Goal: Task Accomplishment & Management: Use online tool/utility

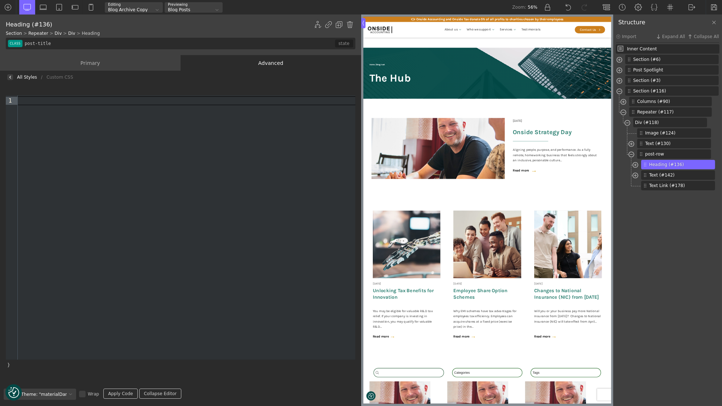
scroll to position [676, 0]
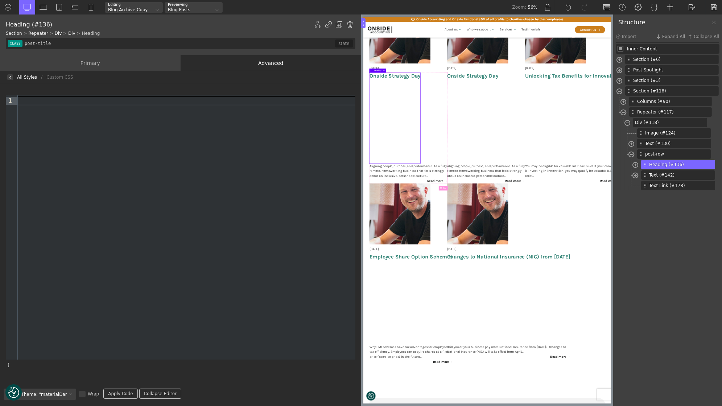
click at [9, 78] on img at bounding box center [10, 77] width 3 height 3
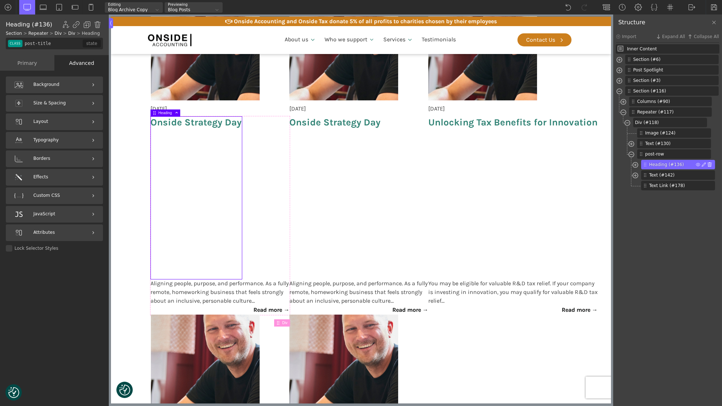
click at [710, 165] on img at bounding box center [709, 164] width 4 height 4
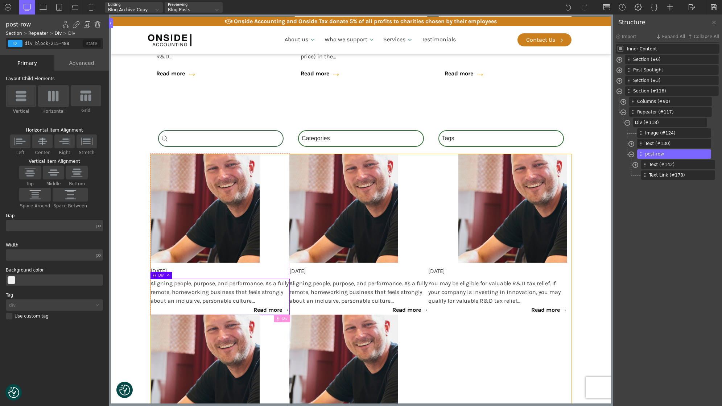
scroll to position [522, 0]
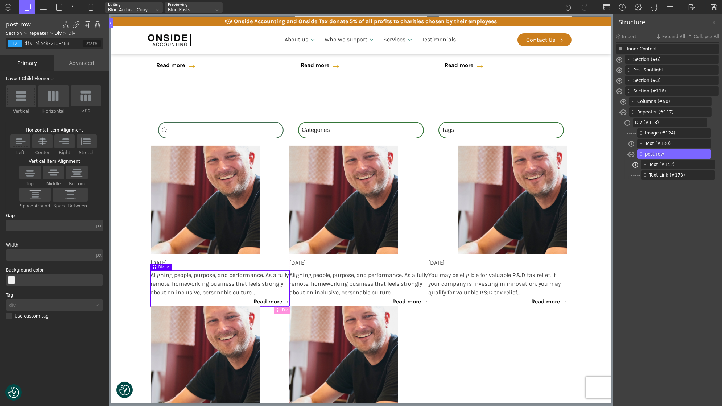
click at [635, 167] on span at bounding box center [635, 166] width 6 height 8
click at [627, 122] on span at bounding box center [627, 124] width 6 height 8
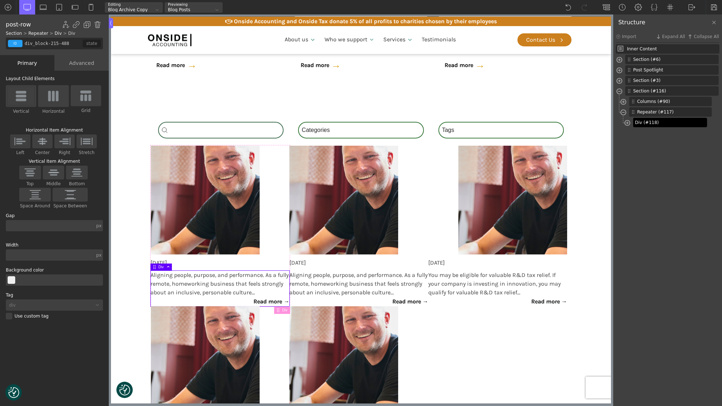
click at [640, 123] on span "Div (#118)" at bounding box center [669, 122] width 69 height 7
type input "div_block-118-488"
type input "10"
type input "33"
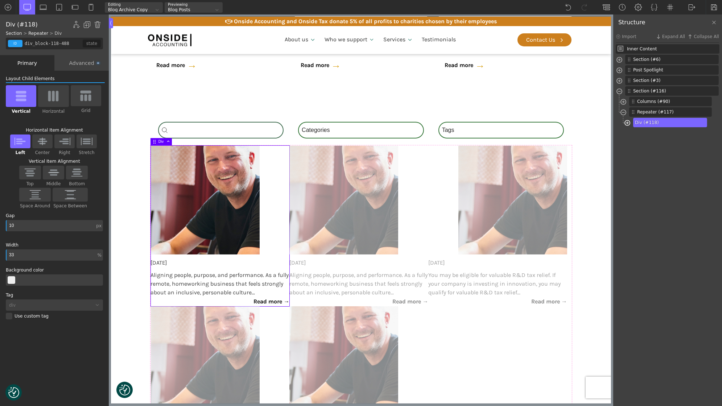
click at [628, 124] on span at bounding box center [627, 124] width 6 height 8
click at [664, 129] on div "Image (#124)" at bounding box center [674, 132] width 74 height 9
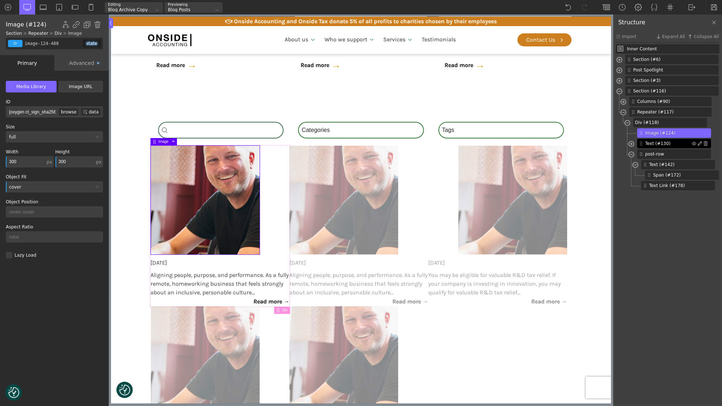
click at [655, 146] on span "Text (#130)" at bounding box center [668, 143] width 47 height 7
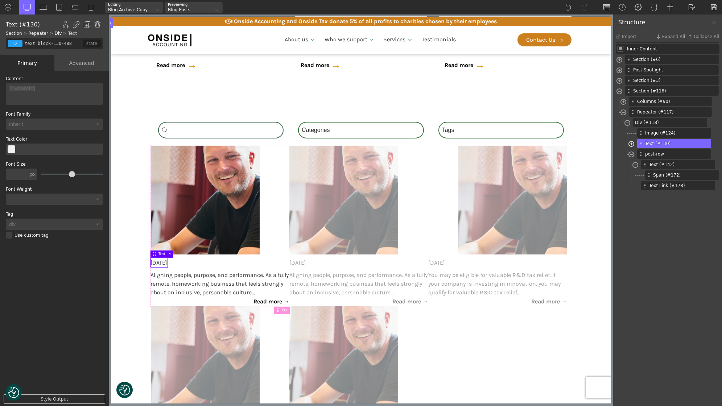
click at [633, 146] on span at bounding box center [631, 145] width 6 height 8
click at [697, 153] on img at bounding box center [698, 154] width 4 height 4
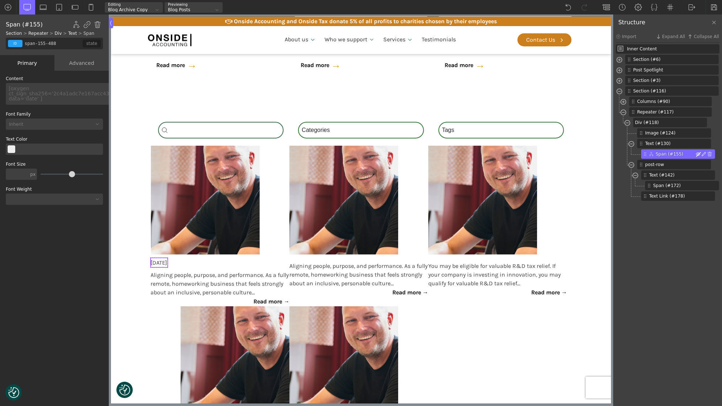
click at [696, 154] on img at bounding box center [698, 154] width 4 height 4
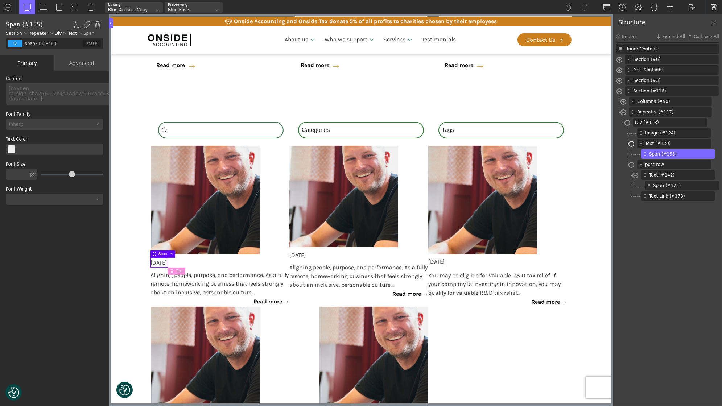
click at [632, 144] on span at bounding box center [631, 145] width 6 height 8
click at [665, 143] on span "Text (#130)" at bounding box center [668, 143] width 47 height 7
type input "text_block-130-488"
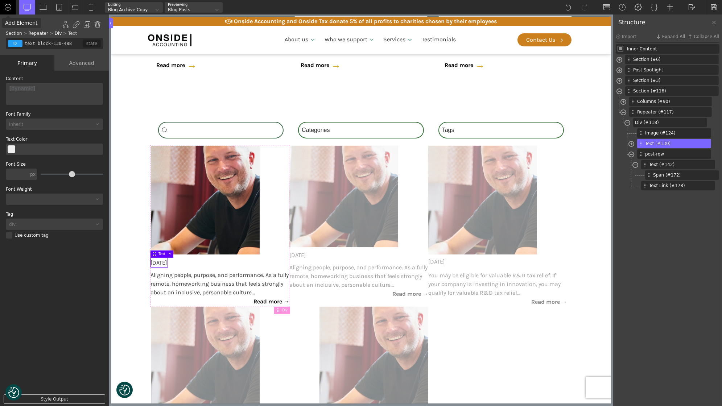
click at [4, 8] on img at bounding box center [7, 7] width 7 height 7
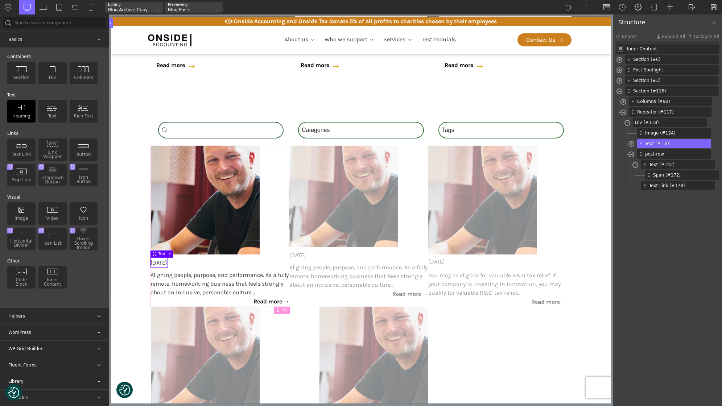
click at [23, 106] on img at bounding box center [22, 107] width 12 height 7
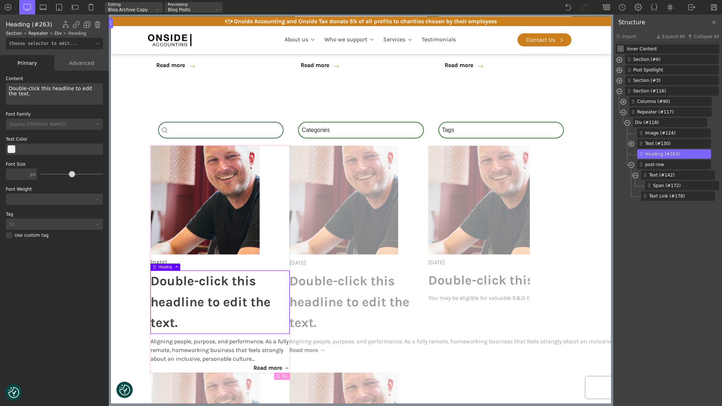
click at [184, 298] on h1 "Double-click this headline to edit the text." at bounding box center [219, 302] width 139 height 63
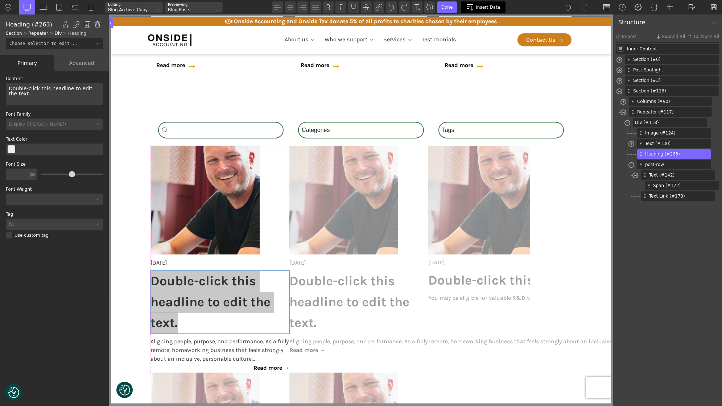
click at [477, 5] on span "Insert Data" at bounding box center [488, 7] width 24 height 5
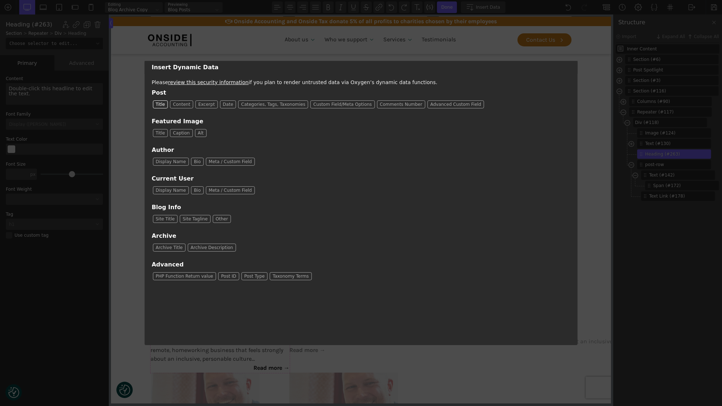
click at [158, 105] on span "Title" at bounding box center [160, 104] width 15 height 7
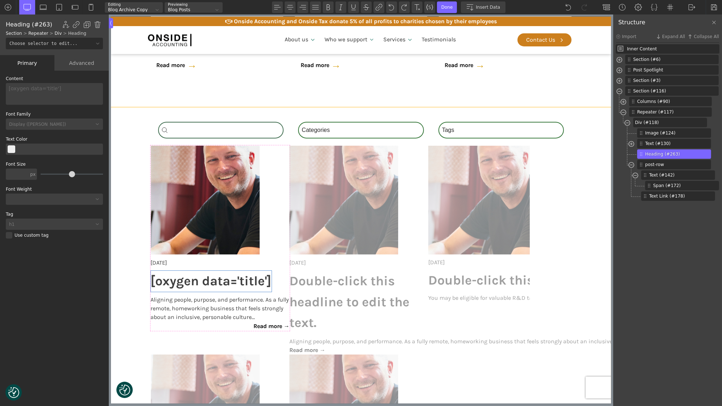
click at [120, 199] on section "Search_Custom Search content Clear Category Select content Categories All (4) N…" at bounding box center [361, 345] width 500 height 476
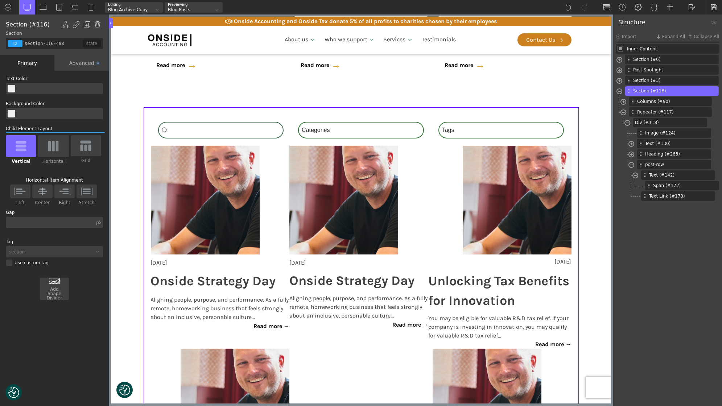
click at [74, 62] on div "Advanced" at bounding box center [81, 63] width 54 height 16
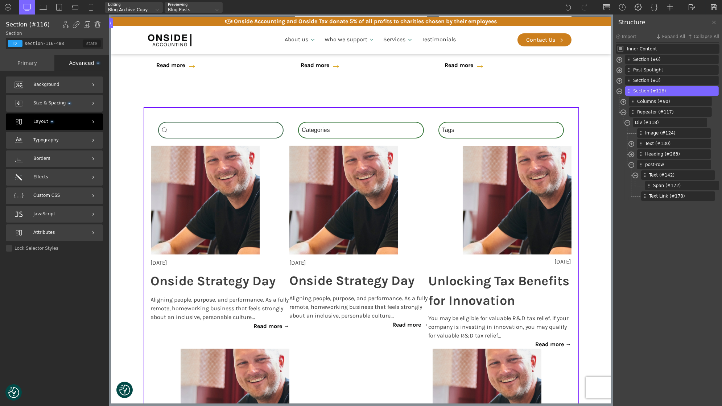
click at [55, 123] on div "Layout" at bounding box center [54, 121] width 97 height 17
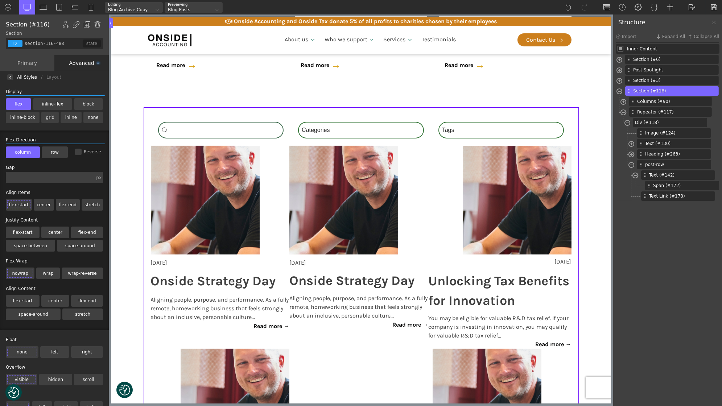
click at [14, 103] on label "flex" at bounding box center [18, 104] width 25 height 12
click at [0, 0] on input "flex" at bounding box center [0, 0] width 0 height 0
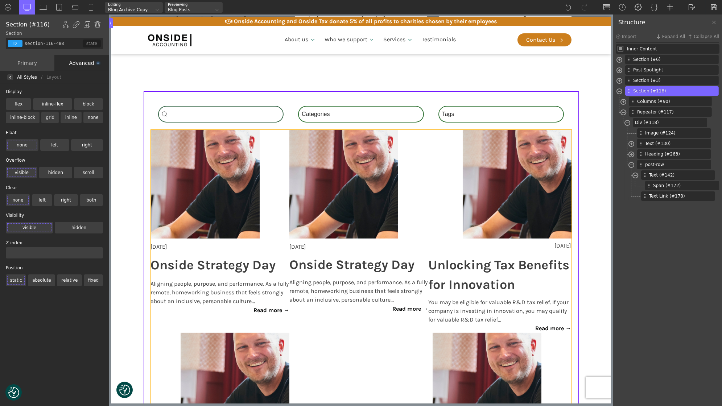
scroll to position [498, 0]
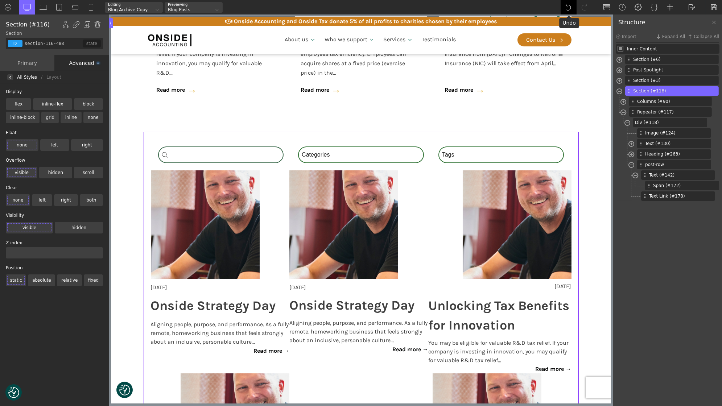
click at [573, 7] on div at bounding box center [569, 7] width 16 height 15
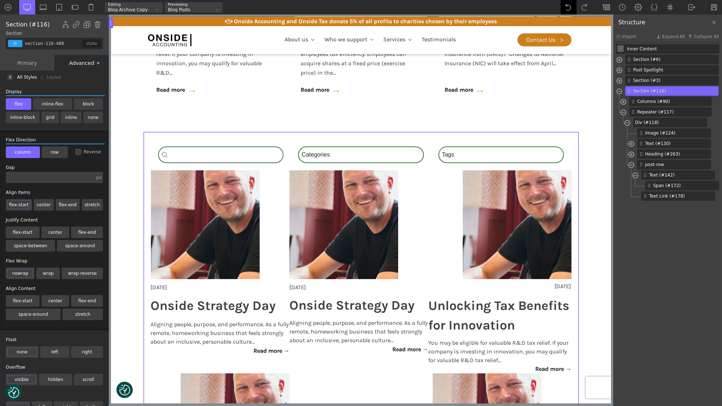
click at [573, 7] on div at bounding box center [569, 7] width 16 height 15
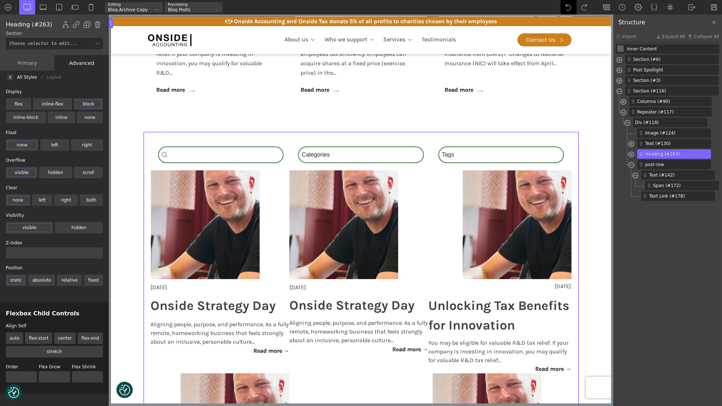
click at [573, 7] on div at bounding box center [569, 7] width 16 height 15
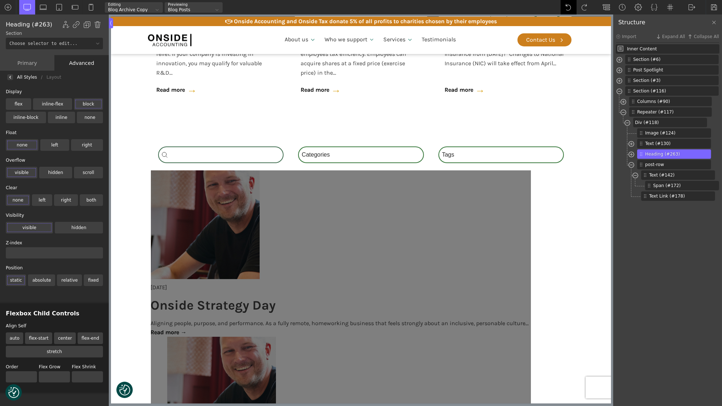
click at [573, 7] on div at bounding box center [569, 7] width 16 height 15
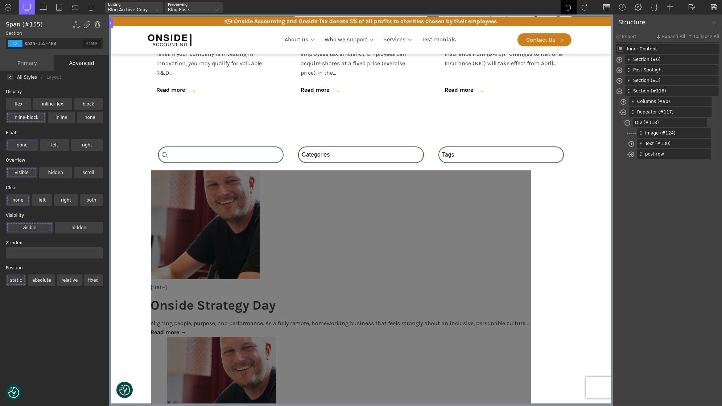
click at [573, 7] on div at bounding box center [569, 7] width 16 height 15
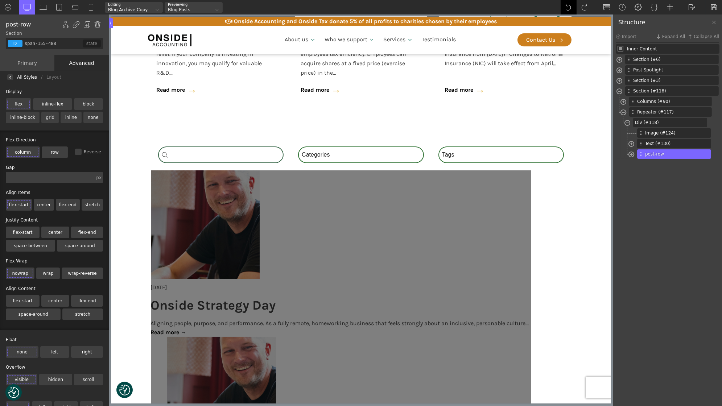
type input "div_block-215-488"
click at [573, 7] on div at bounding box center [569, 7] width 16 height 15
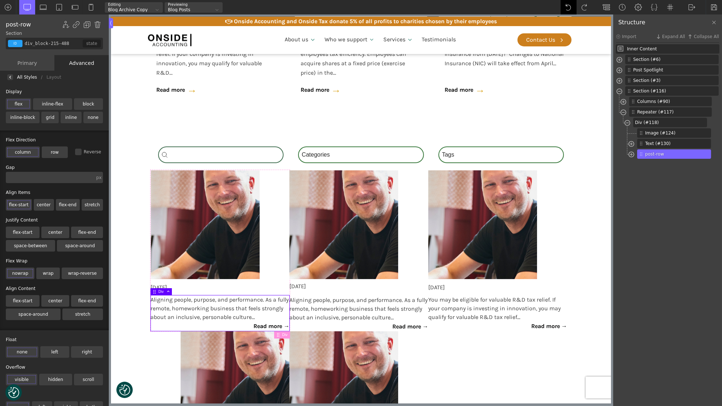
click at [573, 7] on div at bounding box center [569, 7] width 16 height 15
type input "post-title"
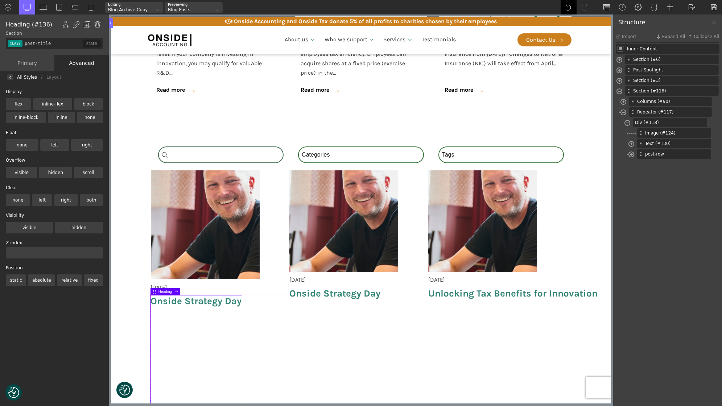
click at [573, 7] on div at bounding box center [569, 7] width 16 height 15
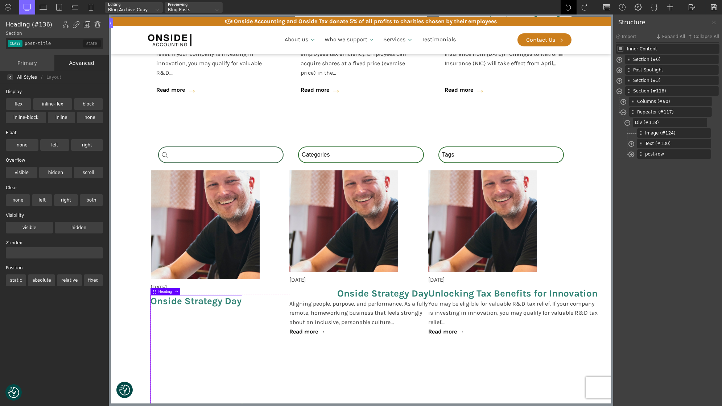
click at [573, 7] on div at bounding box center [569, 7] width 16 height 15
type input "headline-136-488"
type input "post-title"
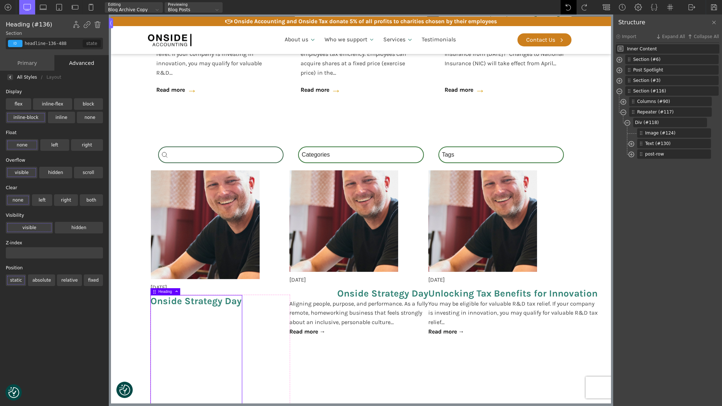
click at [573, 7] on div at bounding box center [569, 7] width 16 height 15
type input "div_block-215-488"
type input "false"
click at [573, 7] on div at bounding box center [569, 7] width 16 height 15
type input "headline-136-488"
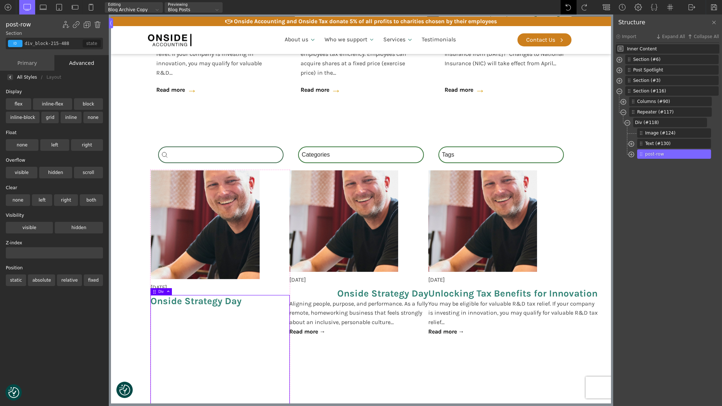
type input "post-title"
click at [573, 7] on div at bounding box center [569, 7] width 16 height 15
type input "section-116-488"
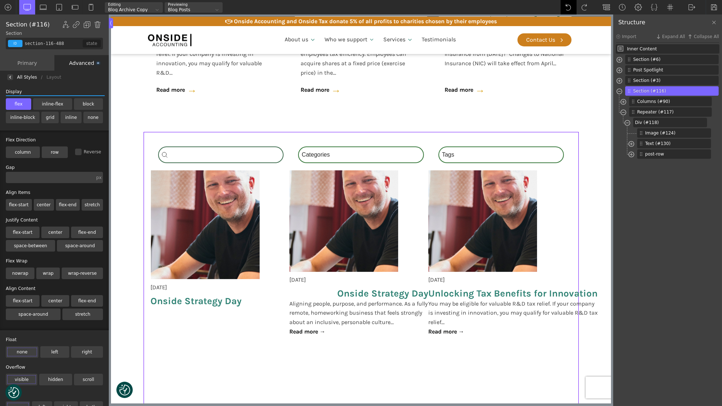
click at [573, 7] on div at bounding box center [569, 7] width 16 height 15
type input "post-title"
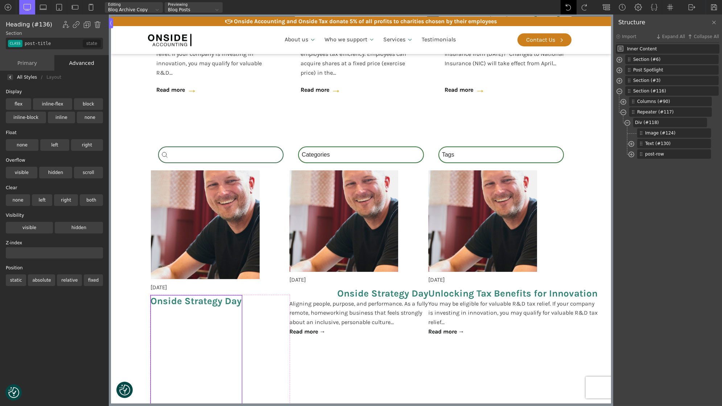
click at [573, 7] on div at bounding box center [569, 7] width 16 height 15
type input "div_block-215-488"
click at [573, 7] on div at bounding box center [569, 7] width 16 height 15
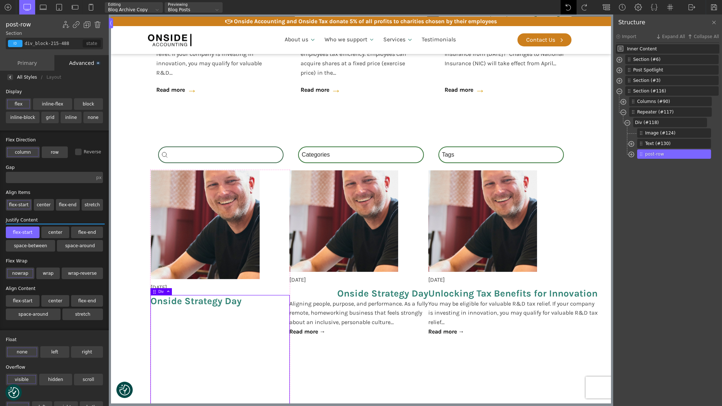
click at [573, 7] on div at bounding box center [569, 7] width 16 height 15
type input "post-title"
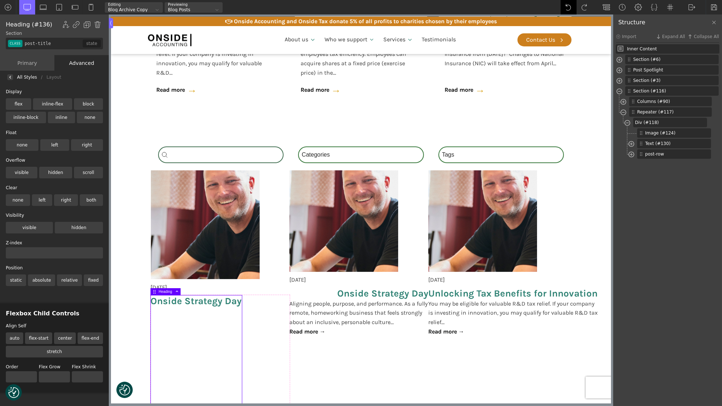
click at [573, 7] on div at bounding box center [569, 7] width 16 height 15
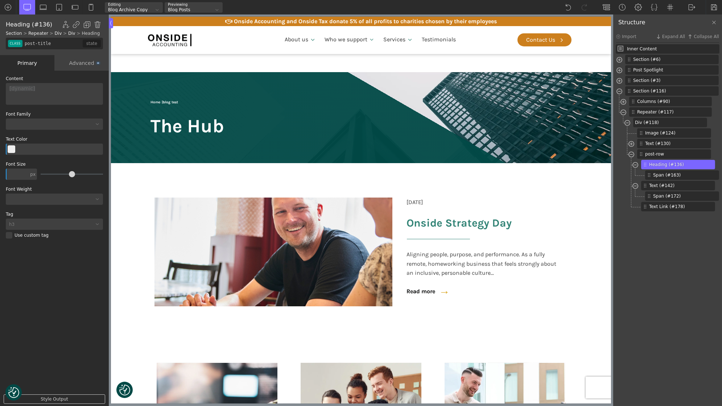
scroll to position [619, 0]
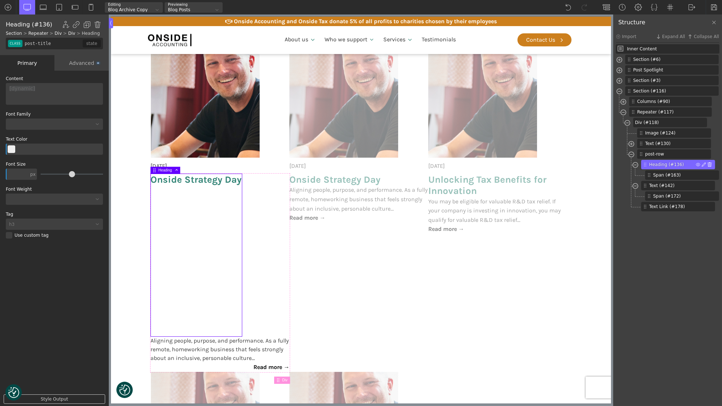
click at [710, 163] on img at bounding box center [709, 164] width 4 height 4
type input "div_block-215-488"
type input "false"
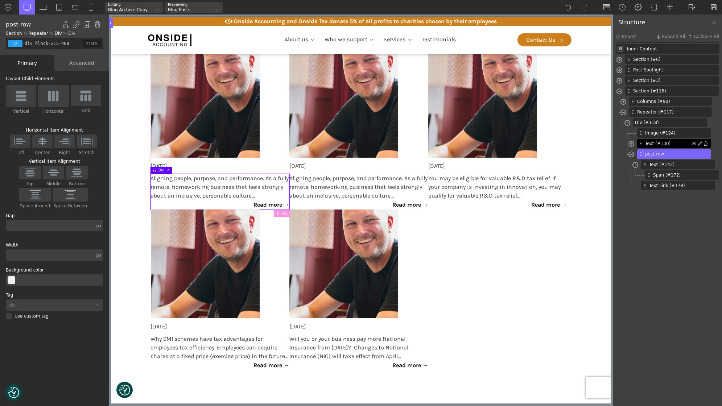
click at [674, 141] on span "Text (#130)" at bounding box center [668, 143] width 47 height 7
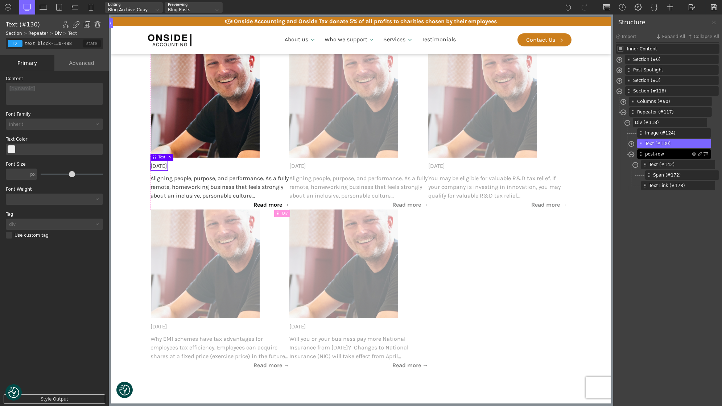
click at [652, 155] on span "post-row" at bounding box center [668, 154] width 47 height 7
type input "div_block-215-488"
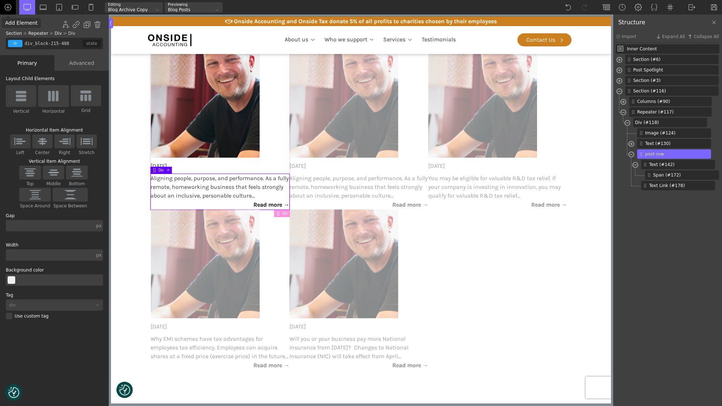
click at [10, 5] on img at bounding box center [7, 7] width 7 height 7
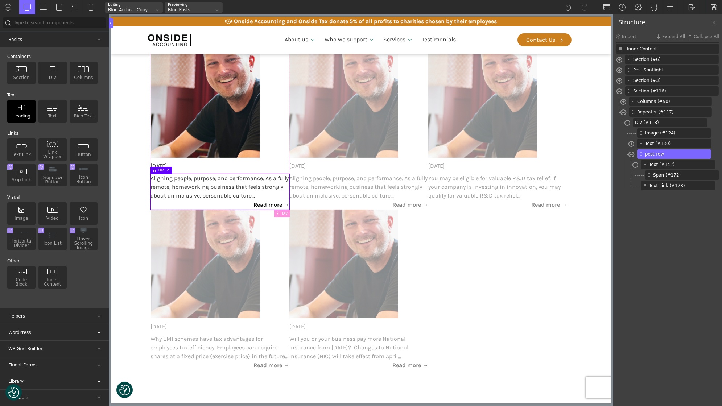
click at [22, 115] on div "Heading" at bounding box center [21, 111] width 28 height 22
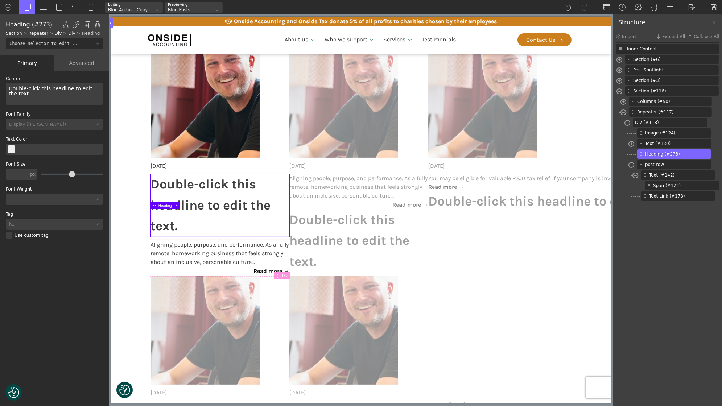
click at [222, 202] on h1 "Double-click this headline to edit the text." at bounding box center [219, 205] width 139 height 63
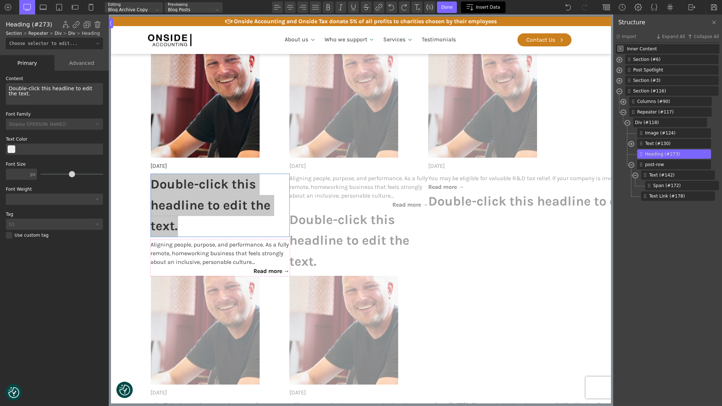
click at [477, 5] on span "Insert Data" at bounding box center [488, 7] width 24 height 5
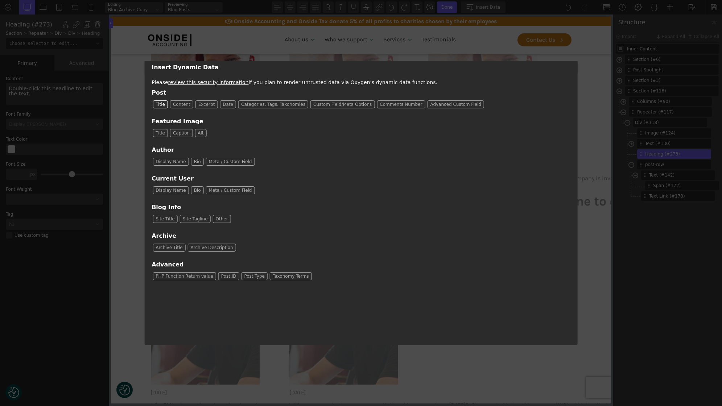
click at [158, 104] on span "Title" at bounding box center [160, 104] width 15 height 7
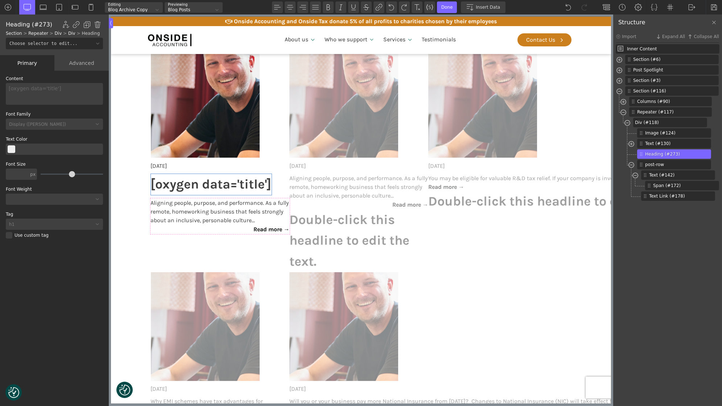
click at [120, 214] on section "Search_Custom Search content Clear Category Select content Categories All (4) N…" at bounding box center [361, 267] width 500 height 512
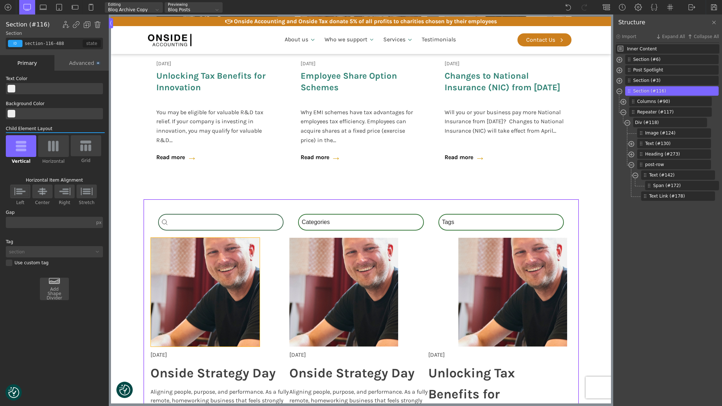
scroll to position [426, 0]
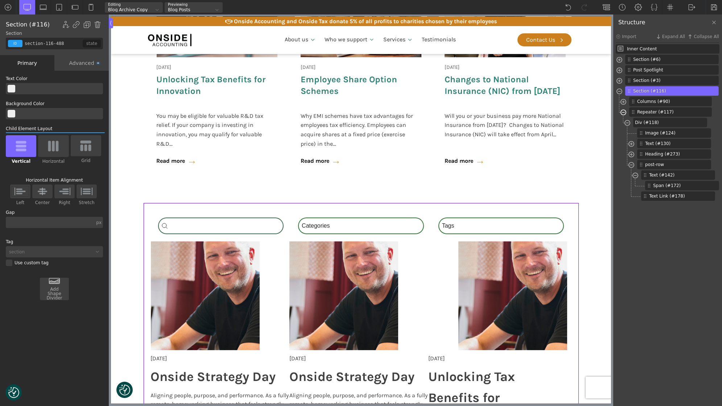
click at [626, 114] on span at bounding box center [623, 113] width 6 height 8
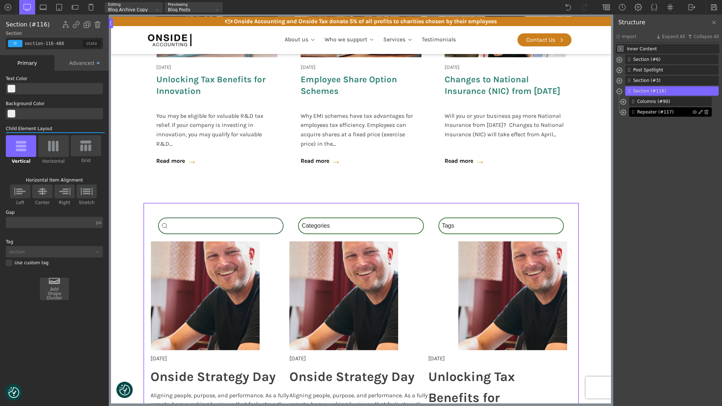
click at [679, 111] on span "Repeater (#117)" at bounding box center [664, 112] width 55 height 7
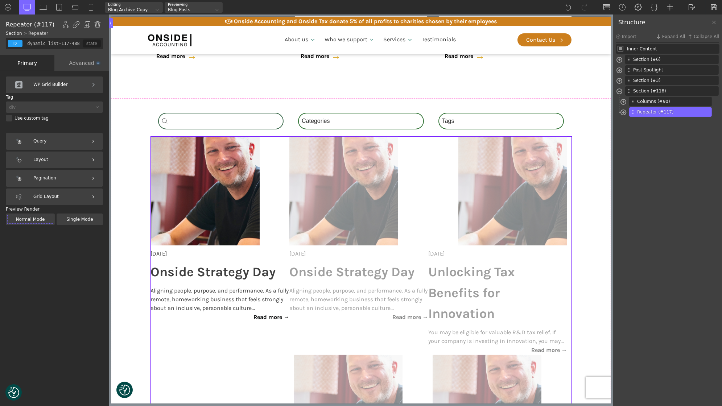
scroll to position [530, 0]
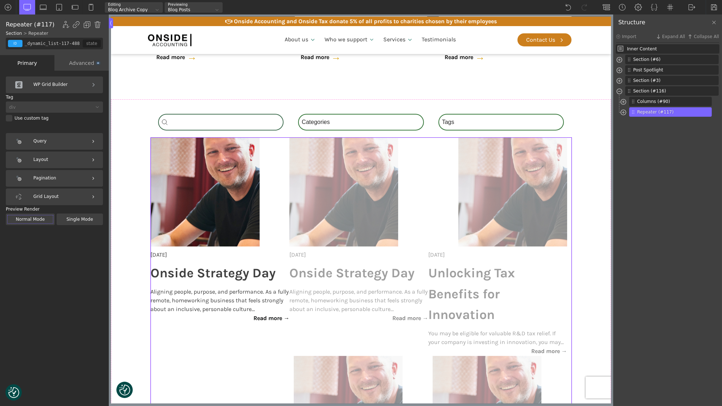
click at [83, 58] on div "Advanced" at bounding box center [81, 63] width 54 height 16
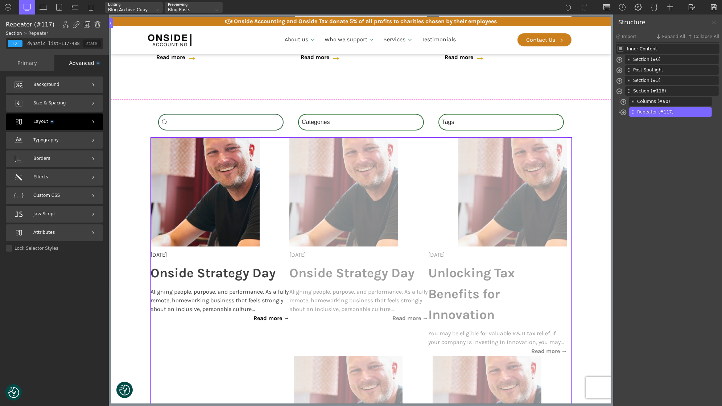
click at [62, 116] on div "Layout" at bounding box center [54, 121] width 97 height 17
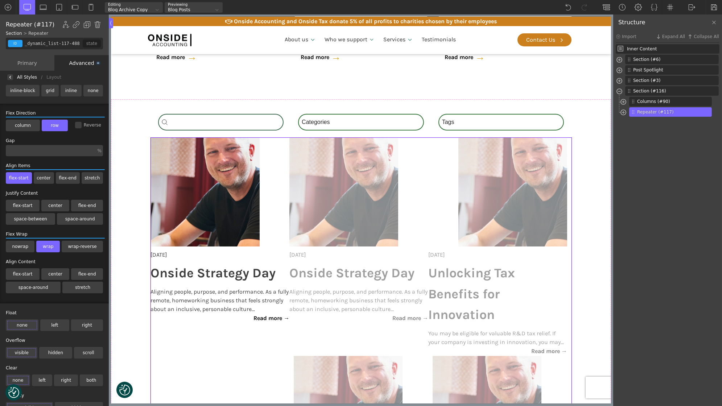
scroll to position [0, 0]
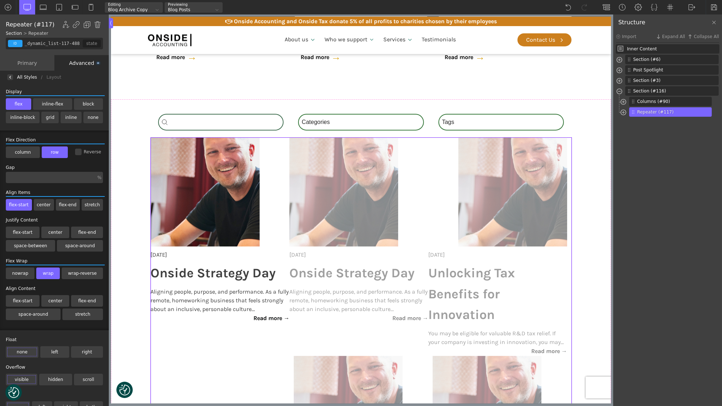
click at [11, 78] on img at bounding box center [10, 77] width 3 height 3
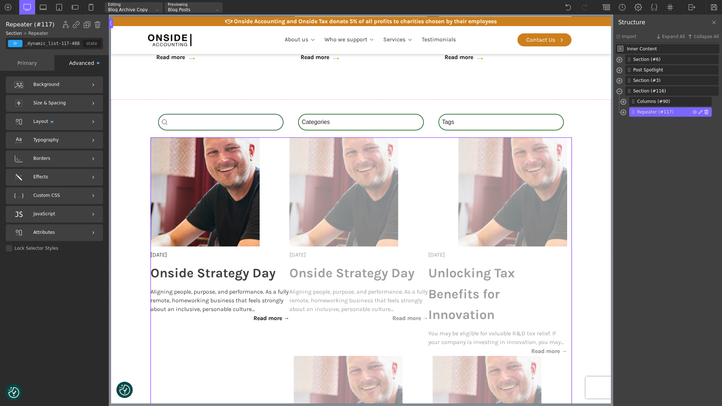
click at [707, 111] on img at bounding box center [706, 112] width 4 height 4
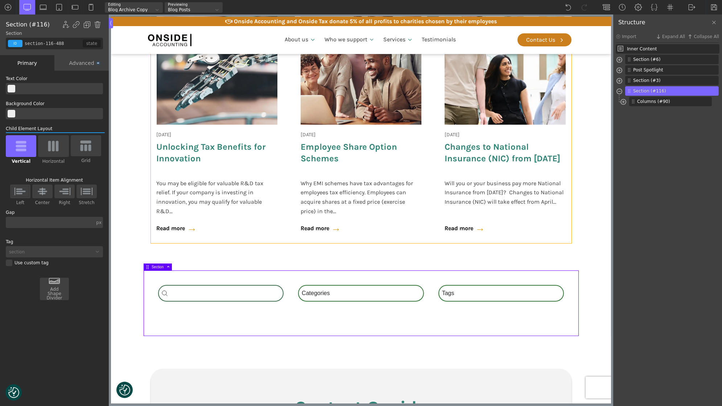
scroll to position [353, 0]
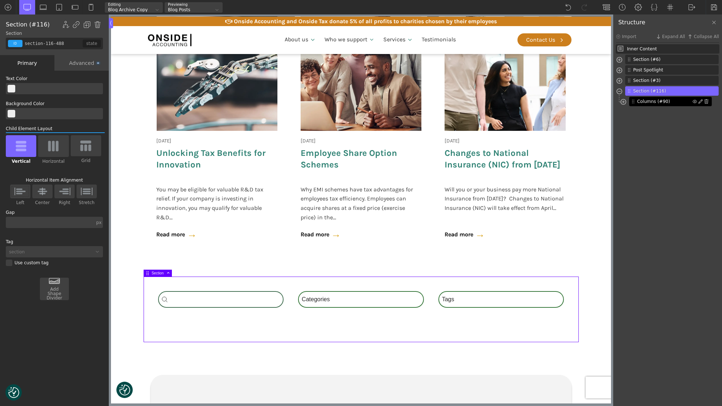
click at [651, 100] on span "Columns (#90)" at bounding box center [664, 101] width 55 height 7
type input "new_columns-90-488"
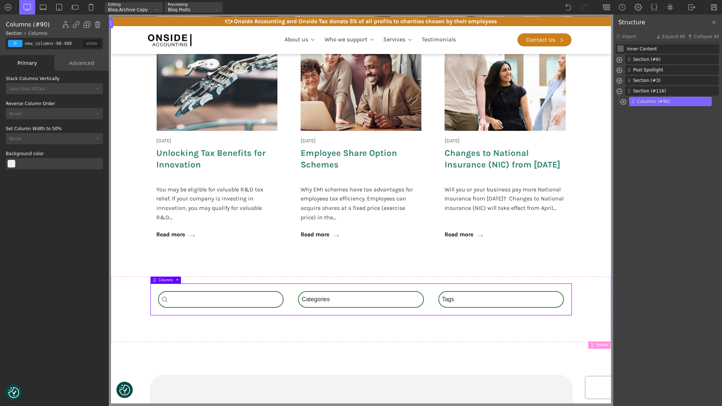
click at [629, 103] on div "Columns (#90) Div (#91) Facet (#111) Div (#112) Facet (#97)" at bounding box center [674, 102] width 90 height 11
click at [623, 103] on span at bounding box center [623, 103] width 6 height 8
click at [8, 8] on img at bounding box center [7, 7] width 7 height 7
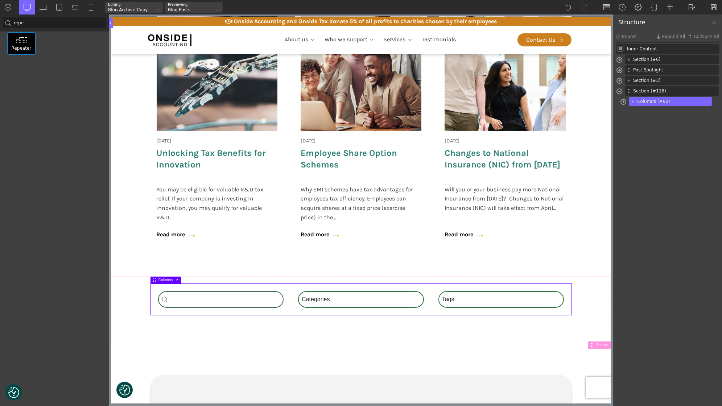
type input "repe"
click at [28, 36] on div "Repeater" at bounding box center [21, 43] width 28 height 22
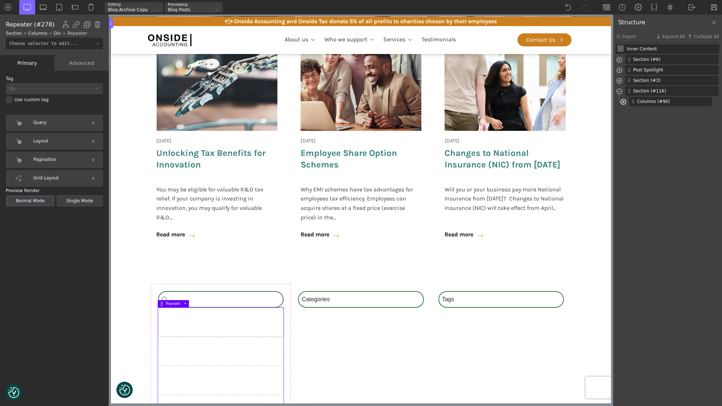
click at [622, 106] on span at bounding box center [623, 103] width 6 height 8
click at [619, 78] on span at bounding box center [619, 82] width 6 height 8
click at [618, 78] on span at bounding box center [619, 82] width 6 height 8
click at [623, 102] on span at bounding box center [623, 103] width 6 height 8
click at [10, 8] on img at bounding box center [7, 7] width 7 height 7
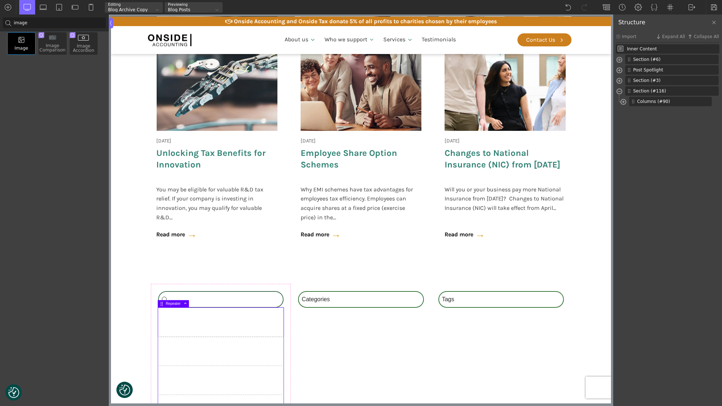
type input "image"
click at [19, 42] on img at bounding box center [22, 40] width 12 height 7
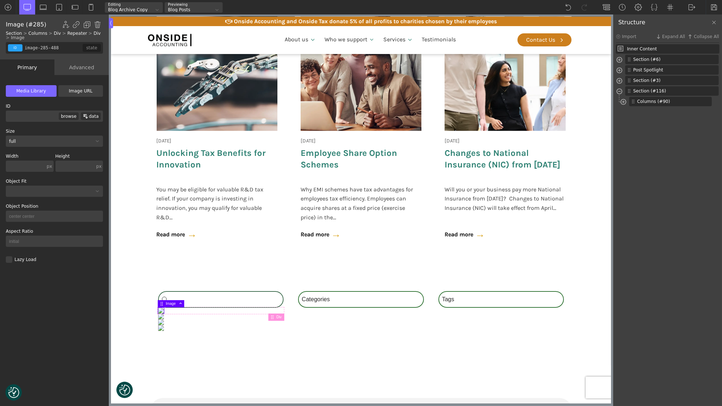
click at [90, 112] on div "data" at bounding box center [91, 116] width 20 height 8
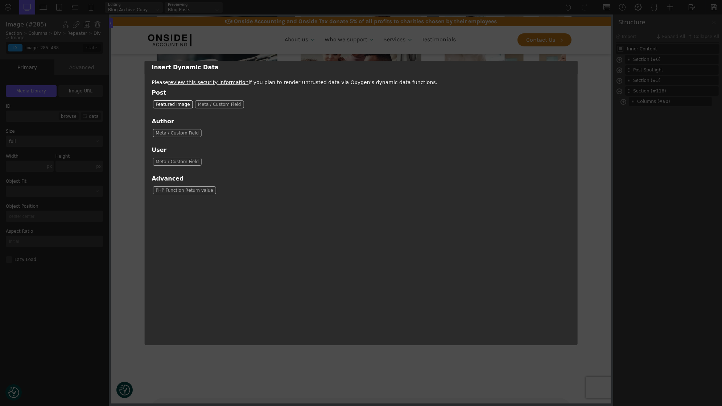
type input "[oxygen data='featured_image_id']"
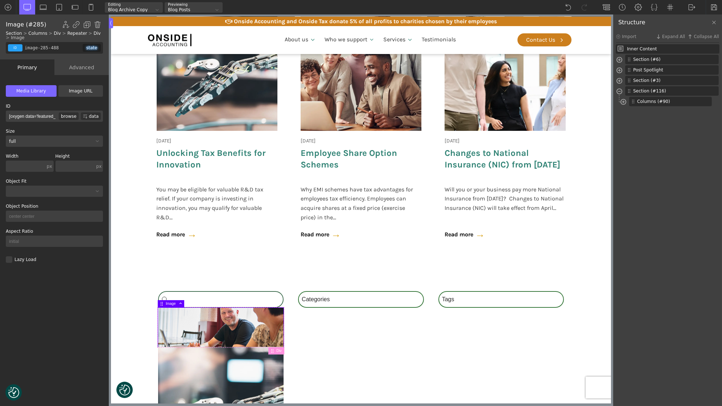
click at [34, 166] on input "text" at bounding box center [26, 166] width 40 height 11
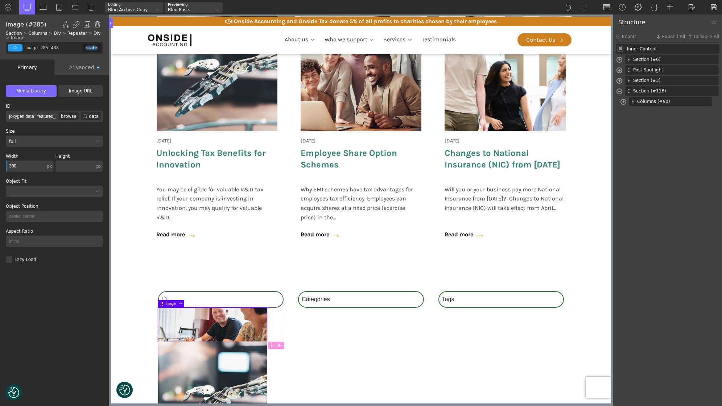
type input "300"
click at [78, 166] on input "text" at bounding box center [75, 166] width 40 height 11
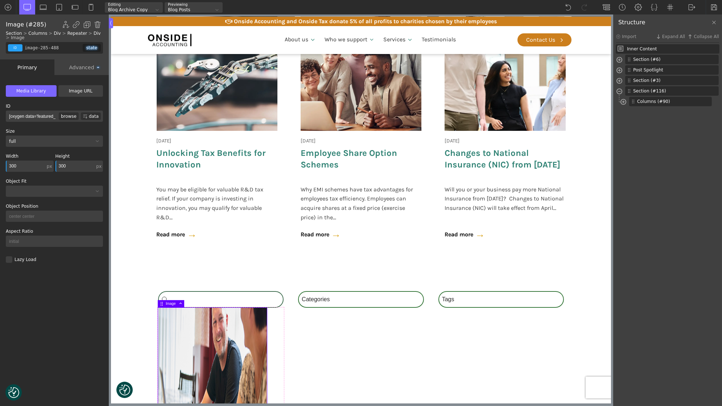
type input "300"
click at [49, 192] on div at bounding box center [50, 191] width 88 height 4
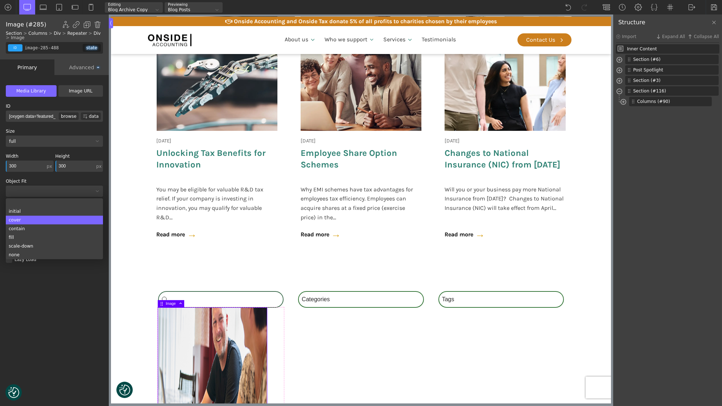
click at [29, 221] on div "cover" at bounding box center [54, 220] width 97 height 9
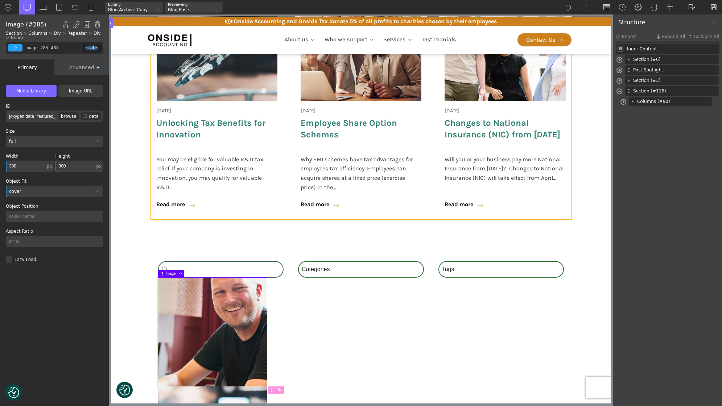
scroll to position [397, 0]
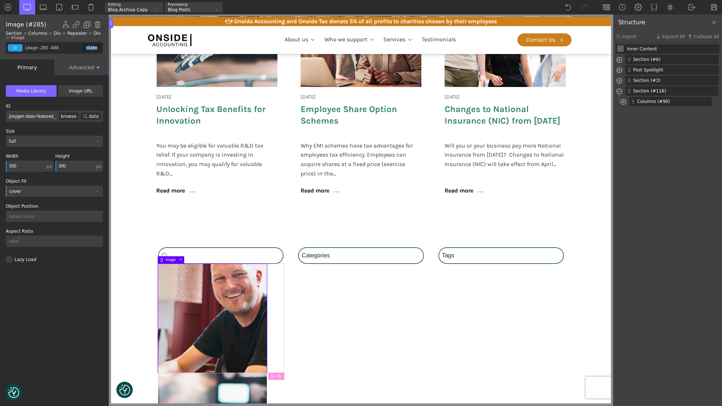
click at [14, 166] on input "300" at bounding box center [26, 166] width 40 height 11
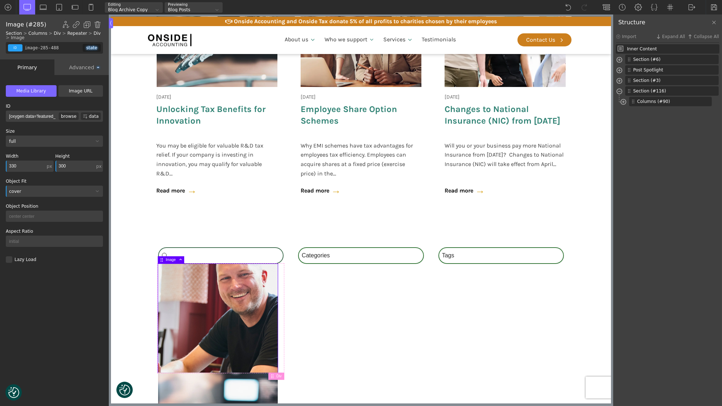
type input "330"
click at [65, 165] on input "300" at bounding box center [75, 166] width 40 height 11
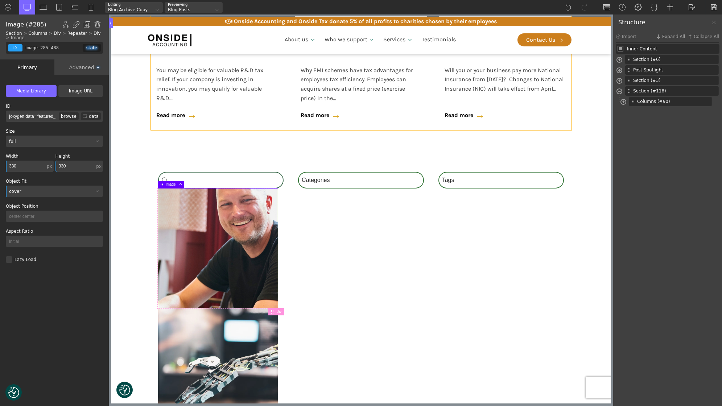
scroll to position [490, 0]
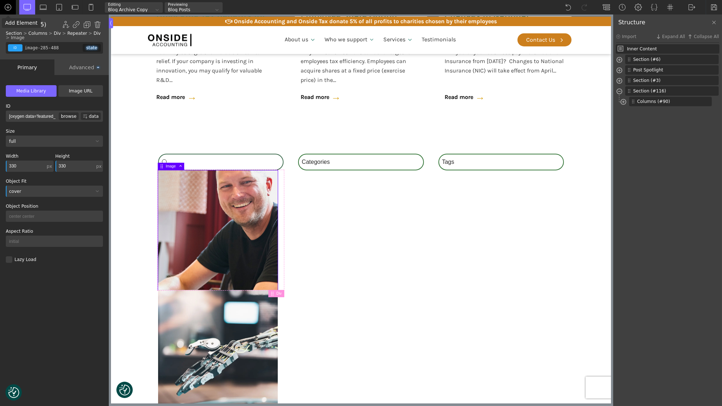
type input "330"
click at [5, 9] on img at bounding box center [7, 7] width 7 height 7
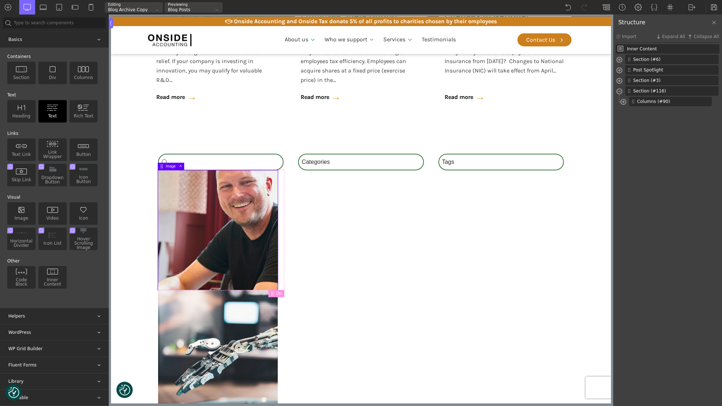
click at [47, 114] on div "Text" at bounding box center [52, 111] width 28 height 22
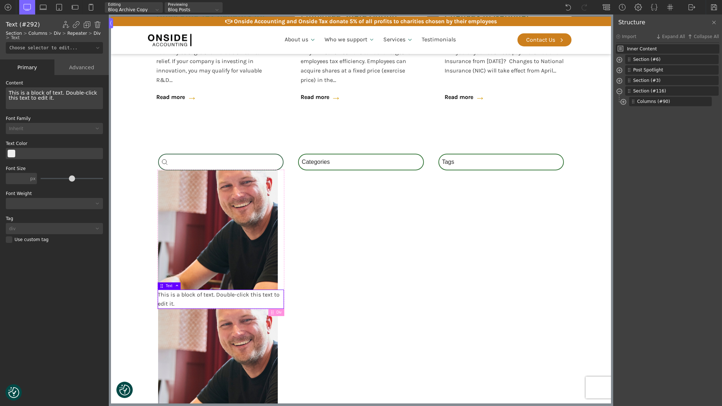
click at [196, 294] on div "This is a block of text. Double-click this text to edit it." at bounding box center [221, 299] width 126 height 18
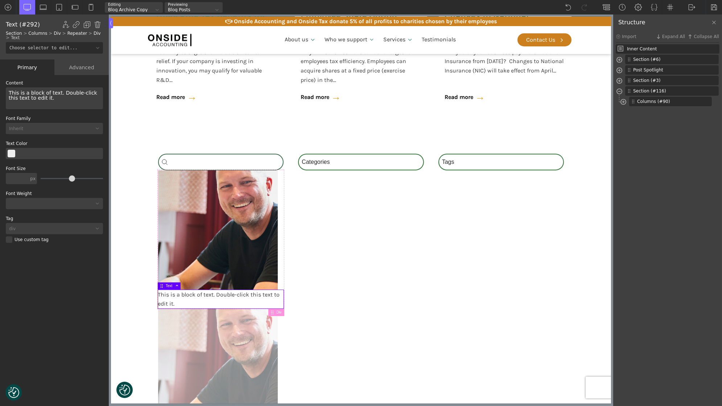
click at [196, 294] on div "This is a block of text. Double-click this text to edit it." at bounding box center [221, 299] width 126 height 18
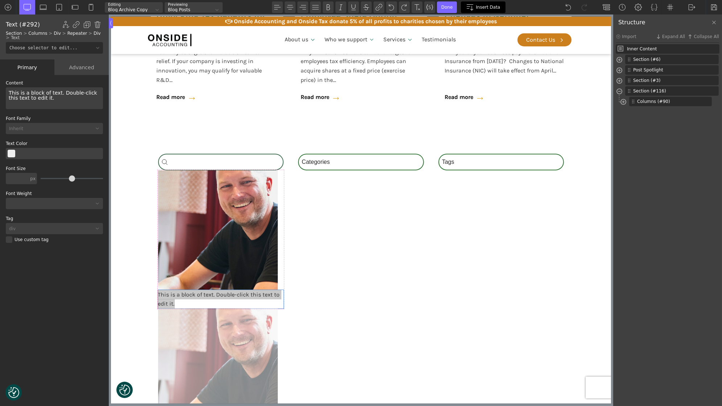
click at [474, 7] on img at bounding box center [469, 7] width 7 height 7
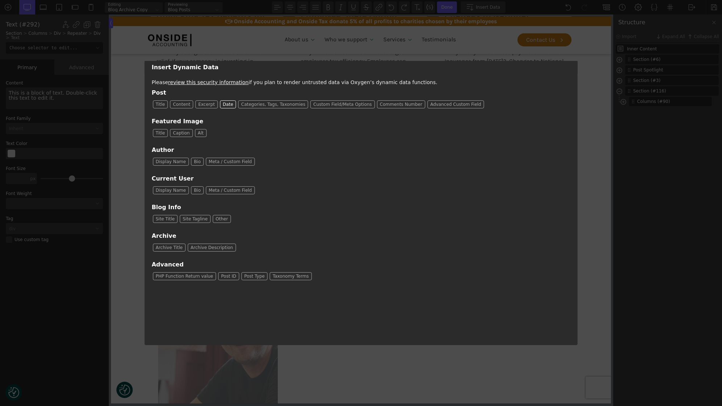
click at [230, 104] on span "Date" at bounding box center [228, 104] width 16 height 7
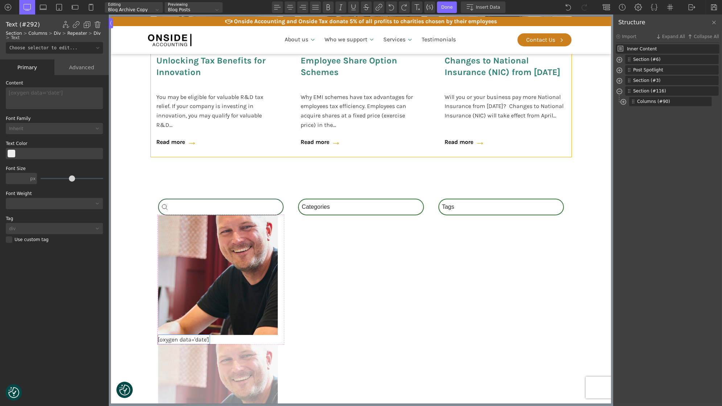
scroll to position [446, 0]
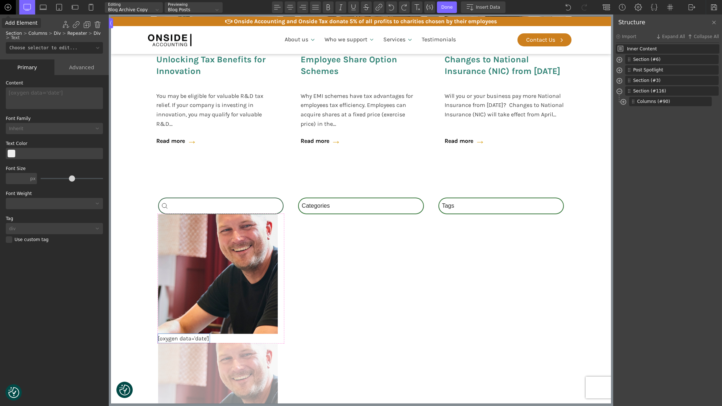
click at [6, 11] on img at bounding box center [7, 7] width 7 height 7
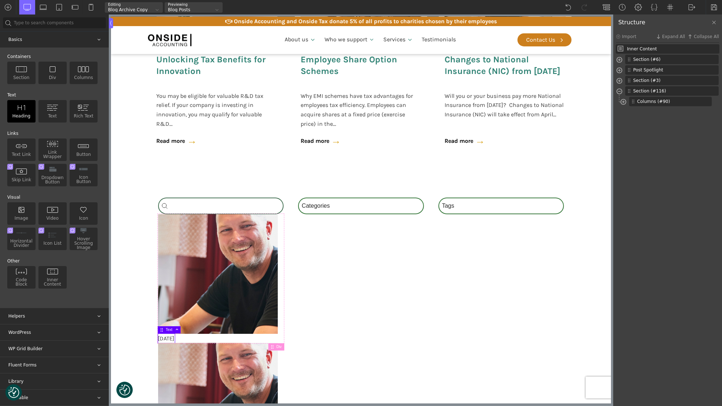
click at [28, 104] on div "Heading" at bounding box center [21, 111] width 28 height 22
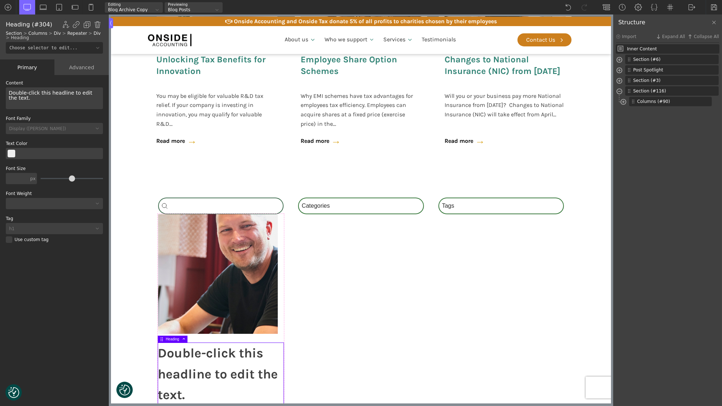
click at [198, 364] on h1 "Double-click this headline to edit the text." at bounding box center [221, 374] width 126 height 63
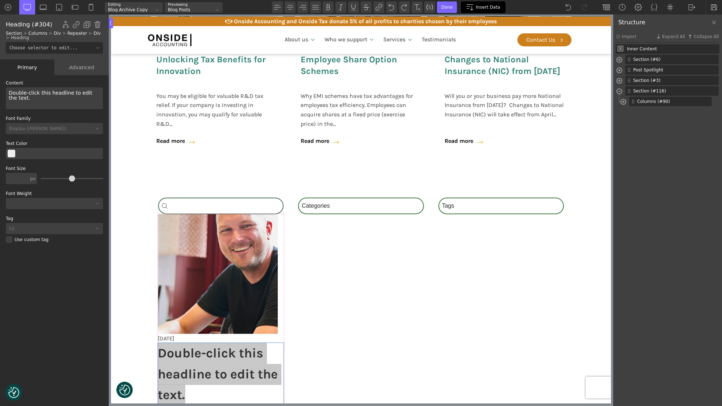
click at [474, 4] on img at bounding box center [469, 7] width 7 height 7
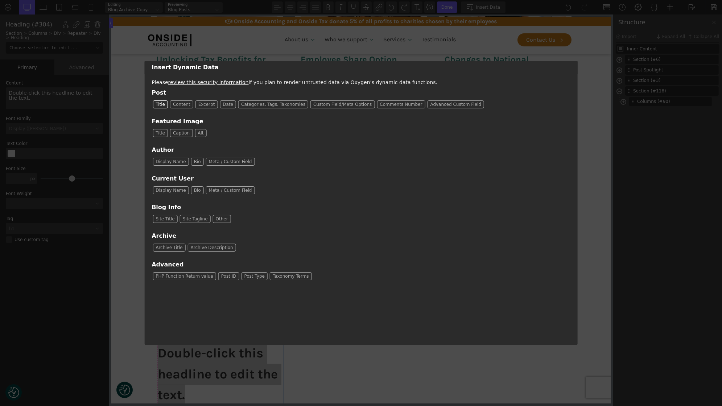
click at [162, 106] on span "Title" at bounding box center [160, 104] width 15 height 7
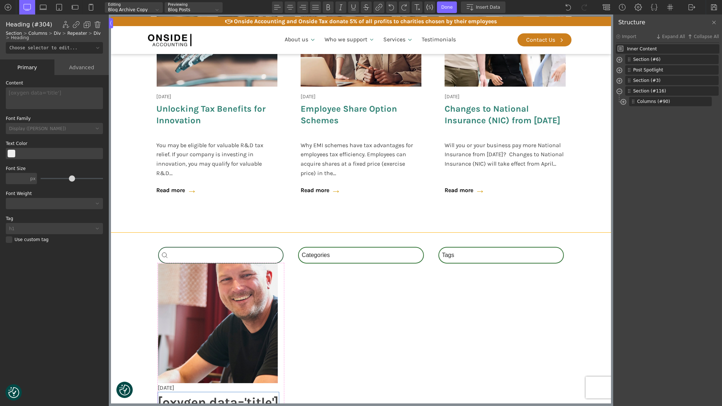
scroll to position [449, 0]
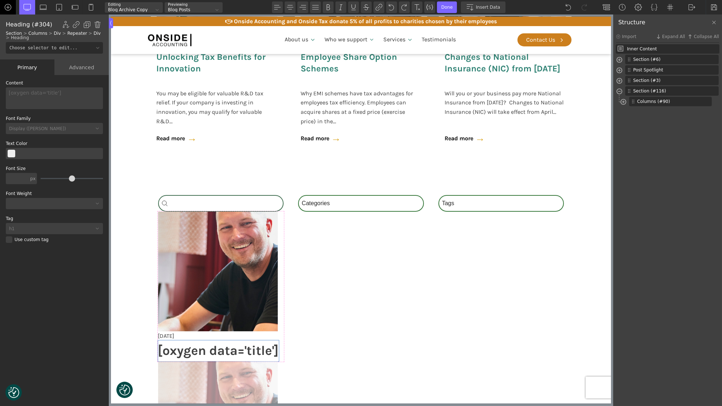
click at [8, 6] on img at bounding box center [7, 7] width 7 height 7
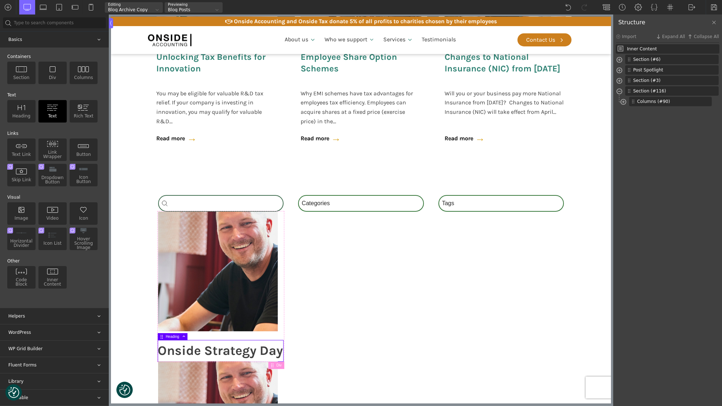
click at [49, 111] on div "Text" at bounding box center [52, 111] width 28 height 22
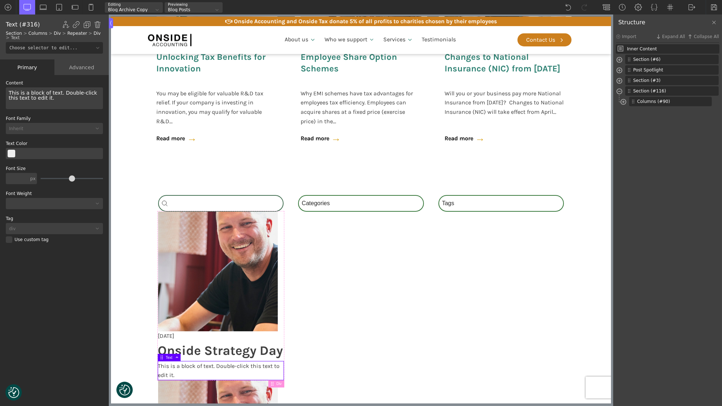
click at [230, 364] on div "This is a block of text. Double-click this text to edit it." at bounding box center [221, 371] width 126 height 18
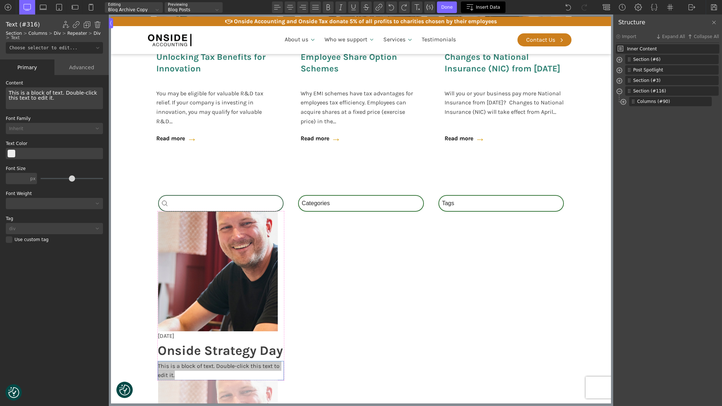
click at [491, 8] on span "Insert Data" at bounding box center [488, 7] width 24 height 5
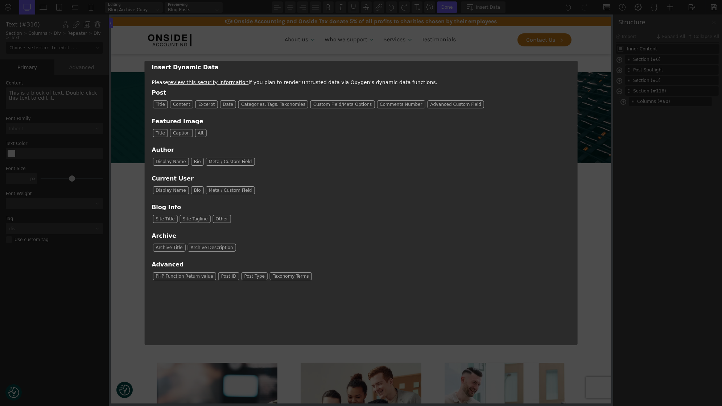
scroll to position [449, 0]
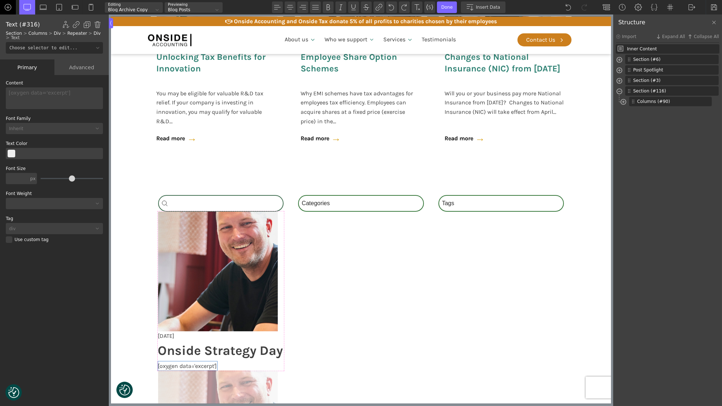
click at [9, 8] on img at bounding box center [7, 7] width 7 height 7
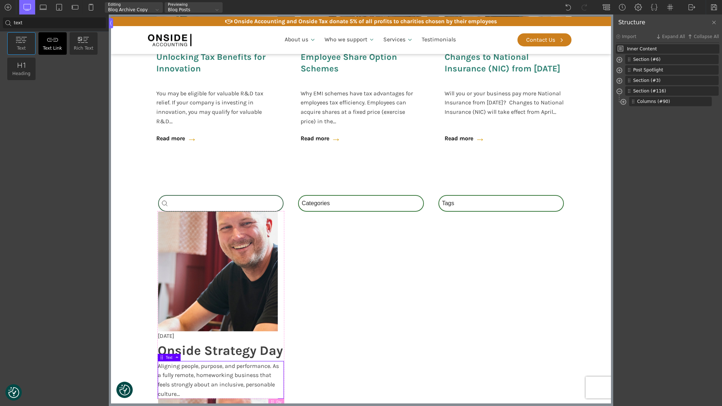
type input "text"
click at [54, 42] on img at bounding box center [53, 40] width 12 height 7
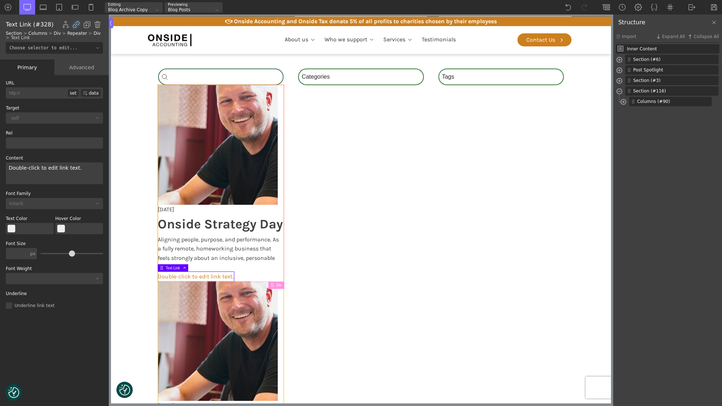
scroll to position [569, 0]
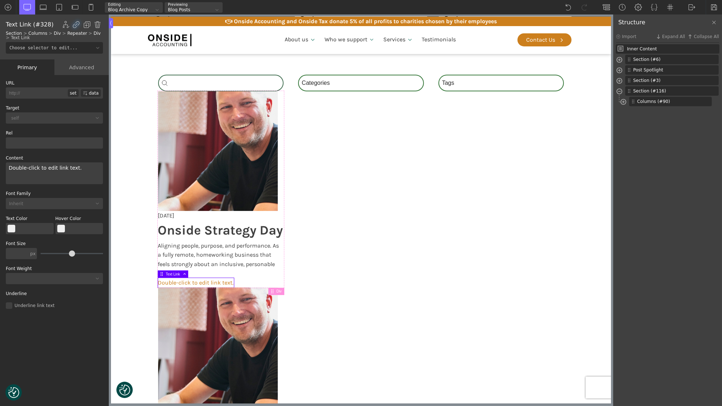
click at [80, 169] on div "Double-click to edit link text." at bounding box center [54, 173] width 97 height 22
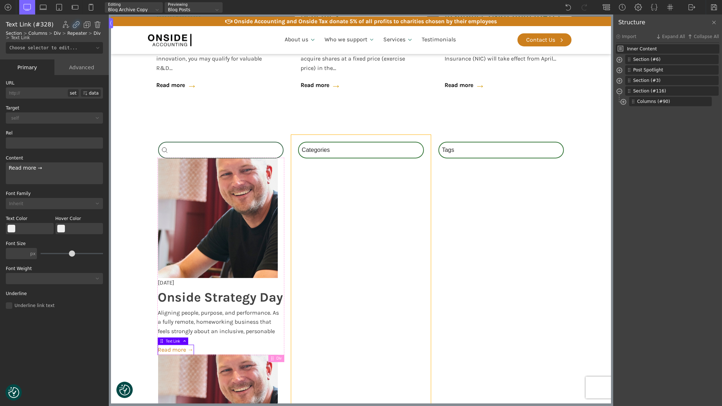
scroll to position [492, 0]
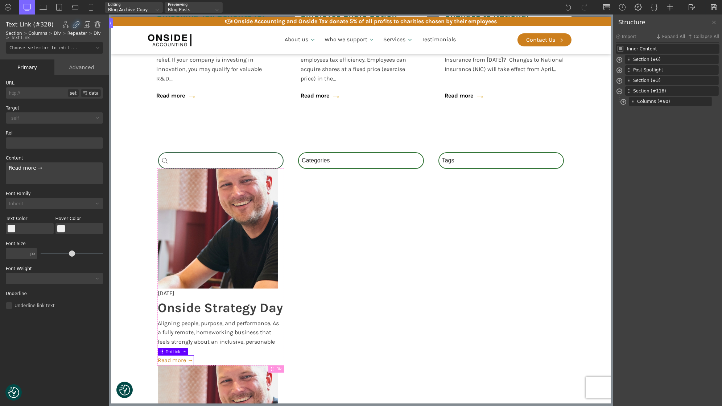
click at [620, 98] on div at bounding box center [623, 101] width 6 height 9
click at [628, 111] on span at bounding box center [627, 113] width 6 height 8
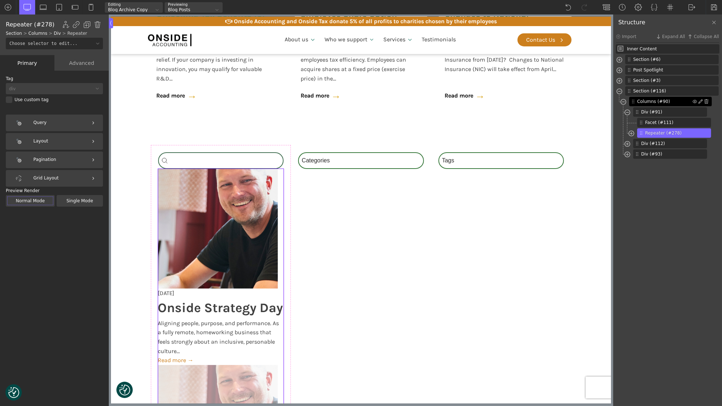
click at [640, 100] on span "Columns (#90)" at bounding box center [664, 101] width 55 height 7
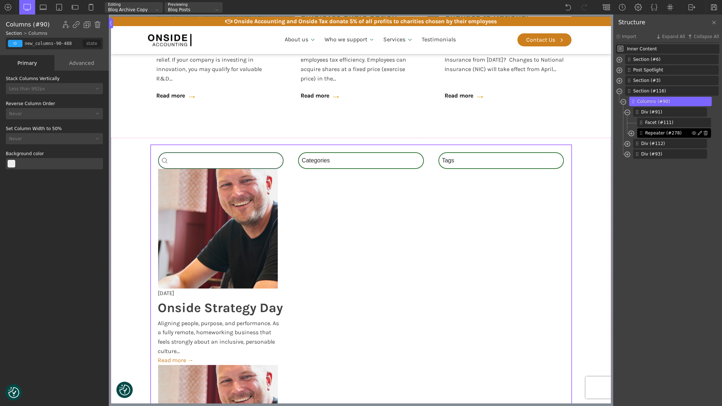
click at [652, 130] on span "Repeater (#278)" at bounding box center [668, 133] width 47 height 7
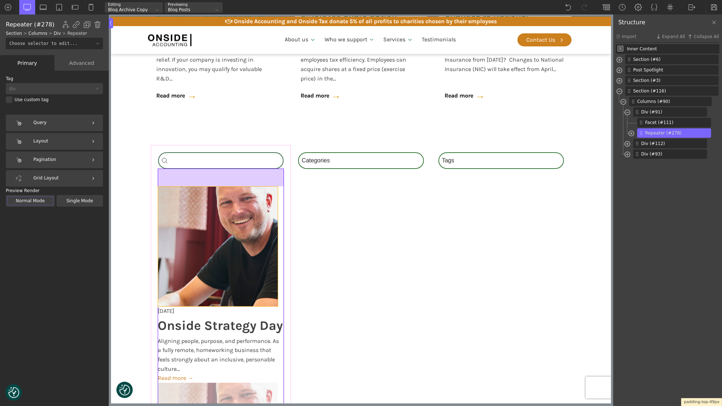
drag, startPoint x: 216, startPoint y: 168, endPoint x: 214, endPoint y: 186, distance: 17.9
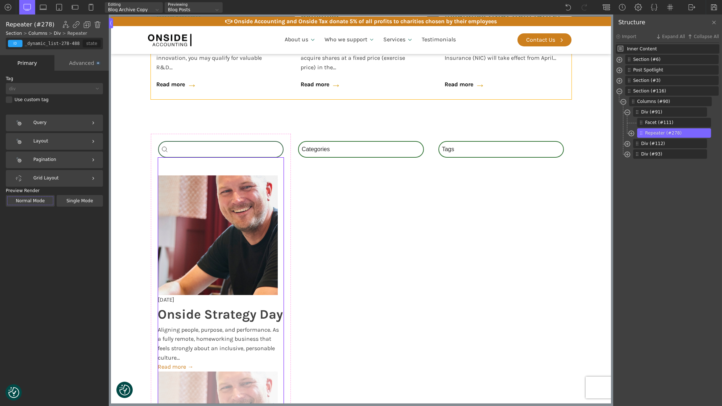
scroll to position [516, 0]
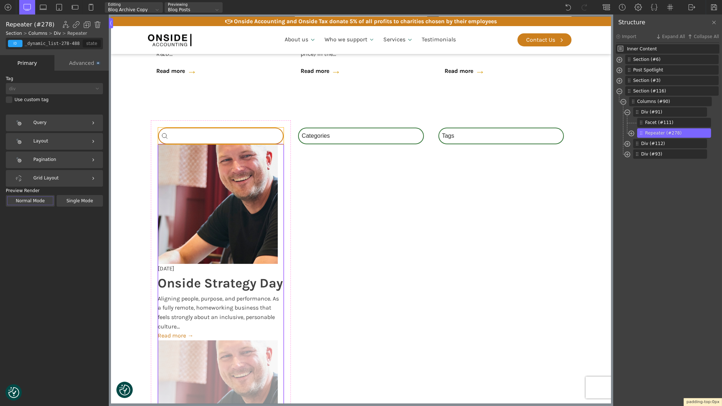
drag, startPoint x: 240, startPoint y: 161, endPoint x: 241, endPoint y: 140, distance: 21.4
click at [10, 6] on img at bounding box center [7, 7] width 7 height 7
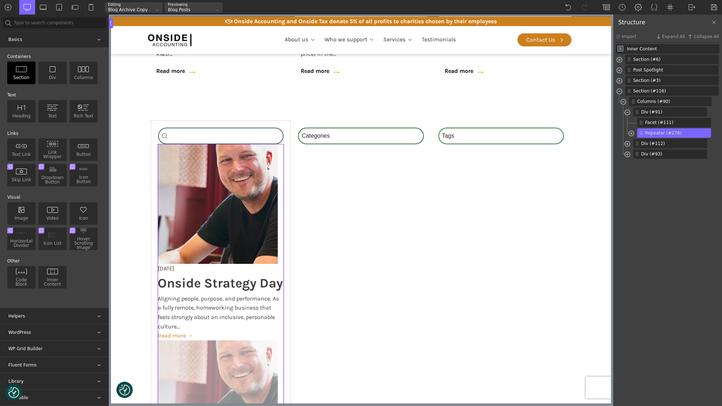
click at [25, 77] on div "Section" at bounding box center [21, 73] width 28 height 22
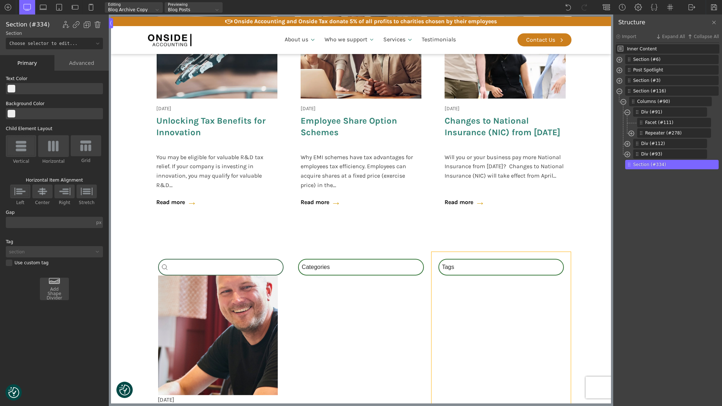
scroll to position [383, 0]
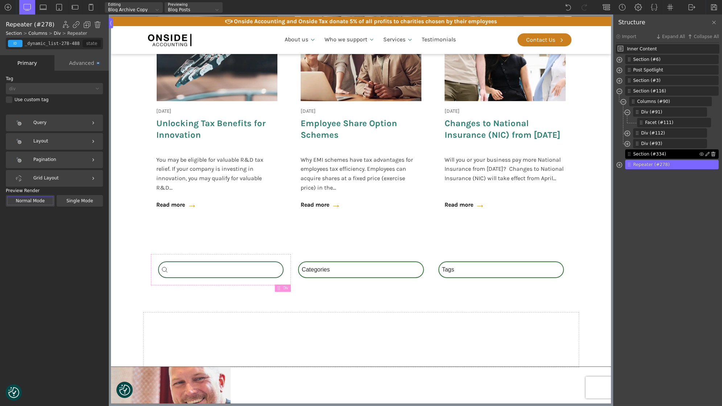
click at [713, 152] on img at bounding box center [713, 154] width 4 height 4
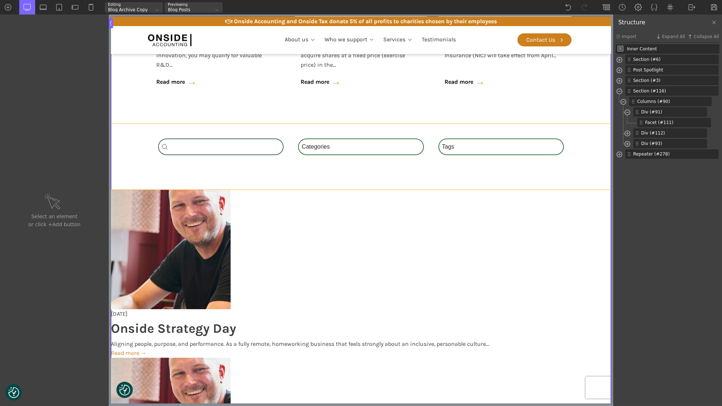
scroll to position [553, 0]
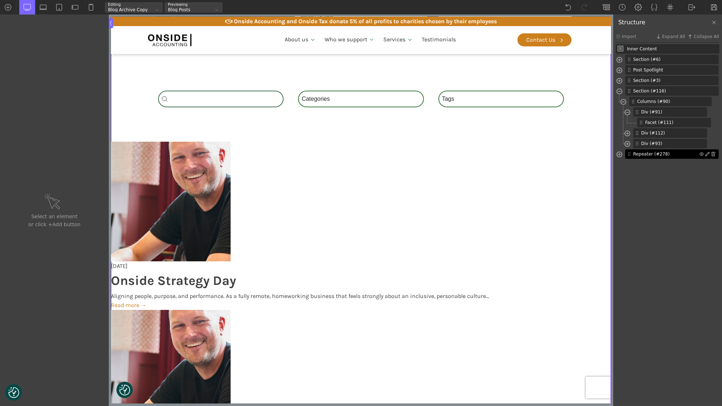
click at [656, 154] on span "Repeater (#278)" at bounding box center [666, 154] width 66 height 7
type input "_dynamic_list-278-488"
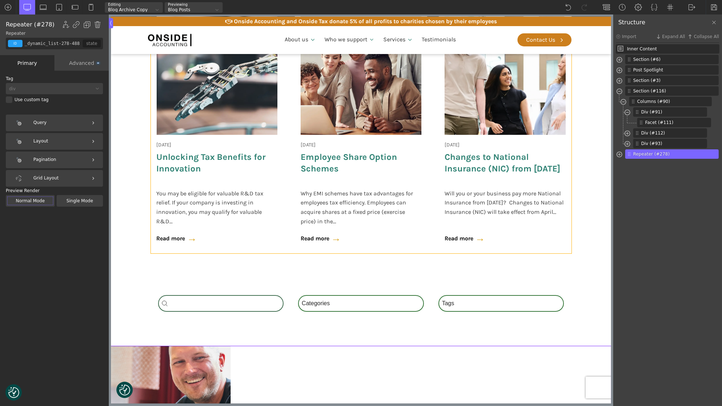
scroll to position [337, 0]
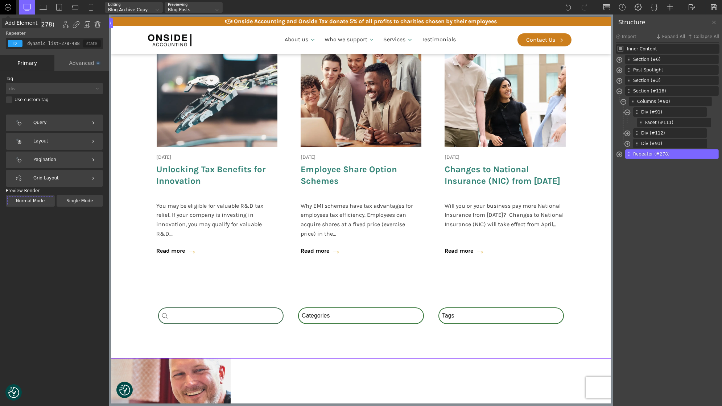
click at [8, 8] on img at bounding box center [7, 7] width 7 height 7
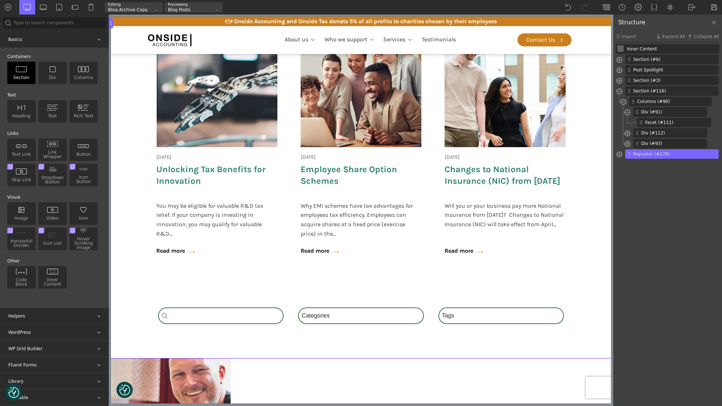
click at [25, 68] on img at bounding box center [22, 69] width 12 height 7
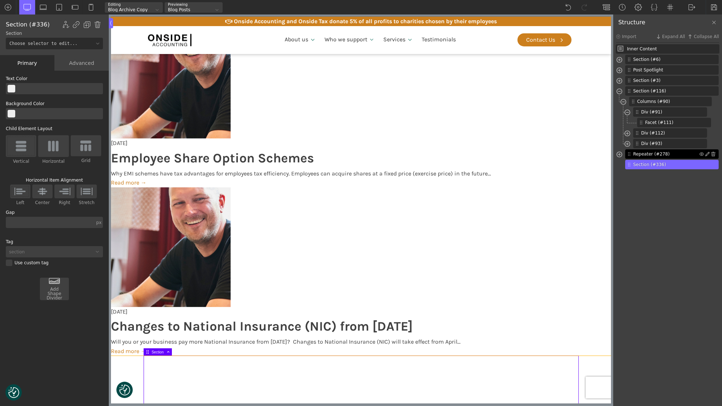
scroll to position [1036, 0]
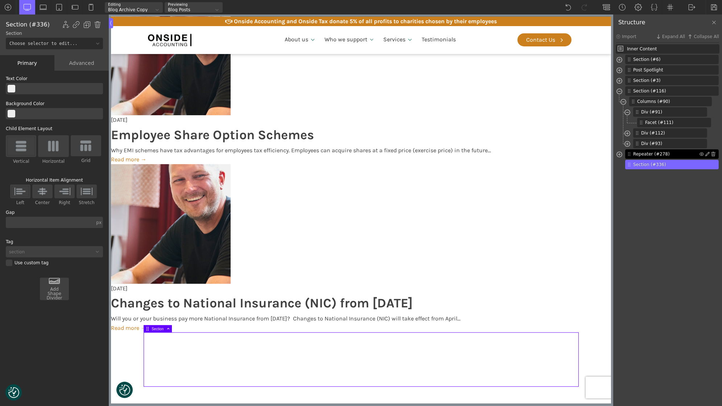
click at [626, 154] on div "Repeater (#278)" at bounding box center [672, 153] width 94 height 9
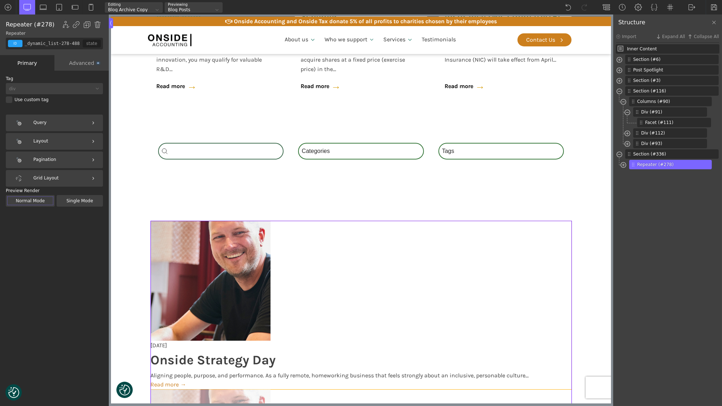
scroll to position [513, 0]
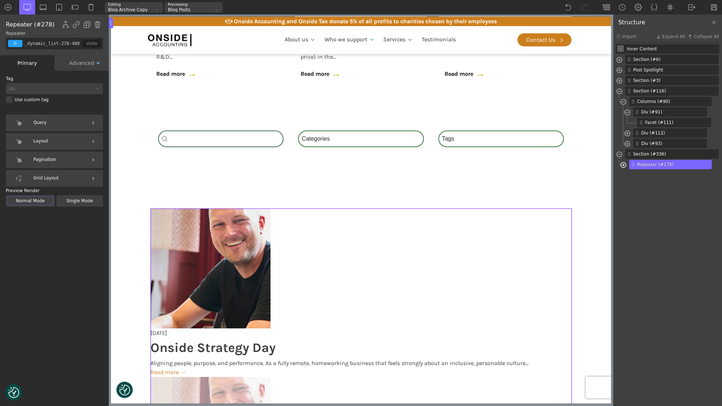
click at [622, 166] on span at bounding box center [623, 166] width 6 height 8
click at [627, 175] on span at bounding box center [627, 176] width 6 height 8
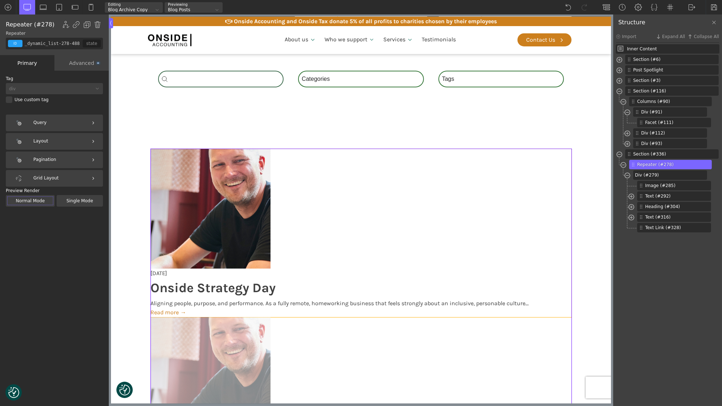
scroll to position [575, 0]
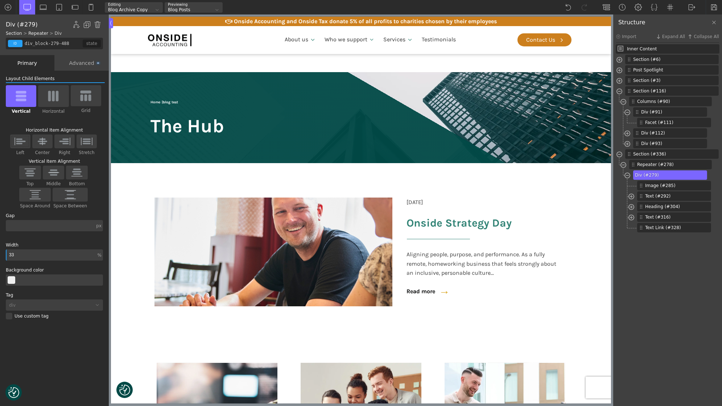
scroll to position [575, 0]
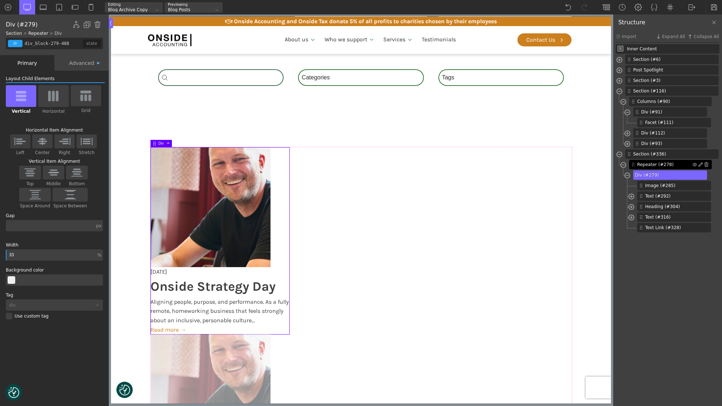
click at [668, 162] on span "Repeater (#278)" at bounding box center [664, 164] width 55 height 7
type input "_dynamic_list-278-488"
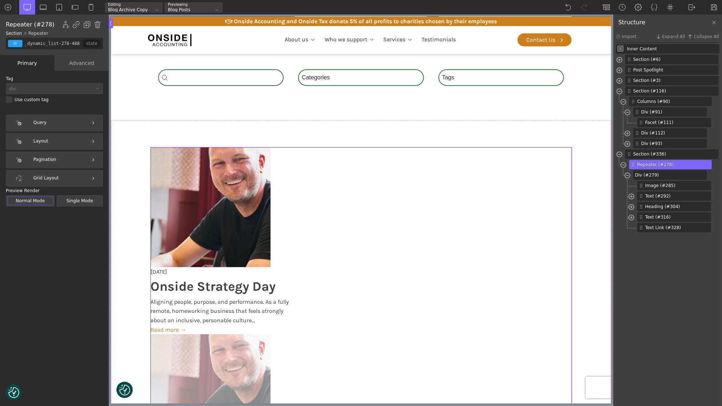
click at [54, 151] on div "Query Layout Pagination Grid Layout Preview Render Normal Mode Single Mode" at bounding box center [54, 258] width 97 height 287
click at [51, 143] on div "Layout" at bounding box center [54, 141] width 97 height 17
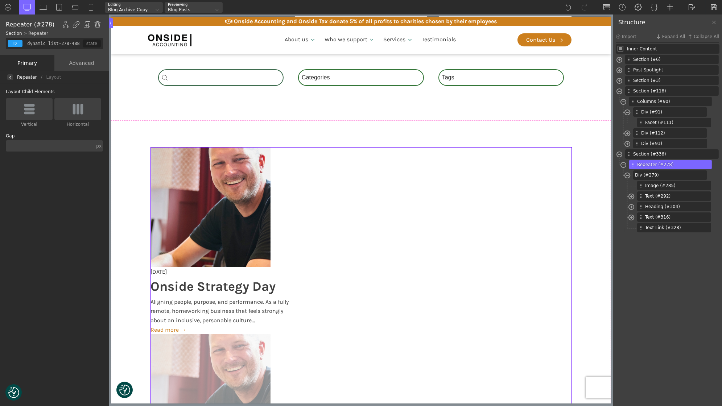
click at [74, 109] on img at bounding box center [77, 109] width 15 height 12
click at [0, 0] on input "Horizontal" at bounding box center [0, 0] width 0 height 0
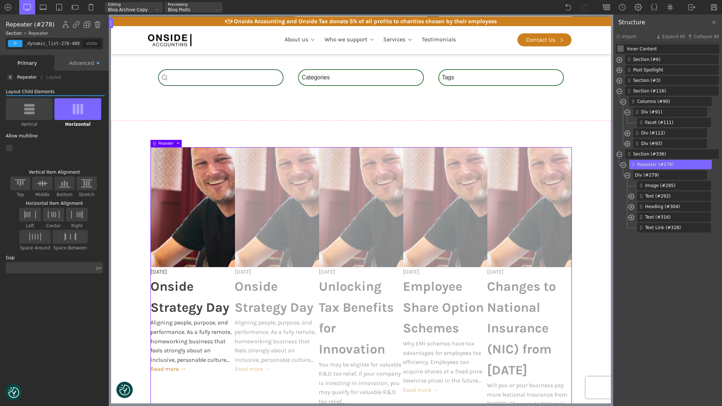
click at [37, 113] on div at bounding box center [29, 109] width 47 height 22
click at [0, 0] on input "Vertical" at bounding box center [0, 0] width 0 height 0
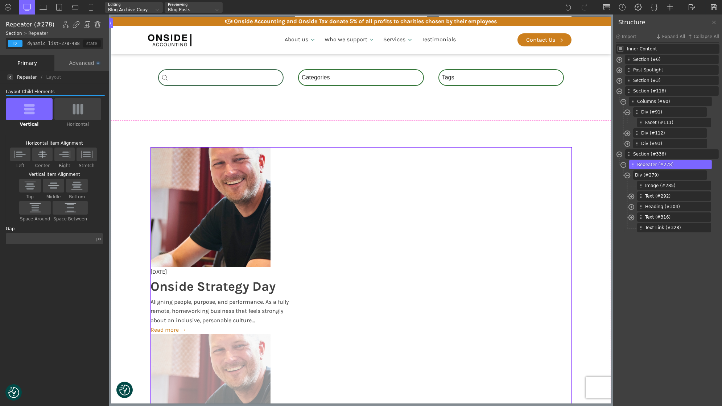
click at [70, 109] on img at bounding box center [77, 109] width 15 height 12
click at [0, 0] on input "Horizontal" at bounding box center [0, 0] width 0 height 0
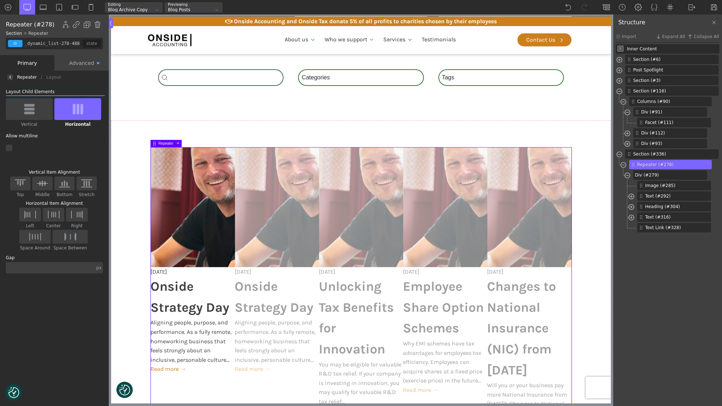
click at [9, 145] on div at bounding box center [54, 148] width 97 height 7
click at [0, 0] on input "checkbox" at bounding box center [0, 0] width 0 height 0
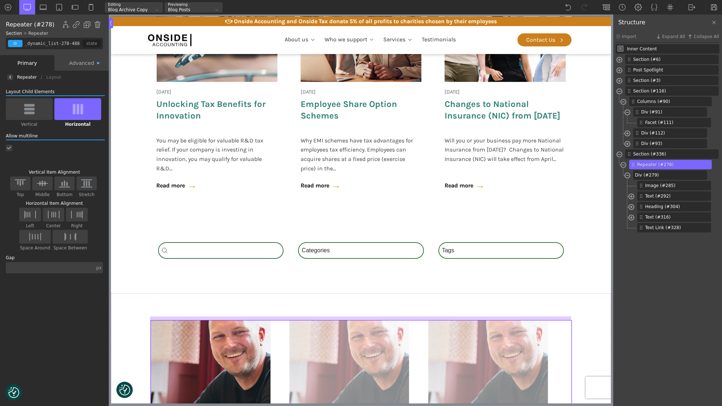
scroll to position [532, 0]
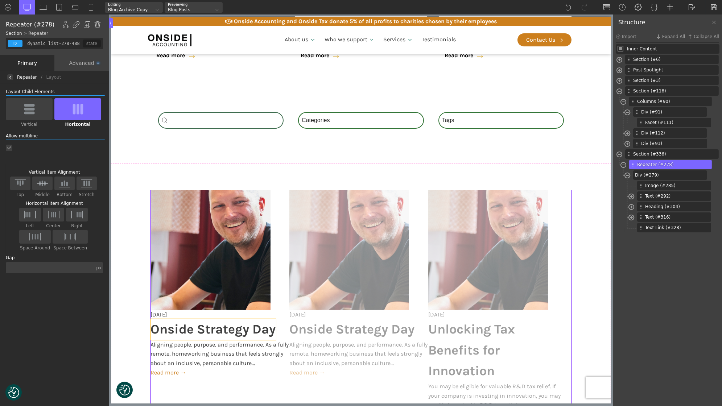
click at [181, 326] on span "Onside Strategy Day" at bounding box center [212, 329] width 125 height 21
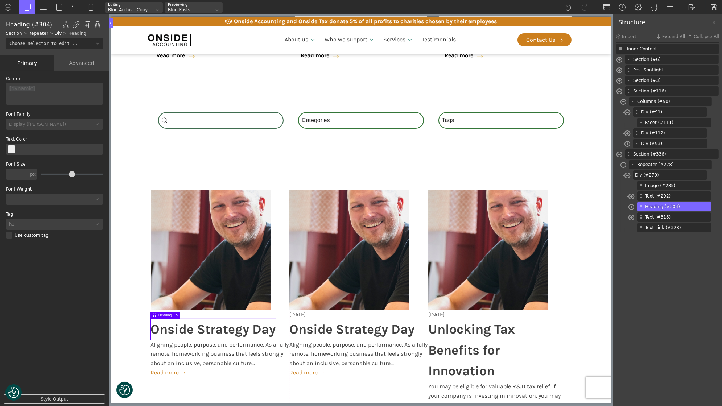
click at [58, 225] on div "h1" at bounding box center [50, 224] width 88 height 4
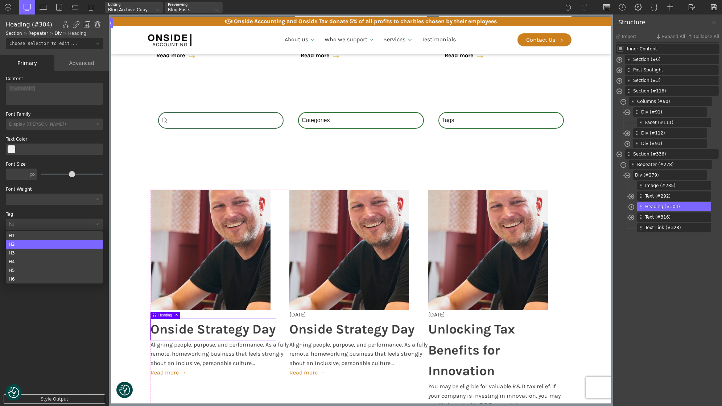
click at [46, 242] on div "H2" at bounding box center [54, 244] width 97 height 9
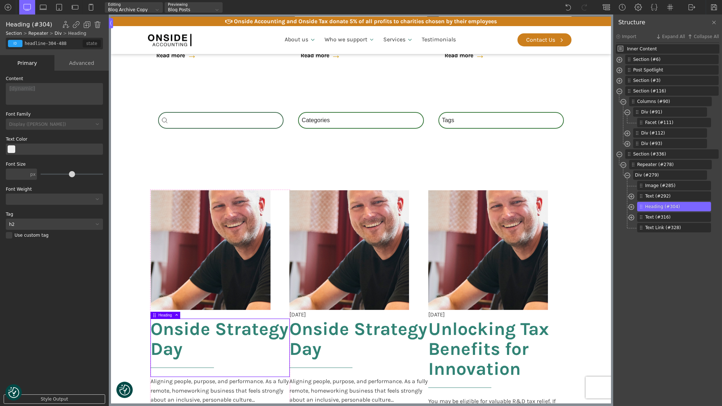
click at [16, 174] on input "text" at bounding box center [17, 174] width 23 height 11
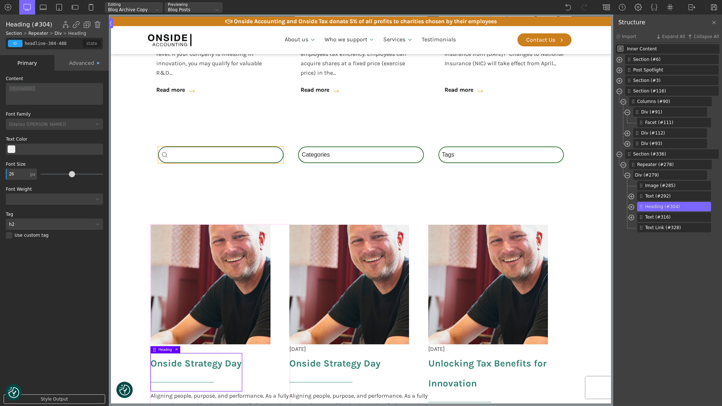
scroll to position [512, 0]
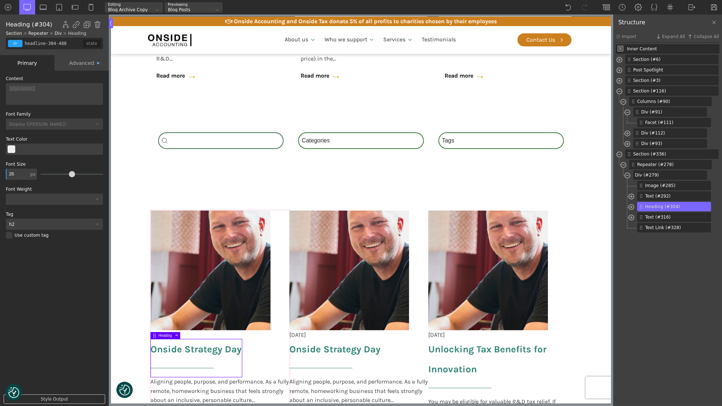
type input "26"
click at [34, 223] on div "h2" at bounding box center [50, 224] width 88 height 4
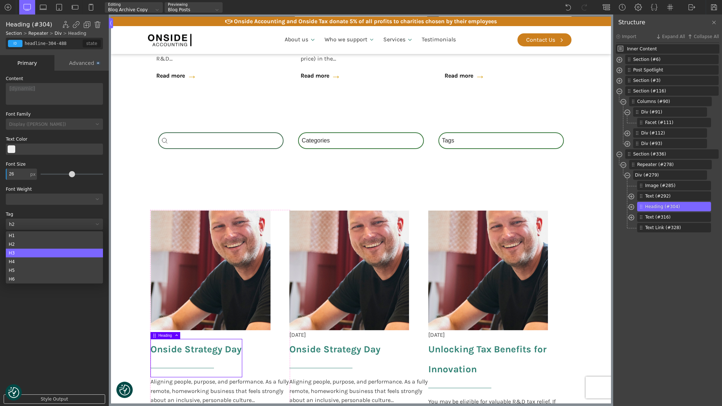
click at [32, 249] on div "H3" at bounding box center [54, 253] width 97 height 9
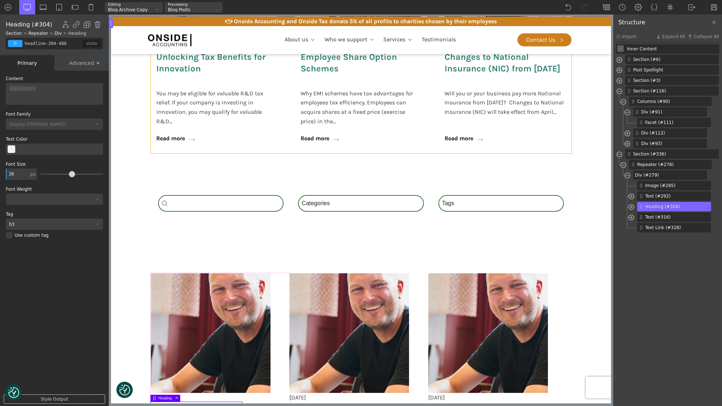
scroll to position [519, 0]
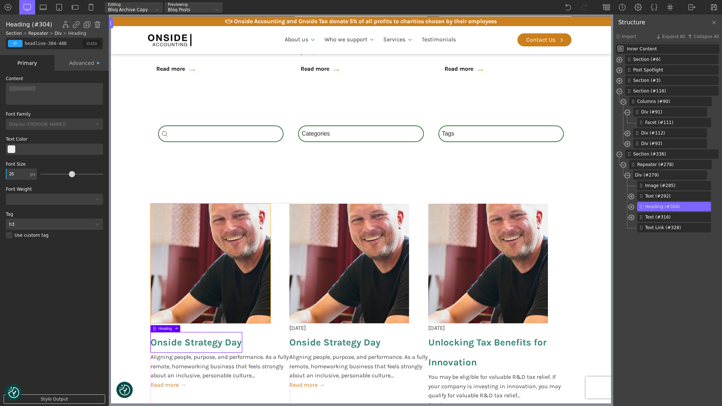
click at [161, 257] on img at bounding box center [210, 264] width 120 height 120
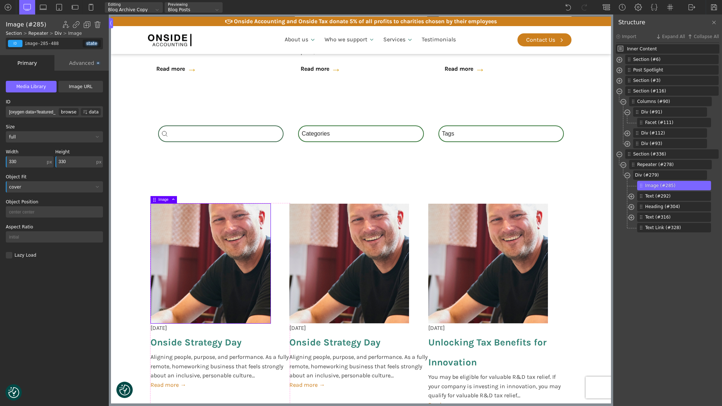
click at [87, 65] on div "Advanced" at bounding box center [81, 63] width 54 height 16
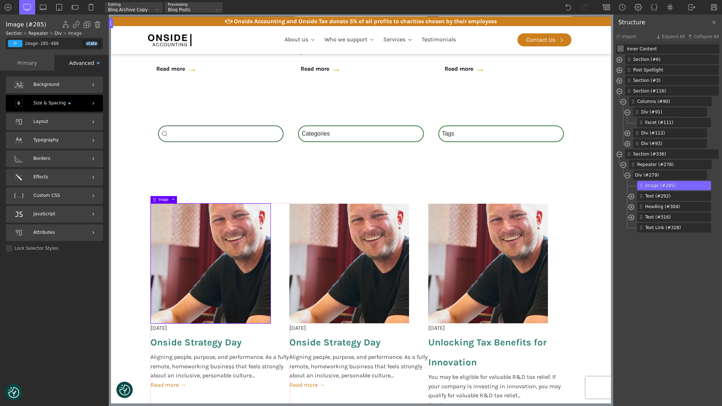
click at [47, 106] on span "Size & Spacing" at bounding box center [51, 103] width 37 height 7
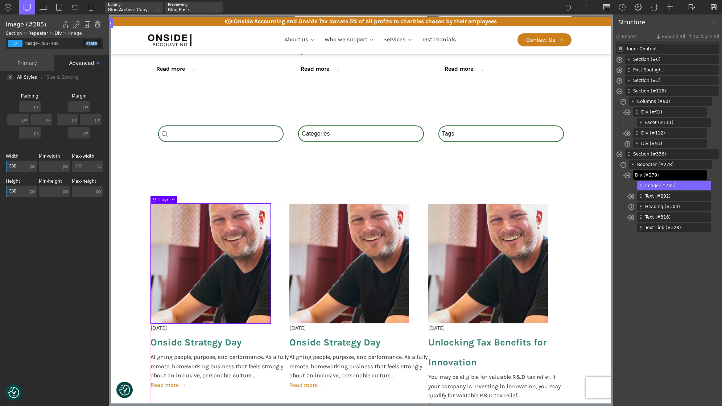
click at [657, 173] on span "Div (#279)" at bounding box center [669, 175] width 69 height 7
type input "div_block-279-488"
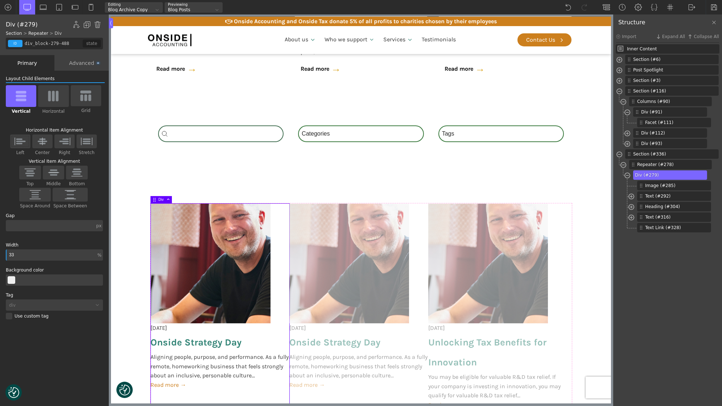
click at [34, 226] on input "text" at bounding box center [50, 225] width 89 height 11
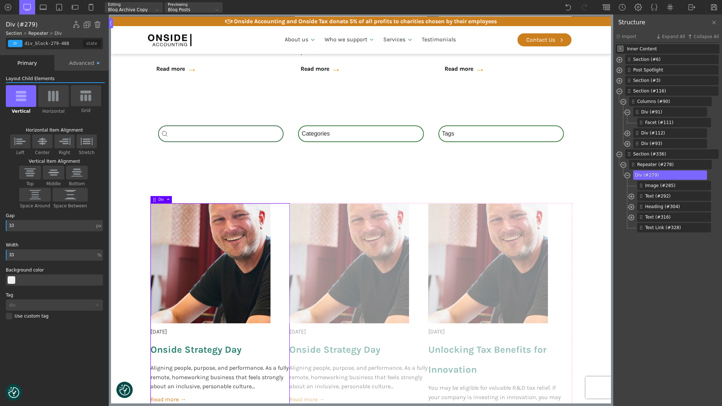
type input "10"
click at [38, 195] on img at bounding box center [35, 194] width 15 height 9
click at [0, 0] on input "Space Around" at bounding box center [0, 0] width 0 height 0
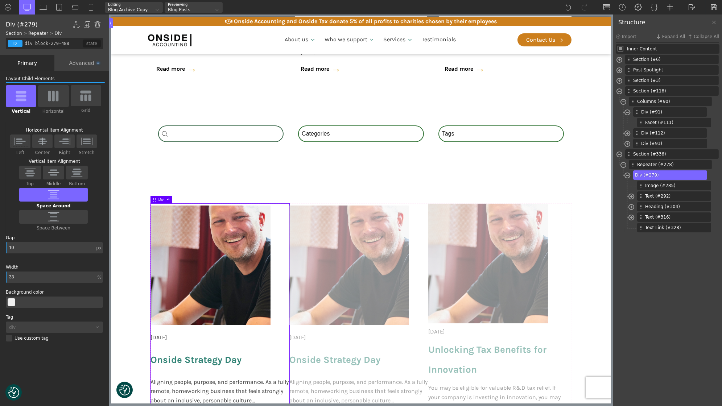
click at [46, 195] on img at bounding box center [53, 194] width 15 height 9
click at [0, 0] on input "Space Around" at bounding box center [0, 0] width 0 height 0
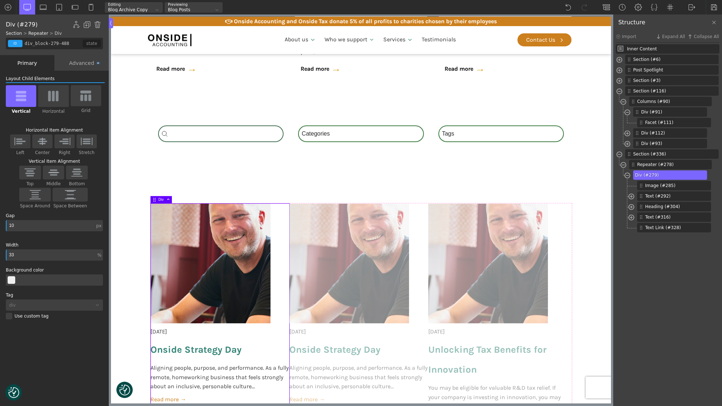
click at [38, 195] on img at bounding box center [35, 194] width 12 height 9
click at [0, 0] on input "Space Around" at bounding box center [0, 0] width 0 height 0
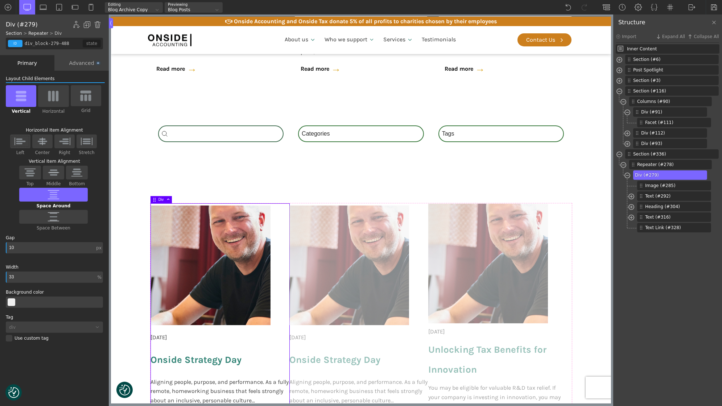
click at [47, 195] on img at bounding box center [53, 194] width 12 height 9
click at [0, 0] on input "Space Around" at bounding box center [0, 0] width 0 height 0
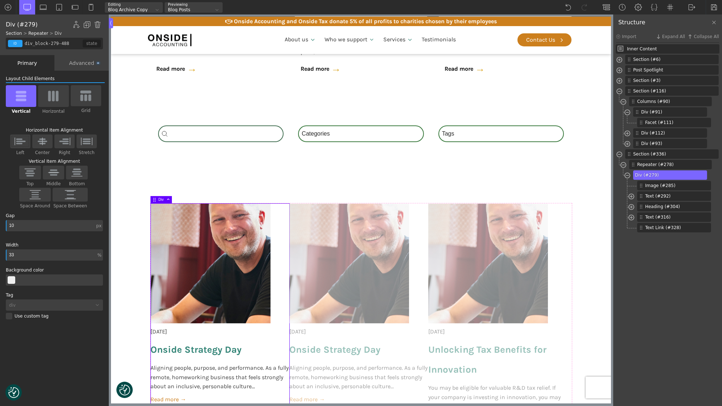
click at [38, 195] on img at bounding box center [35, 194] width 12 height 9
click at [0, 0] on input "Space Around" at bounding box center [0, 0] width 0 height 0
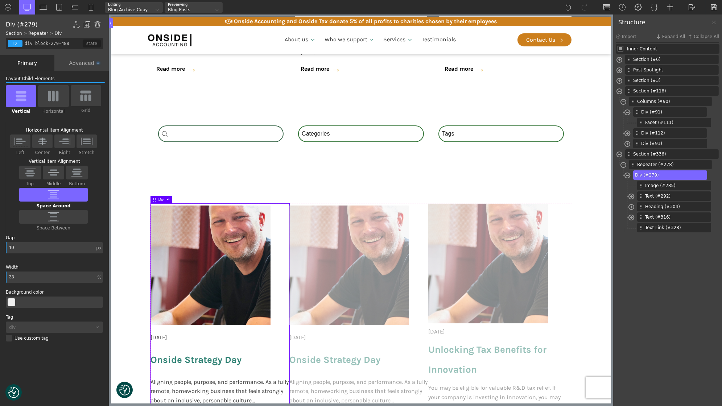
click at [47, 195] on img at bounding box center [53, 194] width 12 height 9
click at [0, 0] on input "Space Around" at bounding box center [0, 0] width 0 height 0
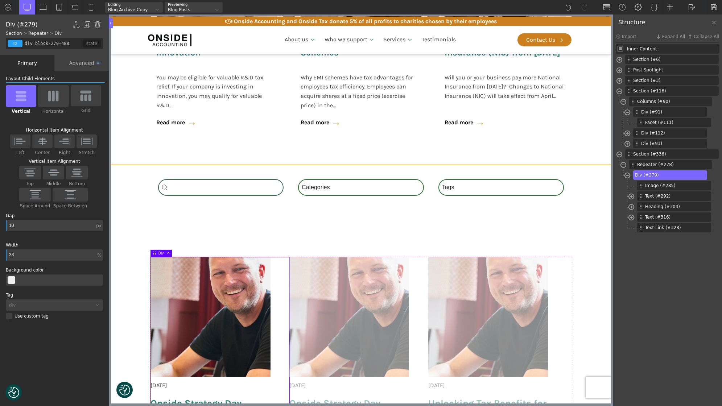
scroll to position [516, 0]
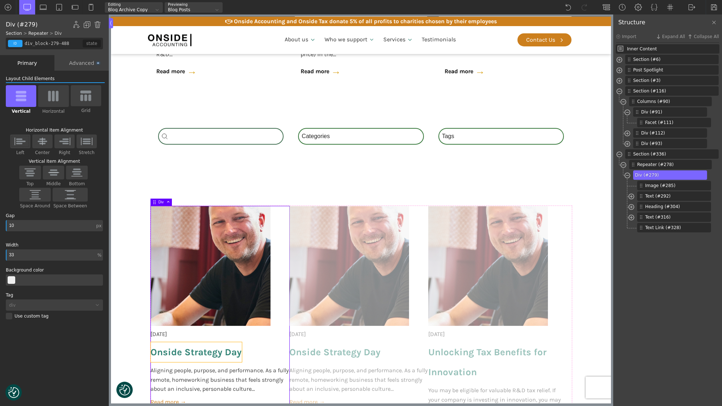
click at [166, 345] on span "Onside Strategy Day" at bounding box center [195, 352] width 91 height 20
type input "headline-304-488"
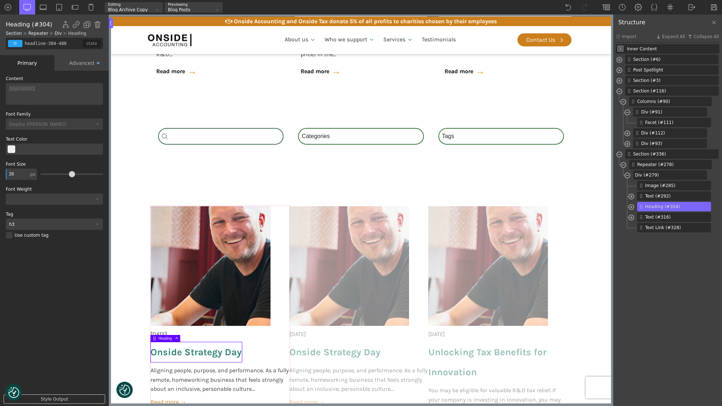
click at [191, 342] on span "Onside Strategy Day" at bounding box center [195, 352] width 91 height 20
drag, startPoint x: 191, startPoint y: 340, endPoint x: 190, endPoint y: 336, distance: 4.8
click at [190, 336] on body "We value your privacy We use cookies to enhance your browsing experience, serve…" at bounding box center [361, 338] width 500 height 1565
drag, startPoint x: 190, startPoint y: 339, endPoint x: 190, endPoint y: 333, distance: 6.9
click at [190, 333] on body "We value your privacy We use cookies to enhance your browsing experience, serve…" at bounding box center [361, 338] width 500 height 1565
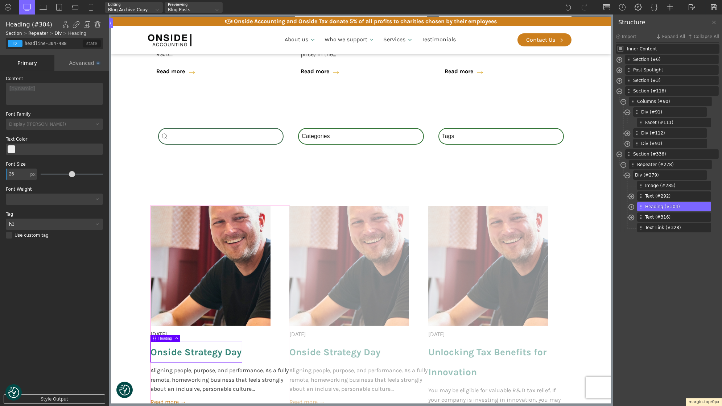
drag, startPoint x: 191, startPoint y: 339, endPoint x: 190, endPoint y: 330, distance: 8.8
click at [190, 330] on body "We value your privacy We use cookies to enhance your browsing experience, serve…" at bounding box center [361, 338] width 500 height 1565
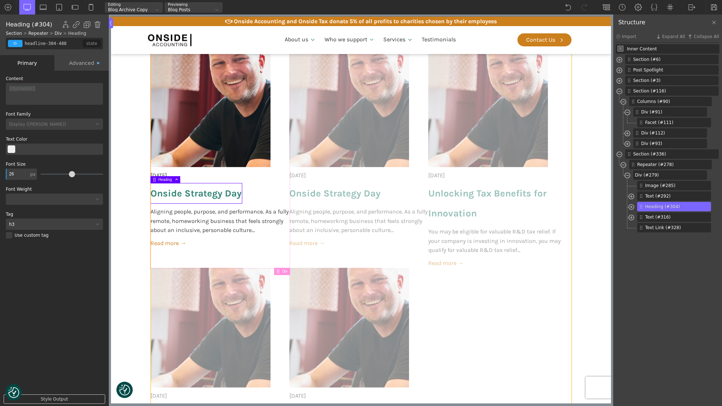
scroll to position [684, 0]
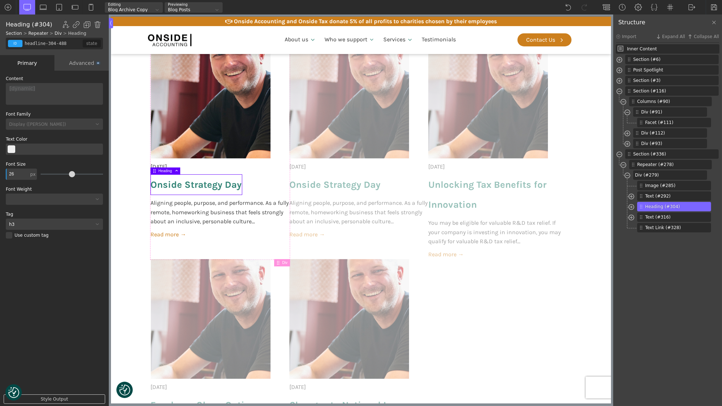
click at [22, 170] on input "26" at bounding box center [17, 174] width 23 height 11
type input "24"
click at [129, 236] on section "[DATE] Onside Strategy Day Aligning people, purpose, and performance. As a full…" at bounding box center [361, 259] width 500 height 495
type input "section-336-488"
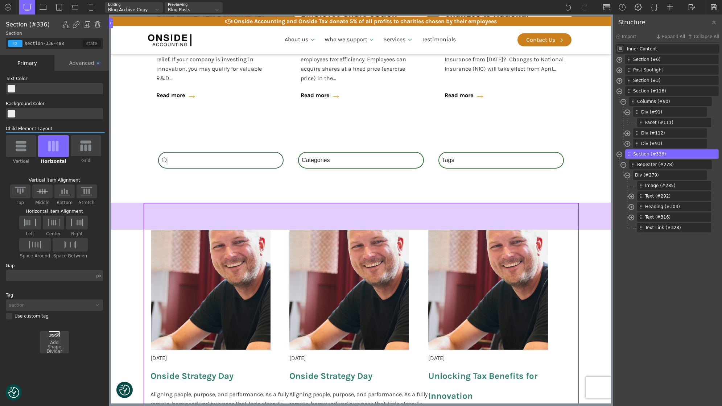
scroll to position [494, 0]
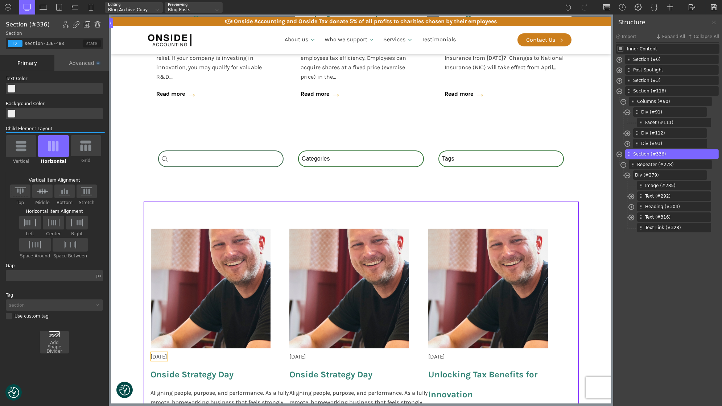
click at [161, 357] on span "[DATE]" at bounding box center [158, 356] width 17 height 9
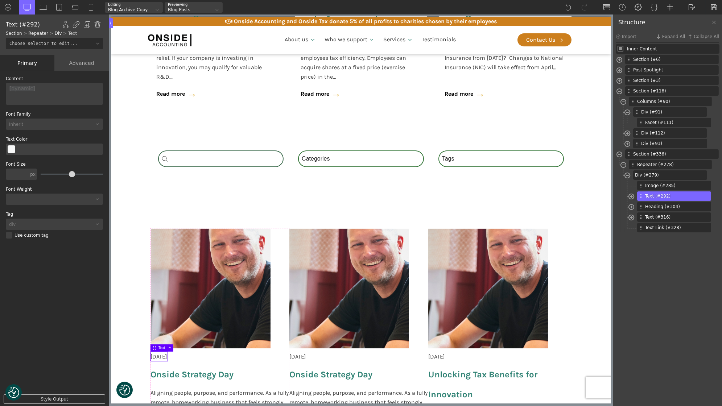
click at [15, 149] on button "Select Color" at bounding box center [12, 149] width 8 height 8
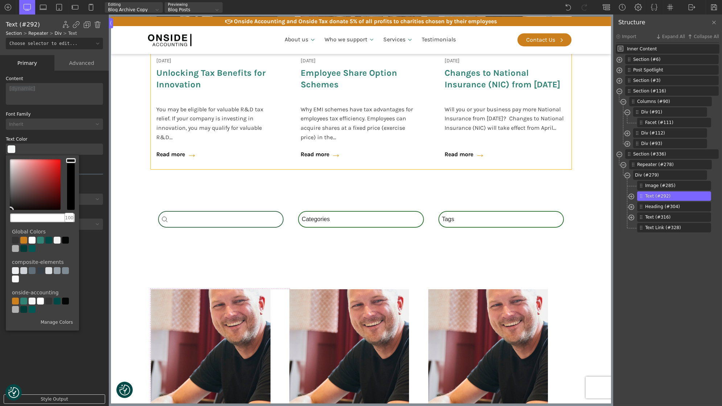
scroll to position [450, 0]
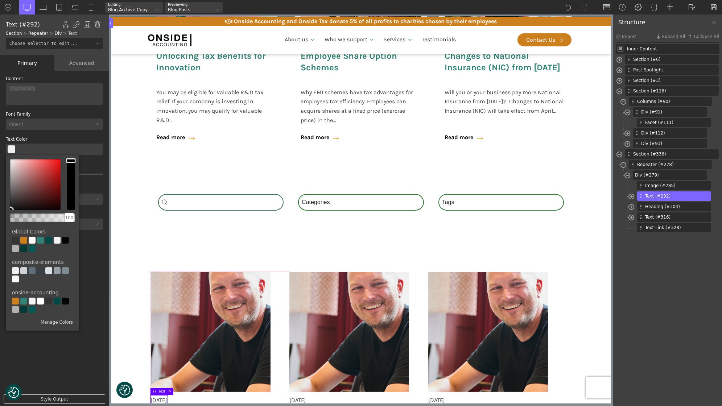
click at [15, 238] on div at bounding box center [15, 240] width 7 height 7
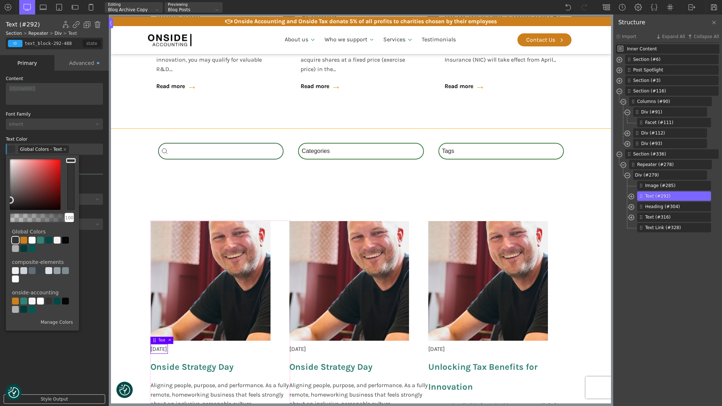
scroll to position [503, 0]
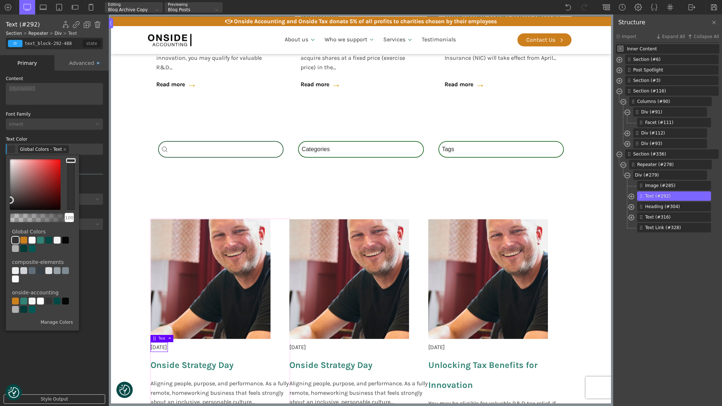
click at [32, 271] on div at bounding box center [32, 270] width 7 height 7
type input "color(5)"
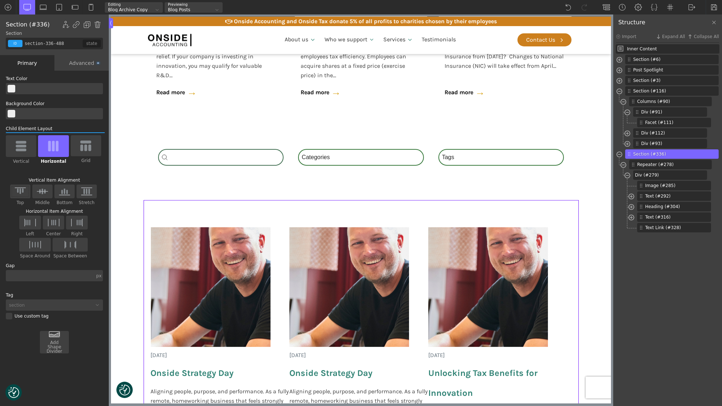
scroll to position [585, 0]
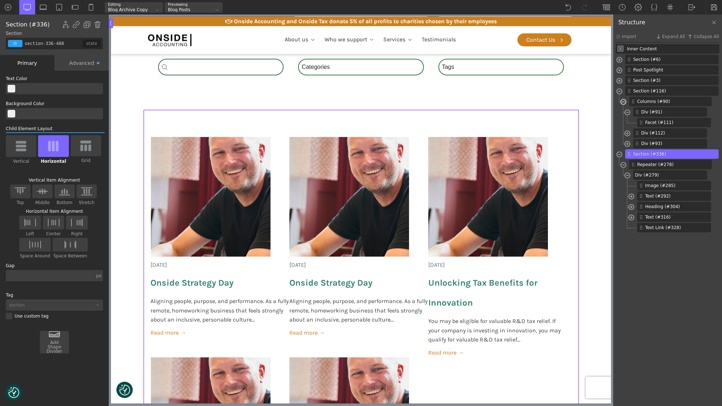
click at [623, 102] on span at bounding box center [623, 103] width 6 height 8
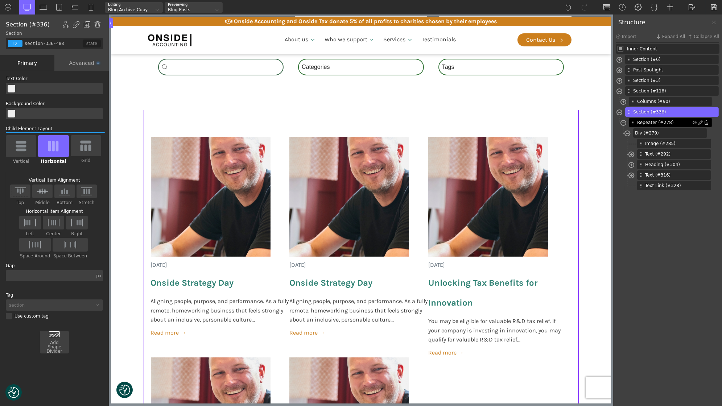
click at [652, 125] on span "Repeater (#278)" at bounding box center [664, 122] width 55 height 7
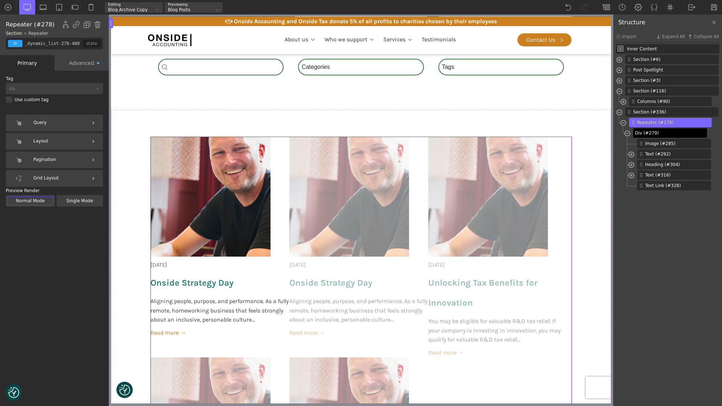
click at [652, 132] on span "Div (#279)" at bounding box center [669, 133] width 69 height 7
type input "div_block-279-488"
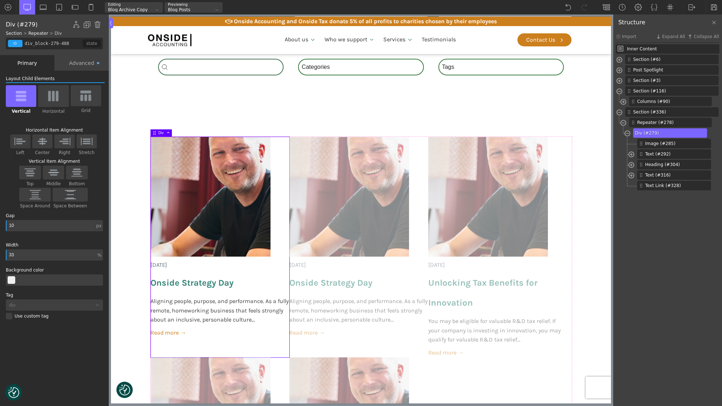
click at [30, 225] on input "10" at bounding box center [50, 225] width 89 height 11
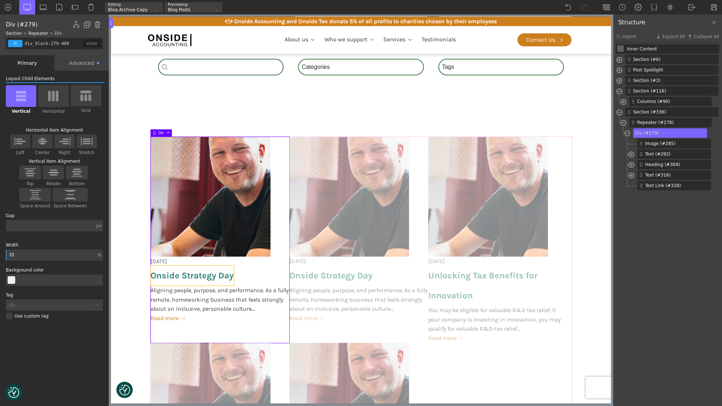
click at [191, 277] on span "Onside Strategy Day" at bounding box center [191, 276] width 83 height 20
type input "headline-304-488"
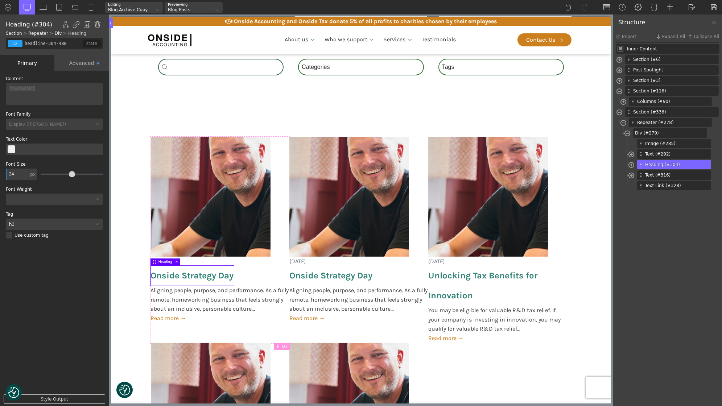
click at [75, 65] on div "Advanced" at bounding box center [81, 63] width 54 height 16
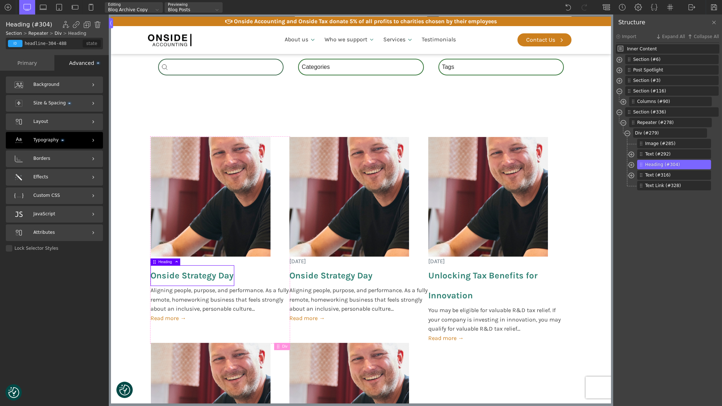
click at [48, 143] on span "Typography" at bounding box center [48, 140] width 30 height 7
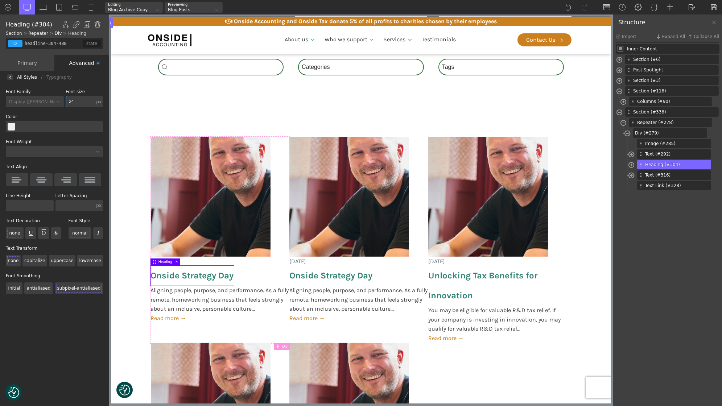
click at [37, 208] on input "text" at bounding box center [30, 205] width 48 height 11
type input "1.2"
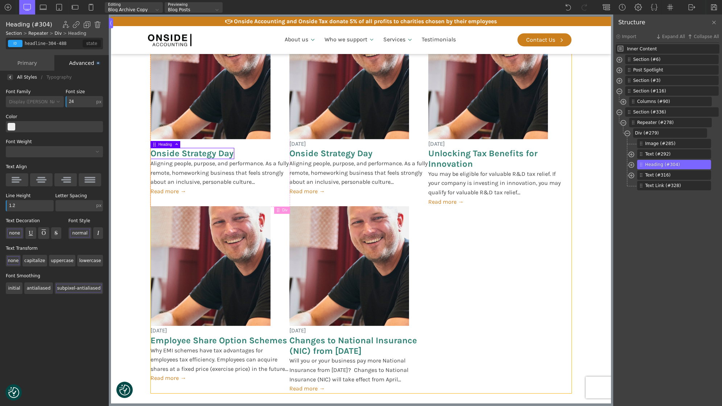
scroll to position [694, 0]
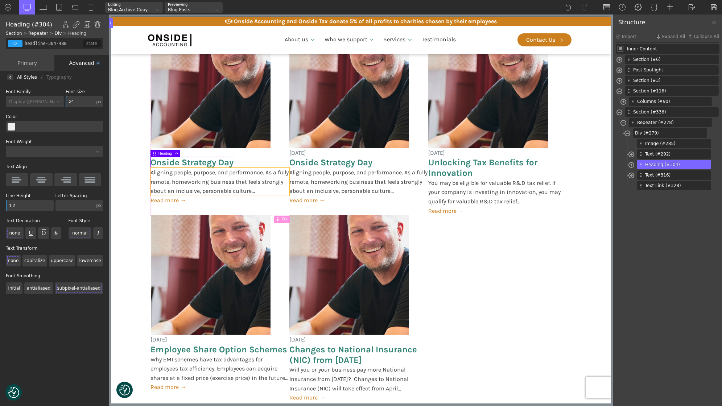
click at [240, 186] on span "Aligning people, purpose, and performance. As a fully remote, homeworking busin…" at bounding box center [219, 182] width 139 height 28
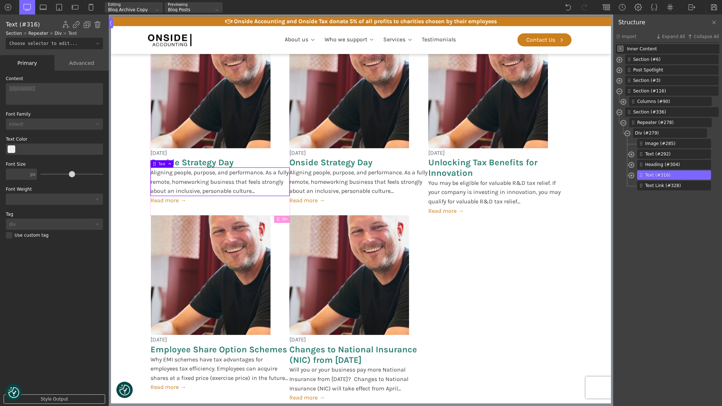
click at [222, 175] on span "Aligning people, purpose, and performance. As a fully remote, homeworking busin…" at bounding box center [219, 182] width 139 height 28
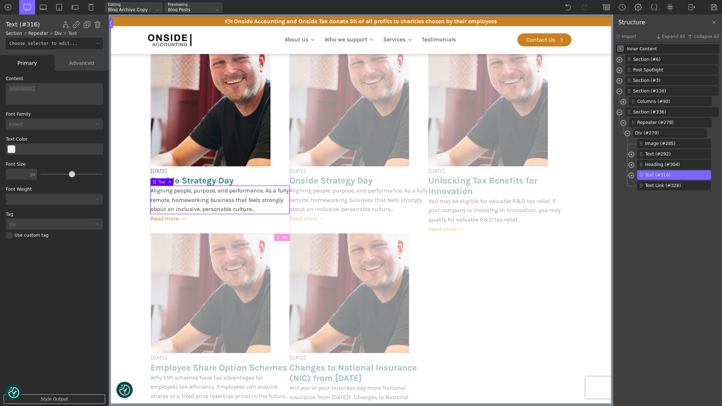
scroll to position [664, 0]
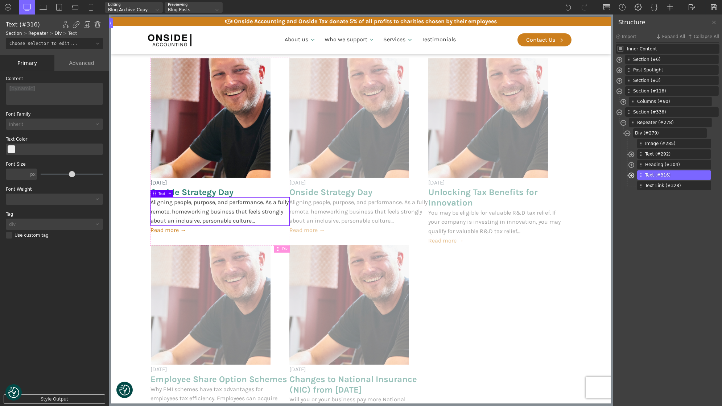
click at [630, 174] on span at bounding box center [631, 176] width 6 height 8
click at [203, 193] on span "Onside Strategy Day" at bounding box center [191, 192] width 83 height 11
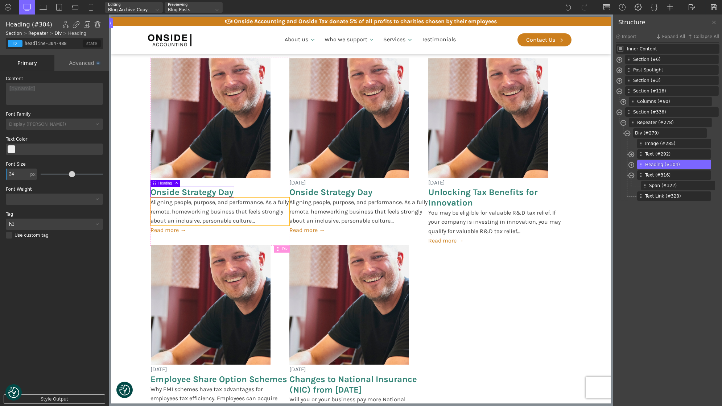
click at [201, 209] on span "Aligning people, purpose, and performance. As a fully remote, homeworking busin…" at bounding box center [219, 212] width 139 height 28
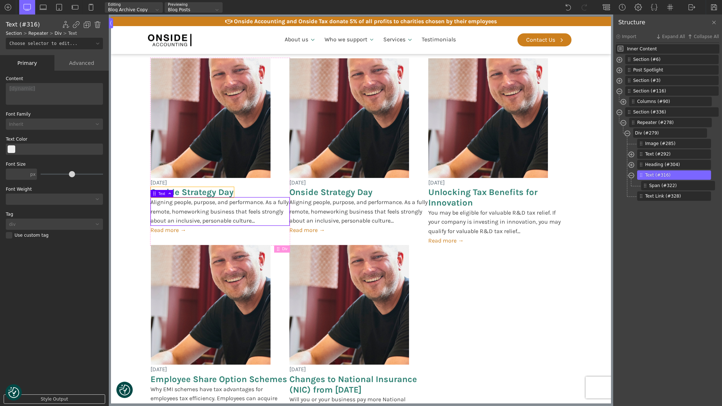
scroll to position [637, 0]
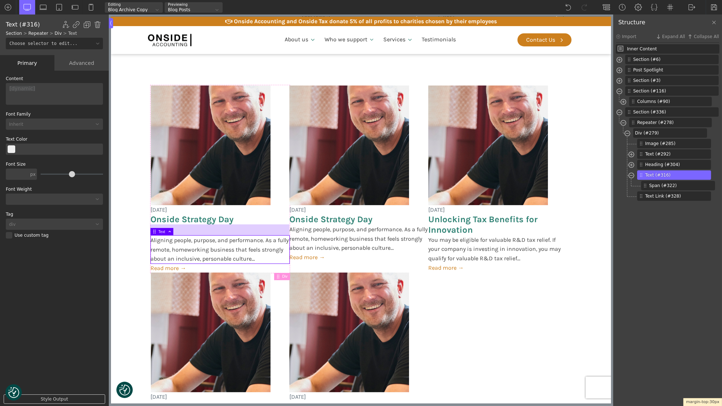
drag, startPoint x: 208, startPoint y: 223, endPoint x: 208, endPoint y: 234, distance: 10.9
click at [208, 234] on div at bounding box center [219, 229] width 139 height 11
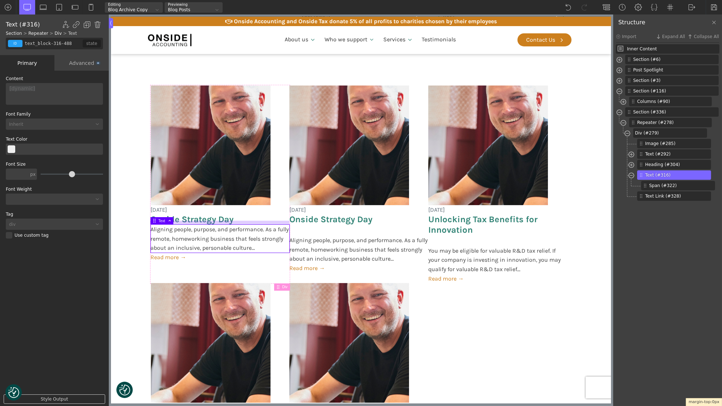
drag, startPoint x: 208, startPoint y: 234, endPoint x: 207, endPoint y: 221, distance: 13.1
click at [207, 221] on div at bounding box center [219, 223] width 139 height 4
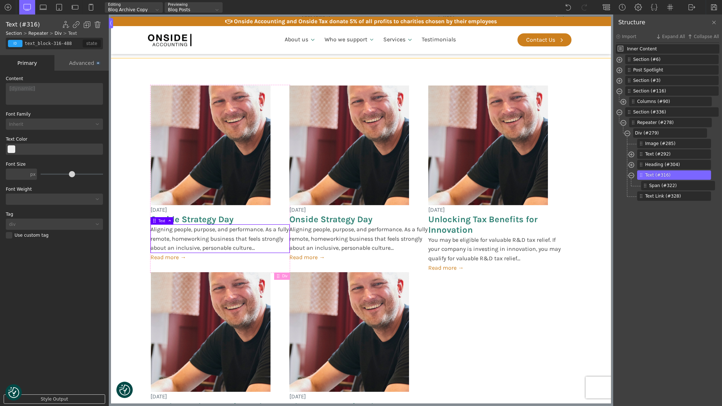
click at [595, 241] on section "[DATE] Onside Strategy Day Aligning people, purpose, and performance. As a full…" at bounding box center [361, 272] width 500 height 428
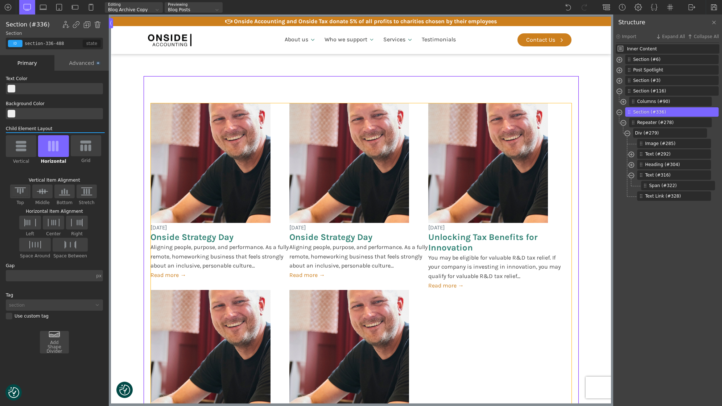
scroll to position [622, 0]
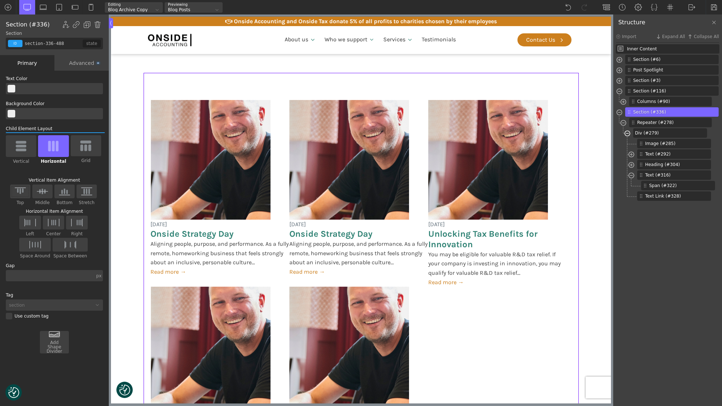
click at [627, 133] on span at bounding box center [627, 134] width 6 height 8
click at [632, 174] on span at bounding box center [631, 176] width 6 height 8
click at [660, 135] on span "Div (#279)" at bounding box center [669, 133] width 69 height 7
type input "div_block-279-488"
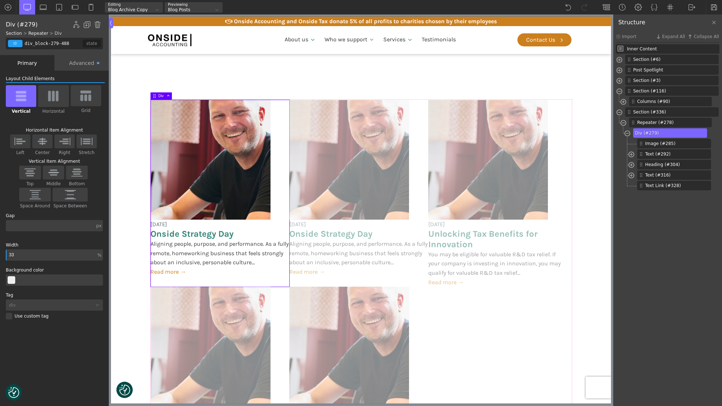
click at [13, 42] on div "id" at bounding box center [15, 43] width 15 height 7
paste input "post-card"
type input "post-card"
click at [81, 57] on div "add class..." at bounding box center [83, 57] width 36 height 11
type input "post-card"
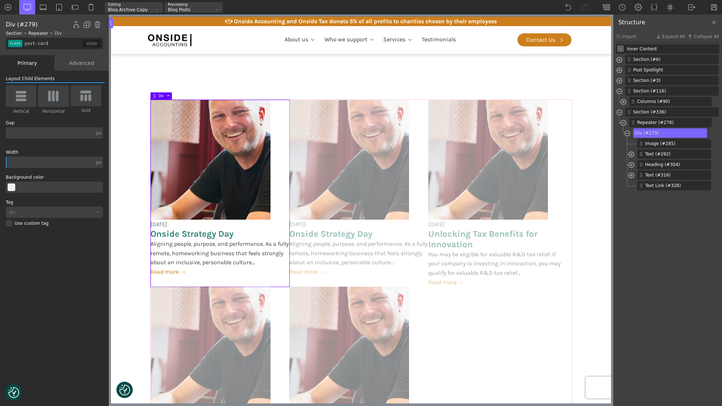
click at [665, 134] on span "Div (#279)" at bounding box center [669, 133] width 69 height 7
click at [167, 223] on span "[DATE]" at bounding box center [158, 224] width 17 height 9
type input "text_block-292-488"
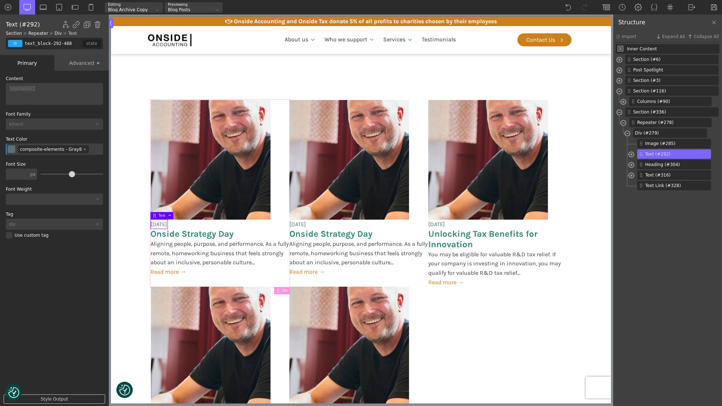
click at [19, 44] on div "id" at bounding box center [15, 43] width 15 height 7
paste input "post-meta"
type input "post-meta"
click at [86, 56] on div "add class..." at bounding box center [83, 57] width 36 height 11
type input "post-meta"
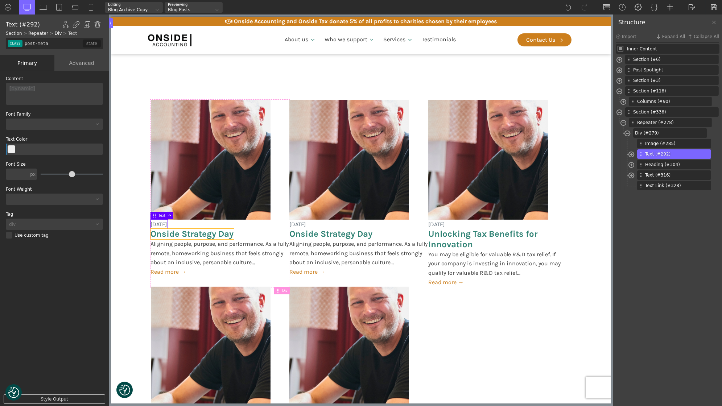
click at [184, 231] on span "Onside Strategy Day" at bounding box center [191, 234] width 83 height 11
type input "headline-304-488"
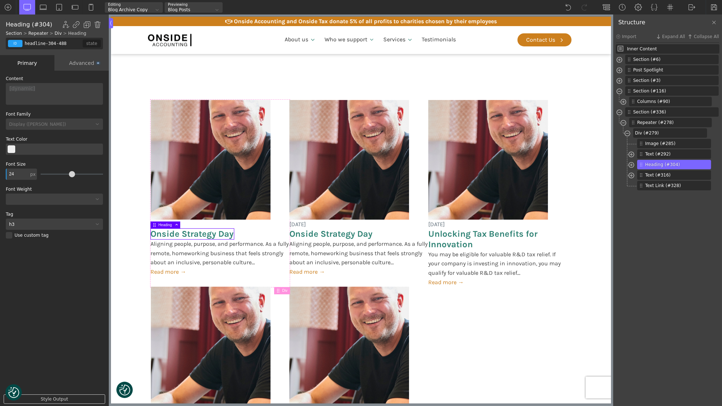
click at [20, 45] on div "id" at bounding box center [15, 43] width 15 height 7
paste input "post-title"
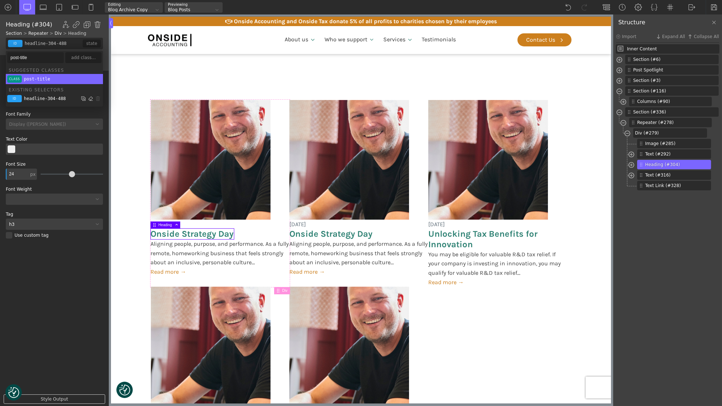
type input "post-title"
click at [53, 79] on li "class post-title" at bounding box center [54, 79] width 97 height 10
type input "post-title"
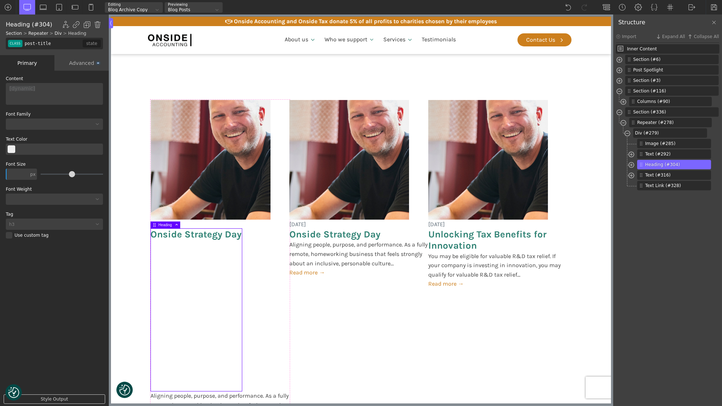
type input "24"
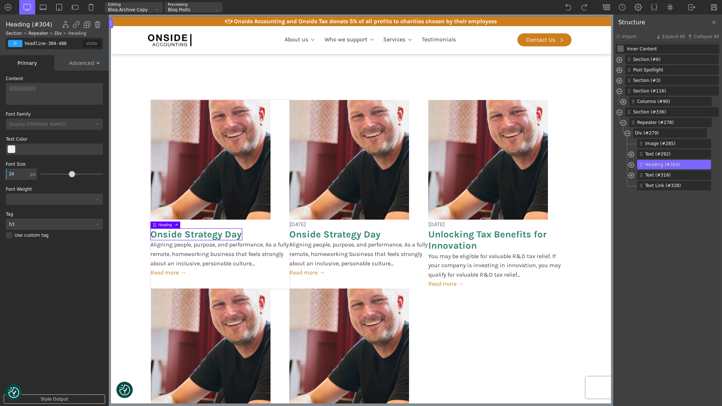
click at [39, 43] on input "headline-304-488" at bounding box center [52, 44] width 59 height 12
paste input "post-title"
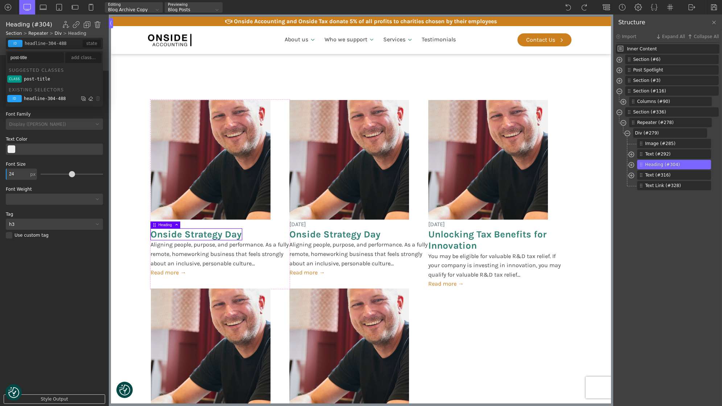
click at [26, 57] on input "post-title" at bounding box center [35, 57] width 57 height 11
type input "post-heading"
click at [80, 58] on div "add class..." at bounding box center [83, 57] width 36 height 11
type input "post-heading"
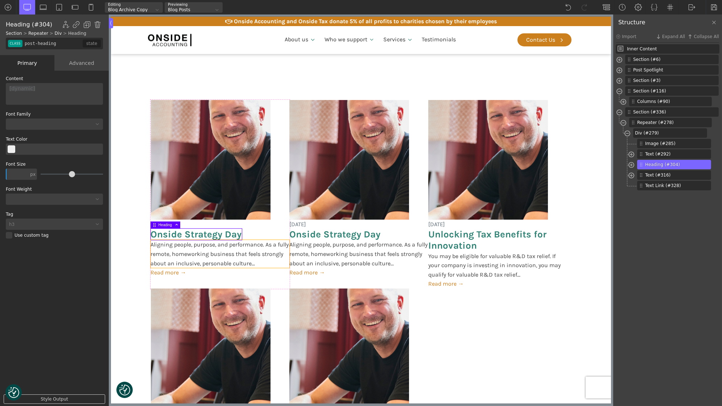
click at [192, 251] on span "Aligning people, purpose, and performance. As a fully remote, homeworking busin…" at bounding box center [219, 254] width 139 height 28
type input "text_block-316-488"
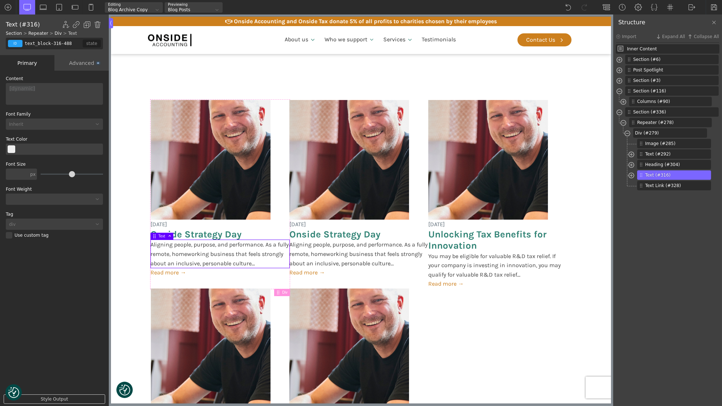
click at [15, 40] on div "id" at bounding box center [15, 43] width 15 height 7
paste input "post-excerpt"
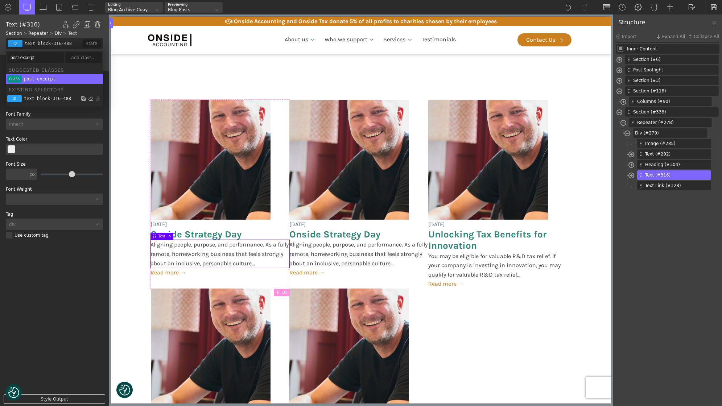
type input "post-excerpt"
click at [32, 74] on li "class post-excerpt" at bounding box center [54, 79] width 97 height 10
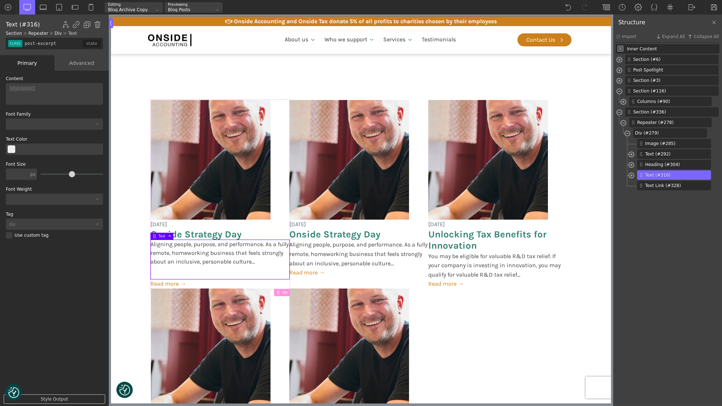
type input "false"
click at [19, 45] on div "id" at bounding box center [15, 43] width 15 height 7
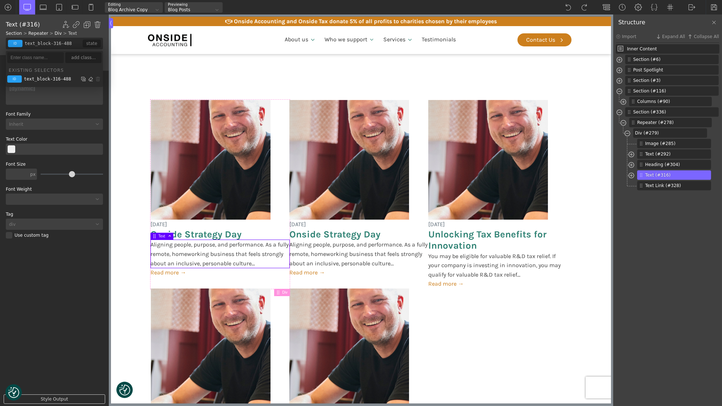
paste input "post-excerpt"
type input "post-excerpts"
click at [80, 60] on div "add class..." at bounding box center [83, 57] width 36 height 11
type input "post-excerpts"
click at [174, 272] on link "Read more →" at bounding box center [168, 272] width 36 height 9
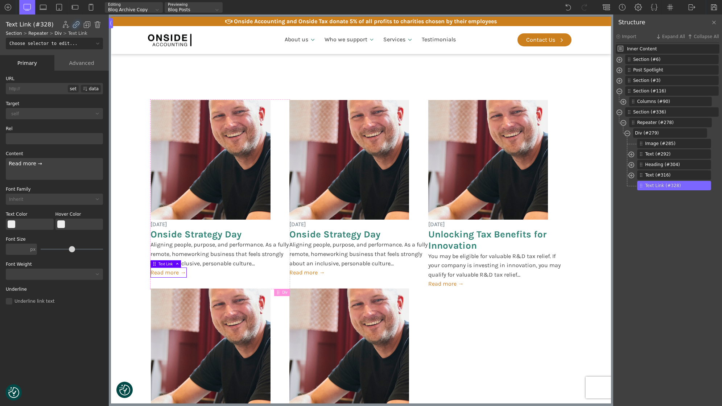
click at [50, 46] on input "Choose selector to edit..." at bounding box center [52, 44] width 88 height 12
paste input "post-readmore"
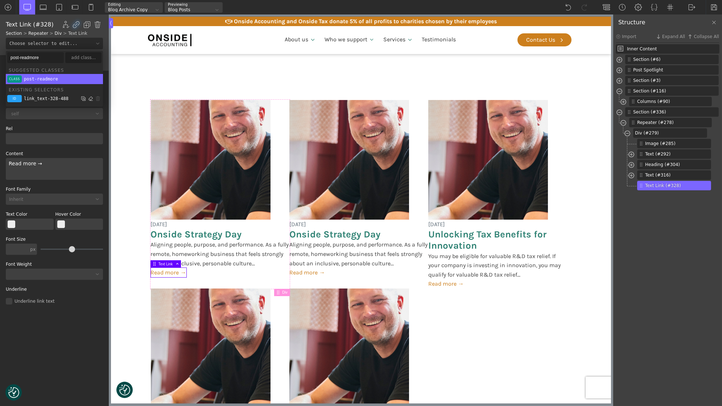
click at [43, 75] on li "class post-readmore" at bounding box center [54, 79] width 97 height 10
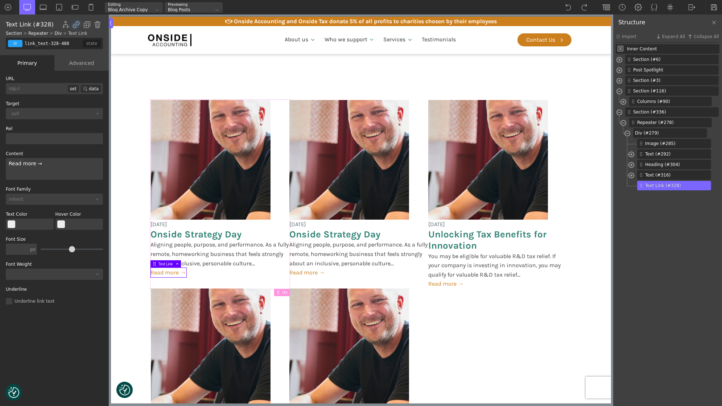
click at [17, 44] on div "id" at bounding box center [15, 43] width 15 height 7
paste input "post-readmore"
type input "post-bttn"
click at [76, 58] on div "add class..." at bounding box center [83, 57] width 36 height 11
click at [653, 132] on span "Div (#279)" at bounding box center [669, 133] width 69 height 7
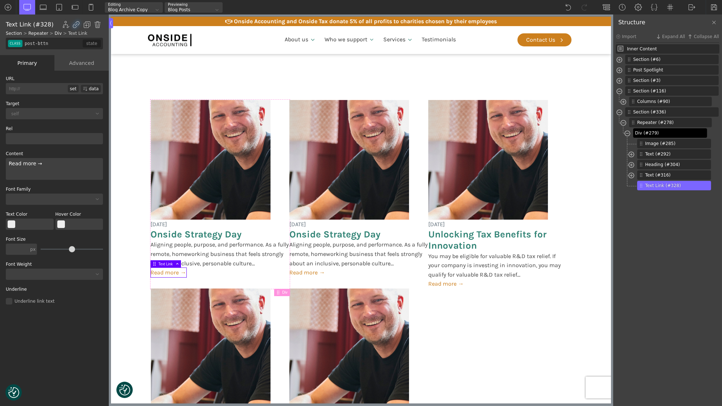
type input "post-card"
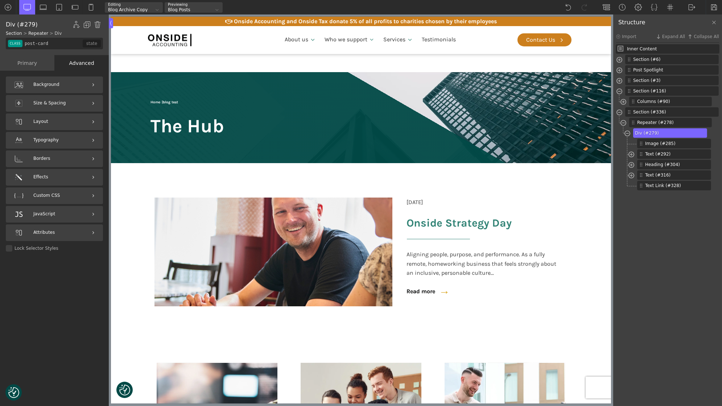
scroll to position [622, 0]
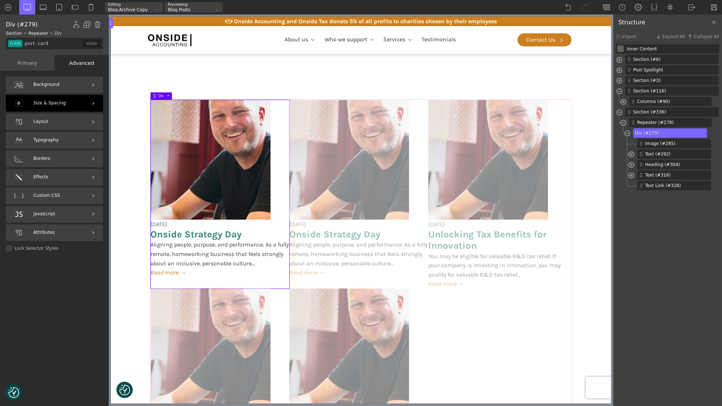
click at [53, 103] on span "Size & Spacing" at bounding box center [49, 103] width 32 height 7
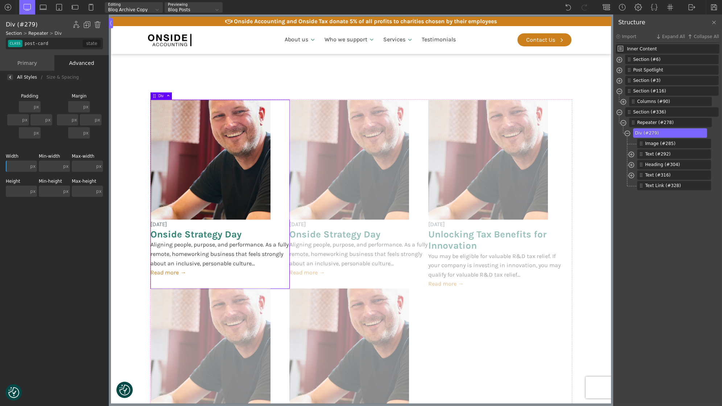
click at [9, 75] on div at bounding box center [10, 77] width 6 height 6
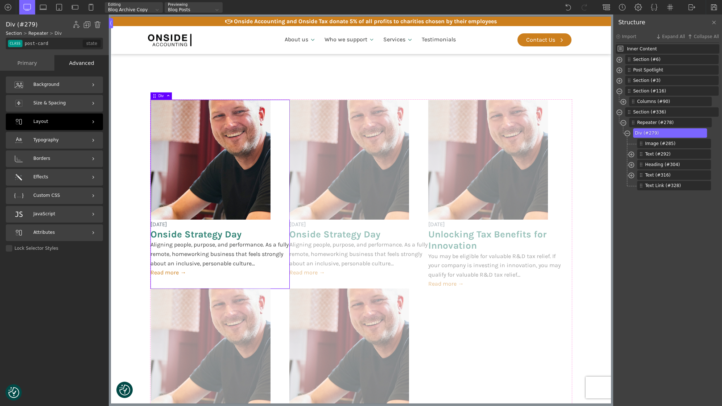
click at [51, 128] on div "Layout" at bounding box center [54, 121] width 97 height 17
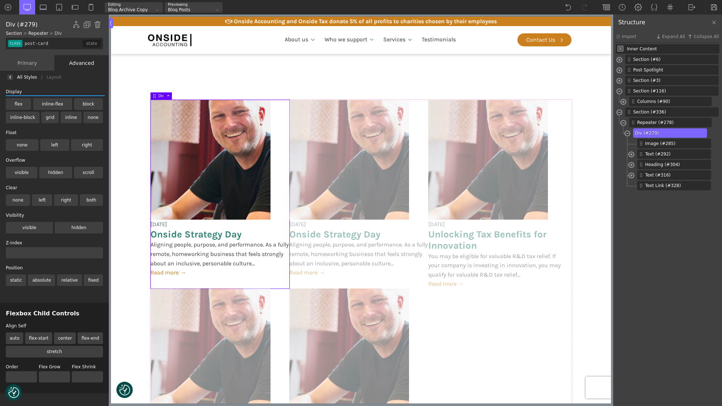
click at [13, 104] on label "flex" at bounding box center [18, 104] width 25 height 12
click at [0, 0] on input "flex" at bounding box center [0, 0] width 0 height 0
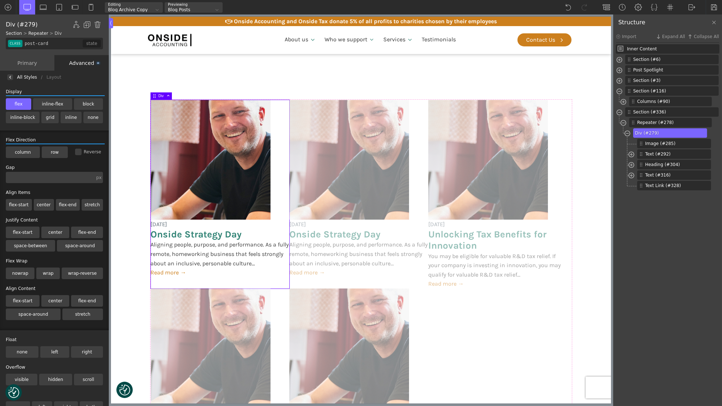
click at [24, 151] on label "column" at bounding box center [23, 152] width 34 height 12
click at [0, 0] on input "column" at bounding box center [0, 0] width 0 height 0
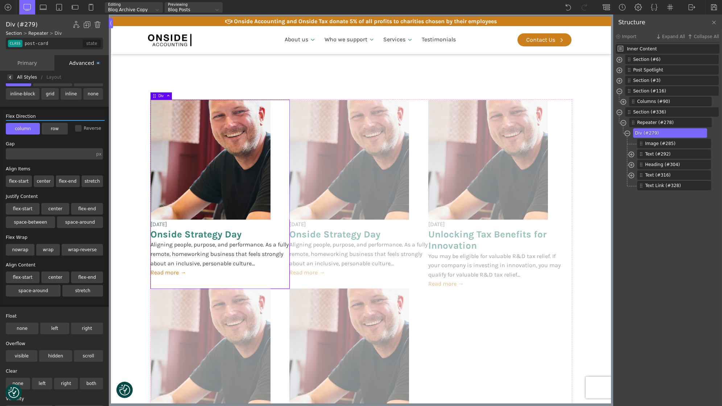
scroll to position [0, 0]
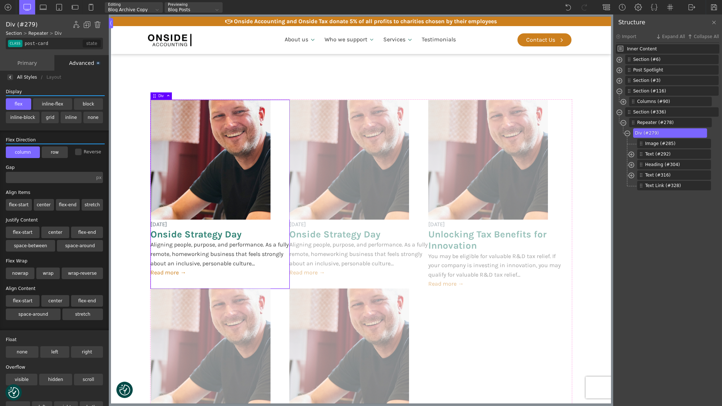
click at [99, 178] on div "px" at bounding box center [98, 178] width 5 height 4
click at [98, 172] on div "%" at bounding box center [100, 171] width 18 height 6
click at [25, 178] on input "text" at bounding box center [51, 177] width 90 height 11
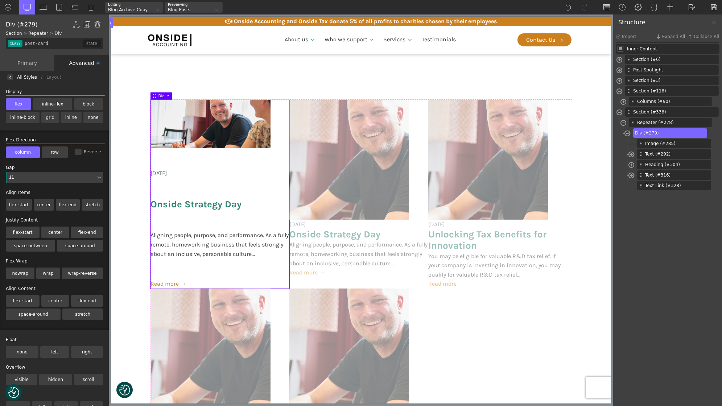
type input "1"
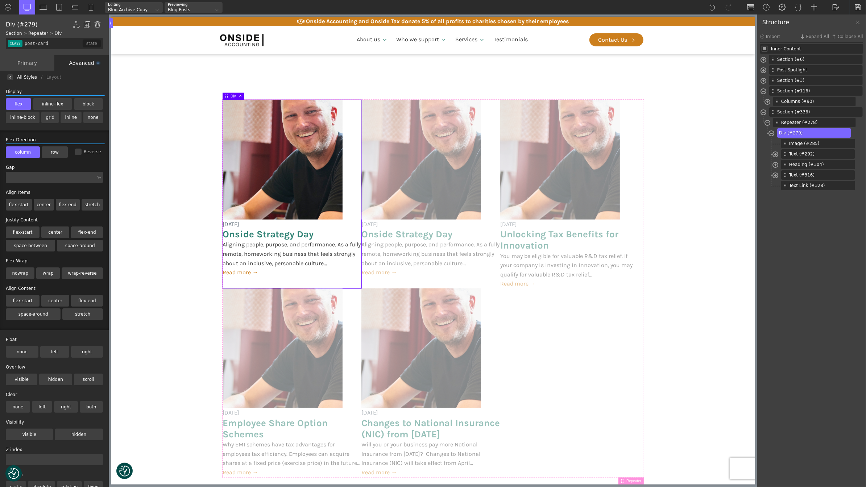
scroll to position [3, 0]
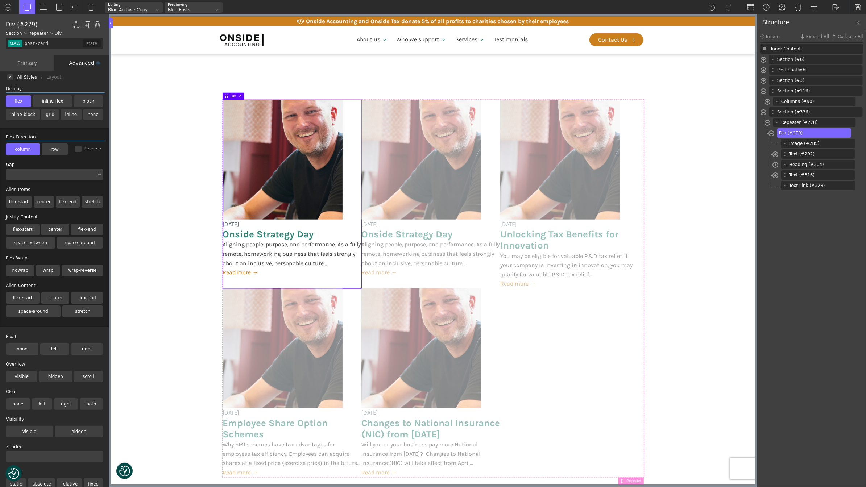
click at [10, 75] on div at bounding box center [10, 77] width 6 height 6
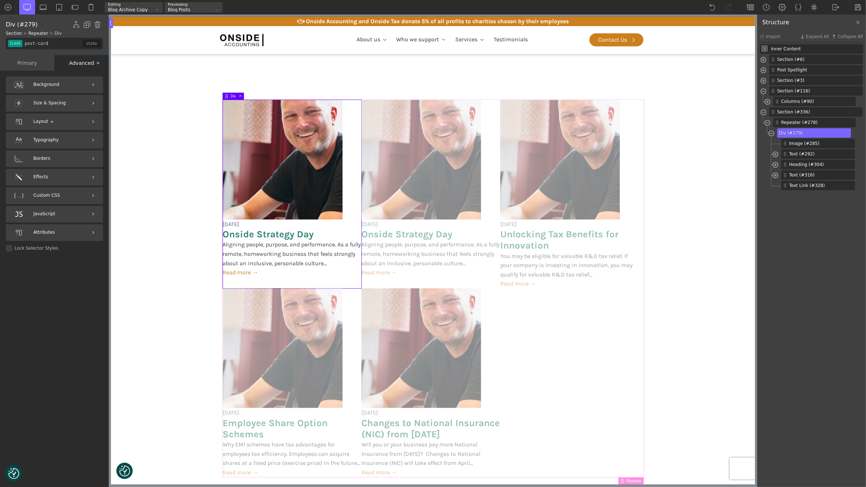
scroll to position [0, 0]
click at [69, 108] on div "Size & Spacing" at bounding box center [54, 103] width 97 height 17
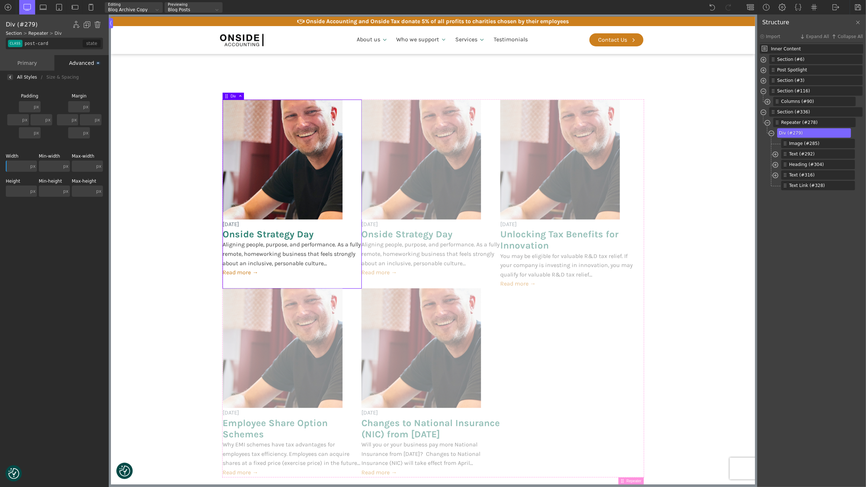
click at [32, 192] on div "px" at bounding box center [32, 191] width 5 height 4
click at [38, 187] on div "%" at bounding box center [34, 185] width 18 height 6
click at [17, 189] on input "text" at bounding box center [18, 191] width 24 height 11
type input "100"
click at [48, 213] on div "Background Size & Spacing Padding px px % em rem auto vw vh none px px % em rem…" at bounding box center [54, 286] width 109 height 405
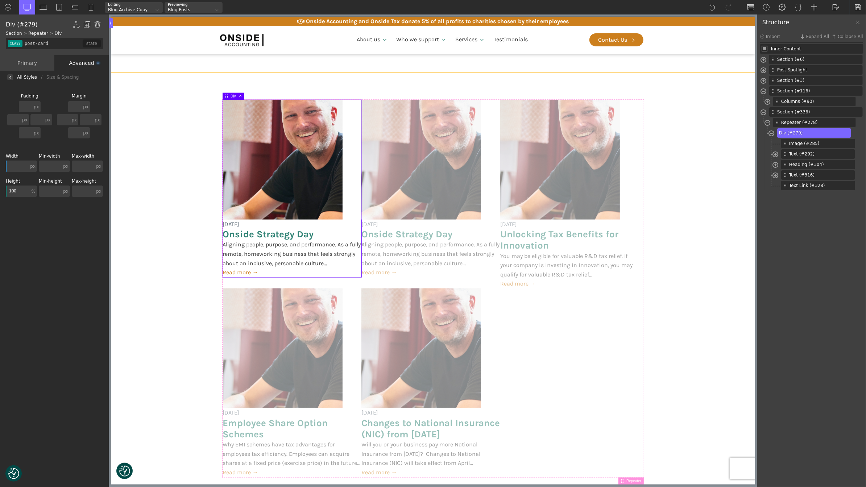
click at [165, 218] on section "[DATE] Onside Strategy Day Aligning people, purpose, and performance. As a full…" at bounding box center [433, 289] width 644 height 432
type input "section-336-488"
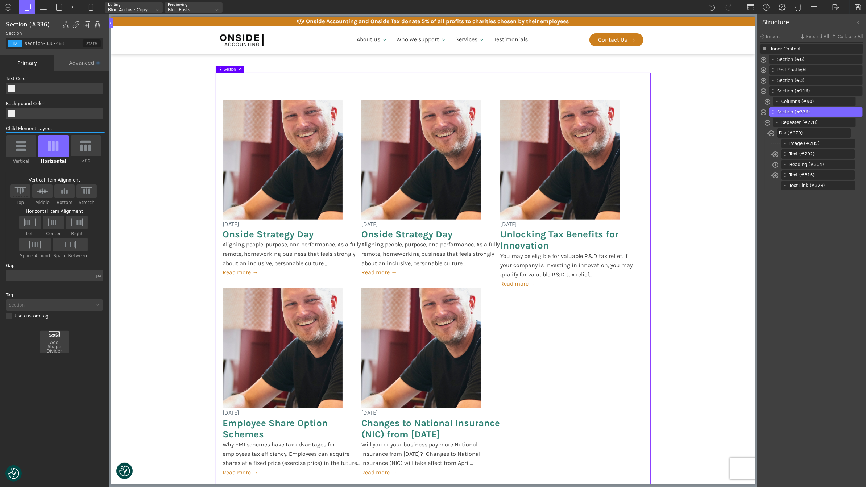
click at [78, 58] on div "Advanced" at bounding box center [81, 63] width 54 height 16
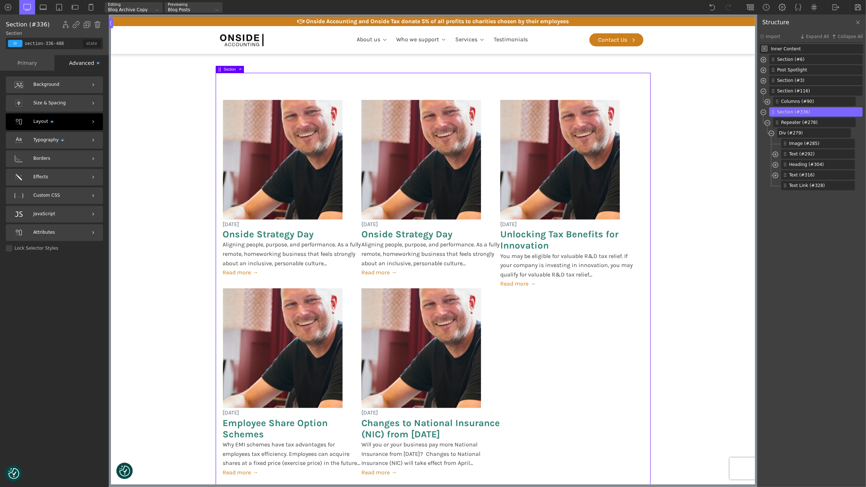
click at [62, 124] on div "Layout" at bounding box center [54, 121] width 97 height 17
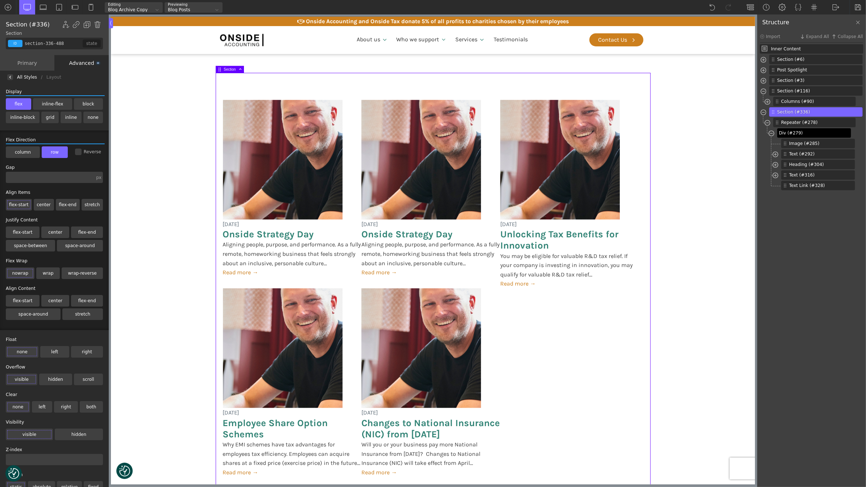
click at [722, 134] on span "Div (#279)" at bounding box center [813, 133] width 69 height 7
type input "post-card"
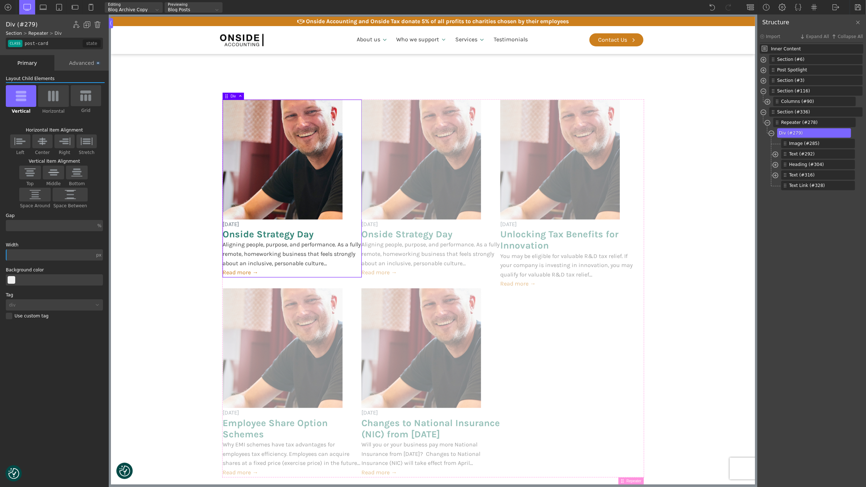
click at [87, 66] on div "Advanced" at bounding box center [81, 63] width 54 height 16
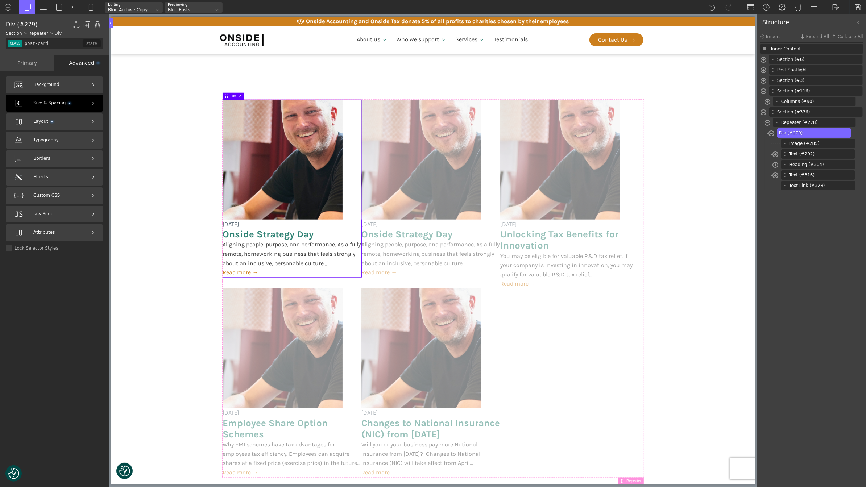
click at [71, 109] on div "Size & Spacing" at bounding box center [54, 103] width 97 height 17
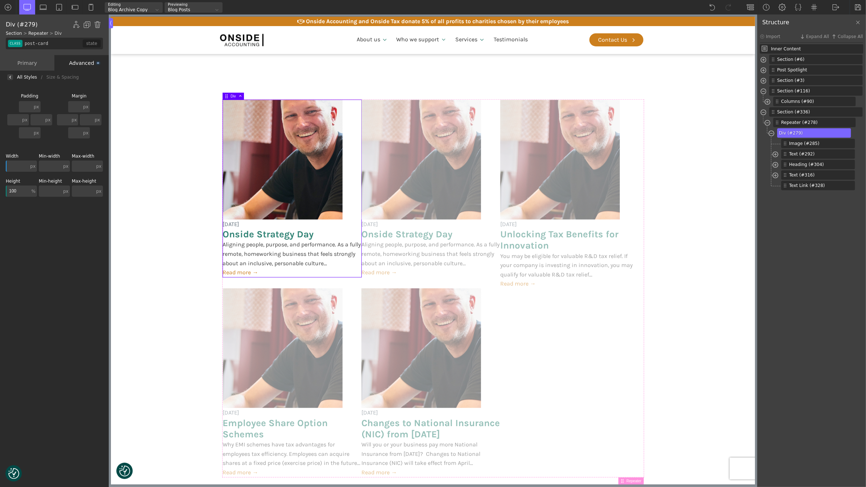
click at [9, 77] on img at bounding box center [10, 77] width 3 height 3
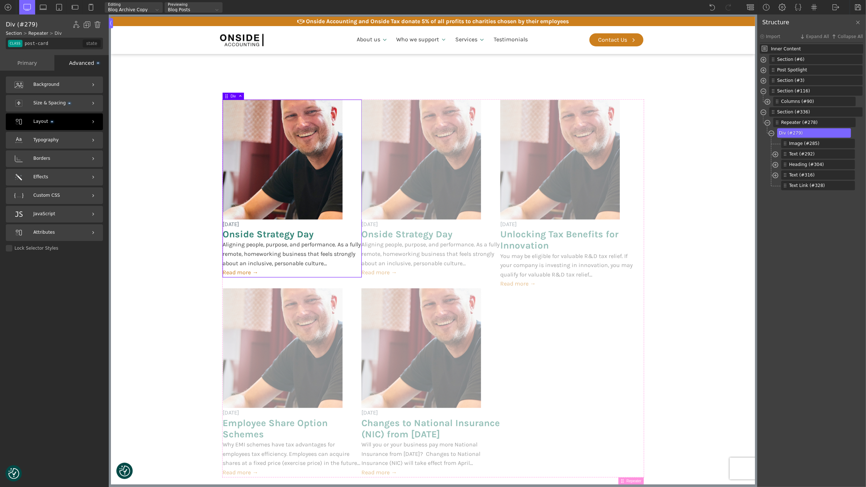
click at [58, 121] on div "Layout" at bounding box center [54, 121] width 97 height 17
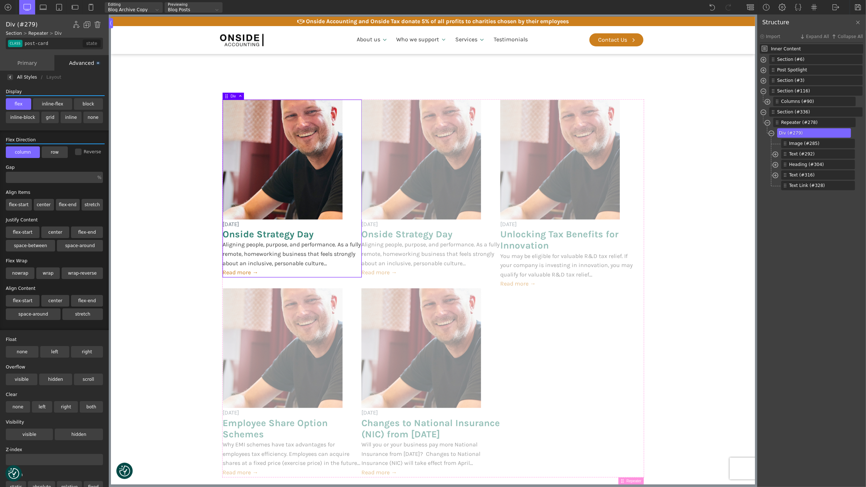
click at [22, 203] on label "flex-start" at bounding box center [19, 205] width 26 height 12
click at [0, 0] on input "flex-start" at bounding box center [0, 0] width 0 height 0
click at [22, 203] on label "flex-start" at bounding box center [19, 205] width 26 height 12
click at [0, 0] on input "flex-start" at bounding box center [0, 0] width 0 height 0
click at [69, 202] on label "flex-end" at bounding box center [68, 205] width 24 height 12
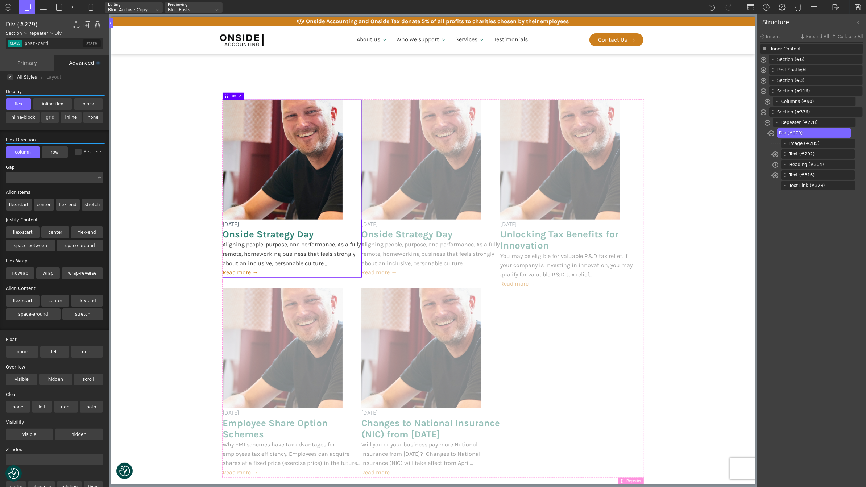
click at [0, 0] on input "flex-end" at bounding box center [0, 0] width 0 height 0
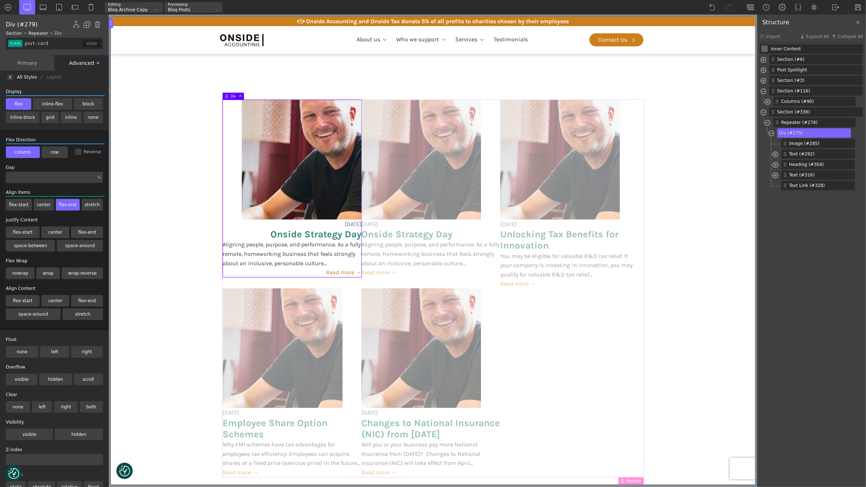
click at [67, 202] on label "flex-end" at bounding box center [68, 205] width 24 height 12
click at [0, 0] on input "flex-end" at bounding box center [0, 0] width 0 height 0
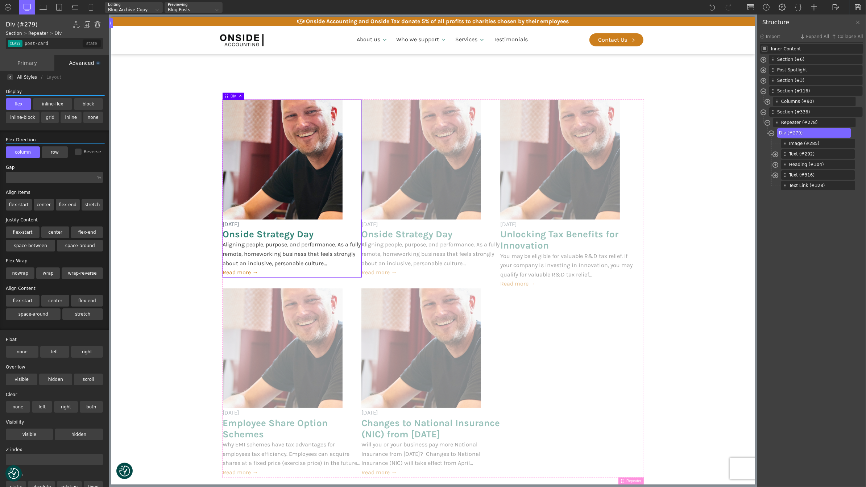
click at [20, 233] on label "flex-start" at bounding box center [23, 233] width 34 height 12
click at [0, 0] on input "flex-start" at bounding box center [0, 0] width 0 height 0
click at [20, 233] on label "flex-start" at bounding box center [23, 233] width 34 height 12
click at [0, 0] on input "flex-start" at bounding box center [0, 0] width 0 height 0
click at [36, 247] on label "space-between" at bounding box center [30, 246] width 49 height 12
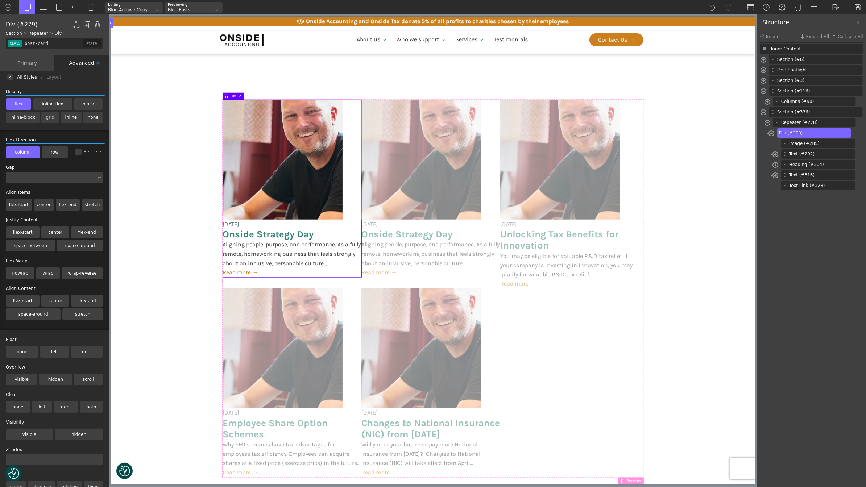
click at [0, 0] on input "space-between" at bounding box center [0, 0] width 0 height 0
click at [36, 247] on label "space-between" at bounding box center [30, 246] width 49 height 12
click at [0, 0] on input "space-between" at bounding box center [0, 0] width 0 height 0
click at [99, 228] on label "flex-end" at bounding box center [87, 233] width 32 height 12
click at [0, 0] on input "flex-end" at bounding box center [0, 0] width 0 height 0
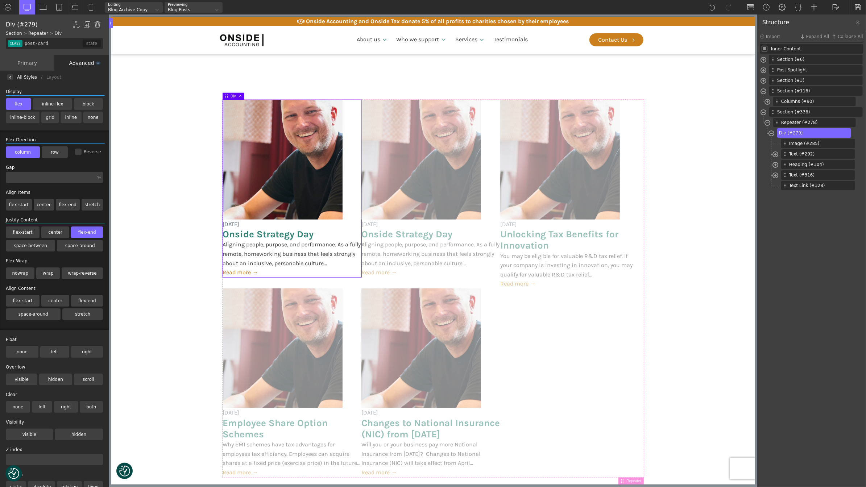
click at [99, 228] on label "flex-end" at bounding box center [87, 233] width 32 height 12
click at [0, 0] on input "flex-end" at bounding box center [0, 0] width 0 height 0
click at [20, 300] on label "flex-start" at bounding box center [23, 301] width 34 height 12
click at [0, 0] on input "flex-start" at bounding box center [0, 0] width 0 height 0
click at [20, 300] on label "flex-start" at bounding box center [23, 301] width 34 height 12
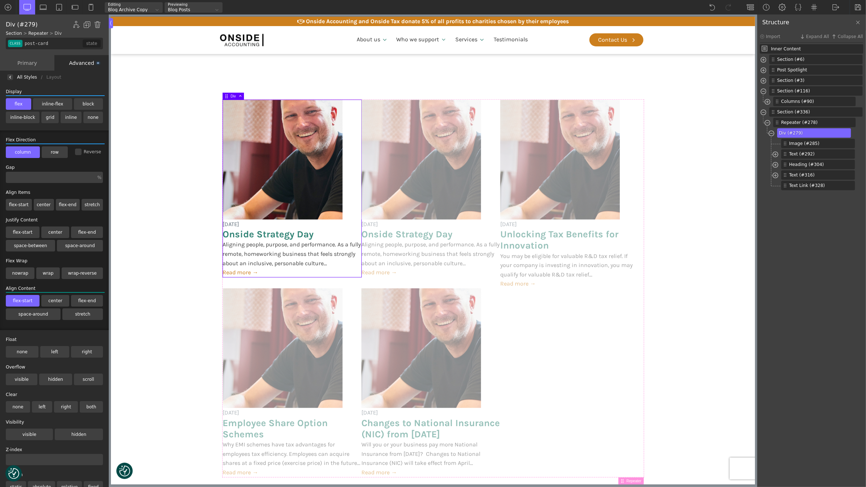
click at [0, 0] on input "flex-start" at bounding box center [0, 0] width 0 height 0
click at [92, 304] on label "flex-end" at bounding box center [87, 301] width 32 height 12
click at [0, 0] on input "flex-end" at bounding box center [0, 0] width 0 height 0
click at [92, 303] on label "flex-end" at bounding box center [87, 301] width 32 height 12
click at [0, 0] on input "flex-end" at bounding box center [0, 0] width 0 height 0
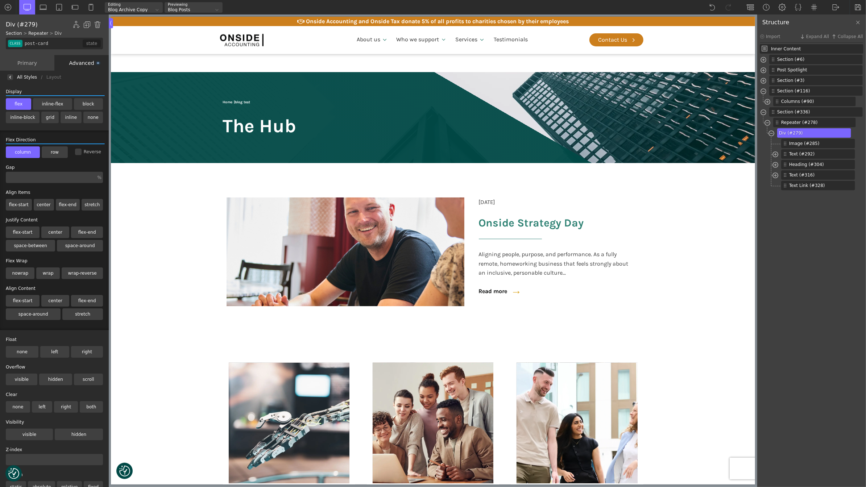
scroll to position [622, 0]
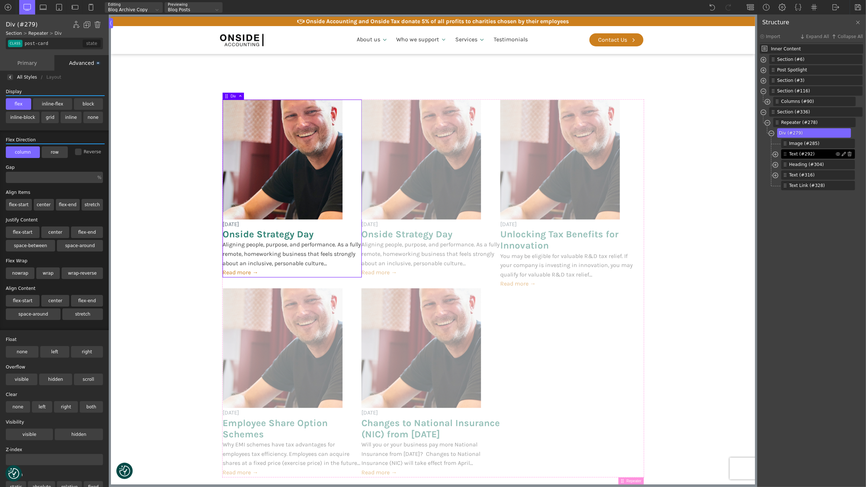
click at [809, 156] on span "Text (#292)" at bounding box center [812, 154] width 47 height 7
type input "text_block-292-488"
type input "post-meta"
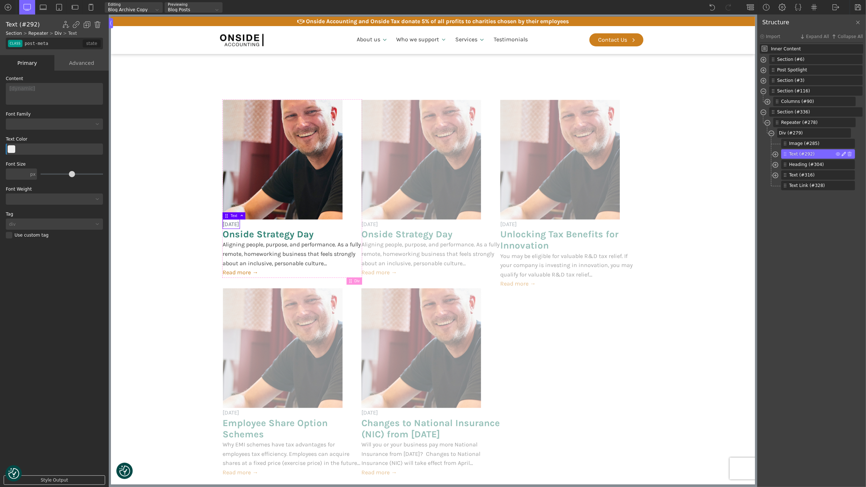
click at [843, 154] on img at bounding box center [844, 154] width 4 height 4
click at [817, 190] on span "Wrap with <div>" at bounding box center [805, 191] width 34 height 5
type input "div_block-341-488"
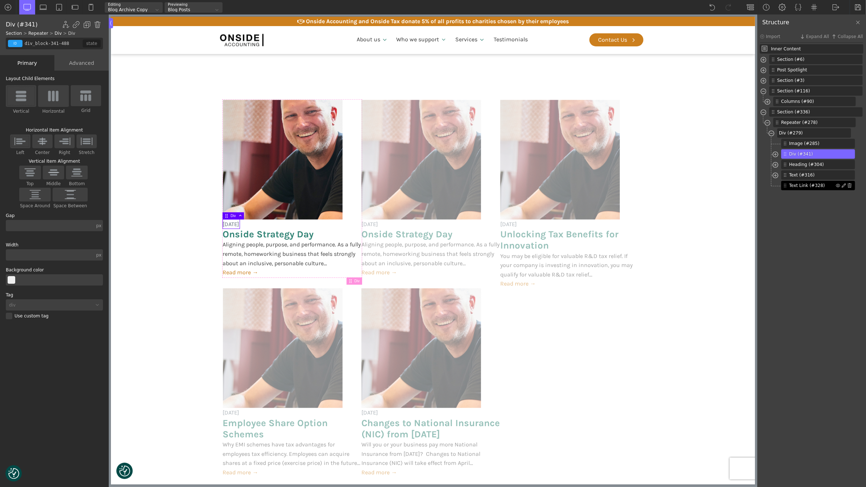
click at [802, 185] on span "Text Link (#328)" at bounding box center [812, 185] width 47 height 7
type input "post-bttn"
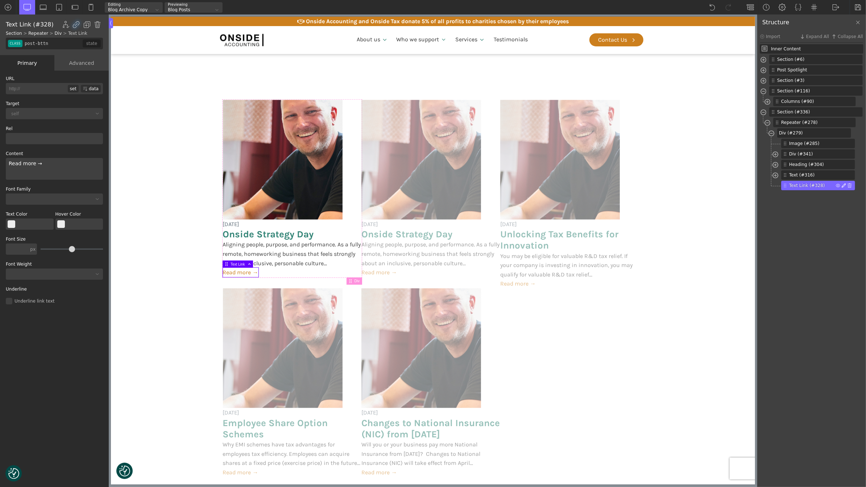
click at [843, 186] on img at bounding box center [844, 185] width 4 height 4
click at [816, 223] on span "Wrap with <div>" at bounding box center [805, 222] width 34 height 5
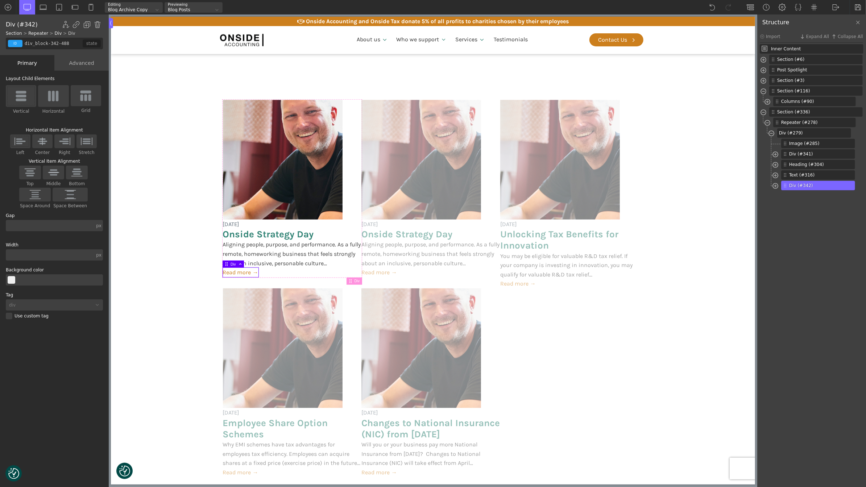
click at [87, 61] on div "Advanced" at bounding box center [81, 63] width 54 height 16
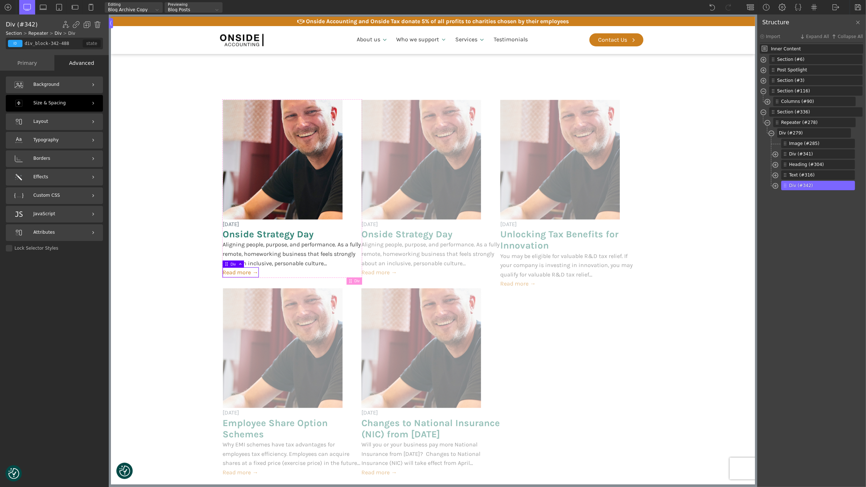
click at [64, 104] on div "Size & Spacing" at bounding box center [54, 103] width 97 height 17
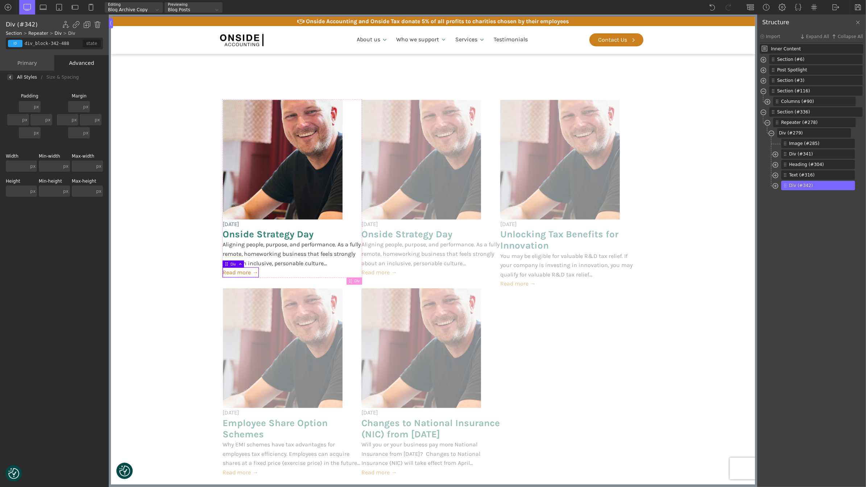
click at [14, 78] on div "All Styles / Size & Spacing / Background / Gradient" at bounding box center [54, 77] width 109 height 13
click at [11, 78] on img at bounding box center [10, 77] width 3 height 3
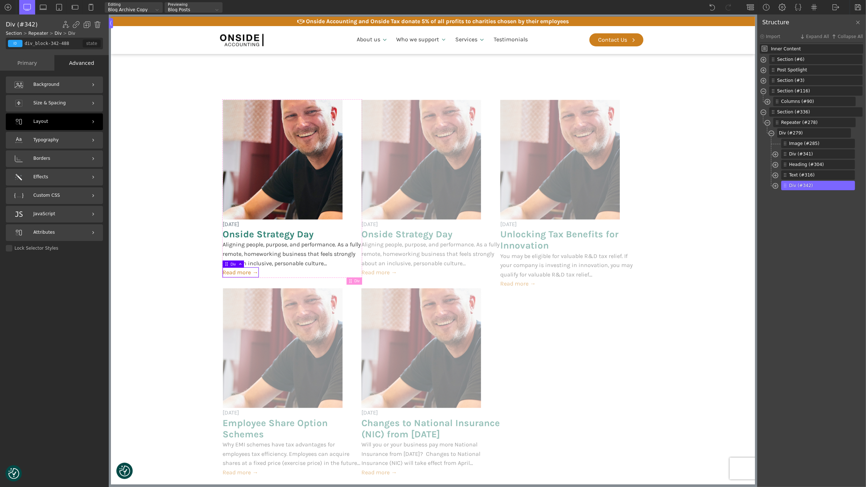
click at [60, 127] on div "Layout" at bounding box center [54, 121] width 97 height 17
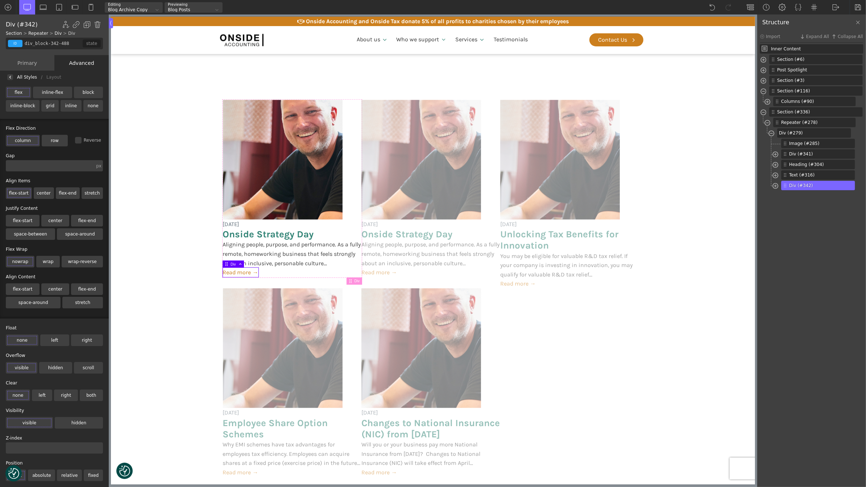
scroll to position [0, 0]
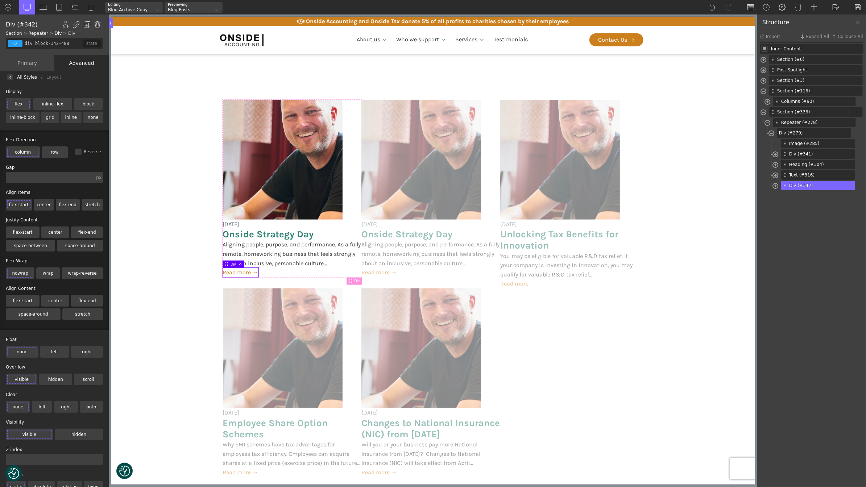
click at [11, 76] on img at bounding box center [10, 77] width 3 height 3
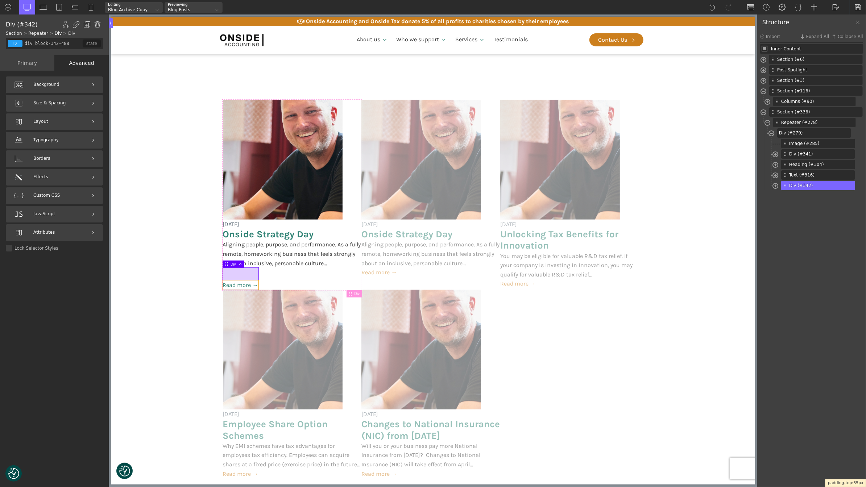
drag, startPoint x: 237, startPoint y: 270, endPoint x: 237, endPoint y: 282, distance: 12.7
click at [237, 282] on body "We value your privacy We use cookies to enhance your browsing experience, serve…" at bounding box center [433, 201] width 644 height 1503
click at [190, 281] on section "[DATE] Onside Strategy Day Aligning people, purpose, and performance. As a full…" at bounding box center [433, 289] width 644 height 433
type input "section-336-488"
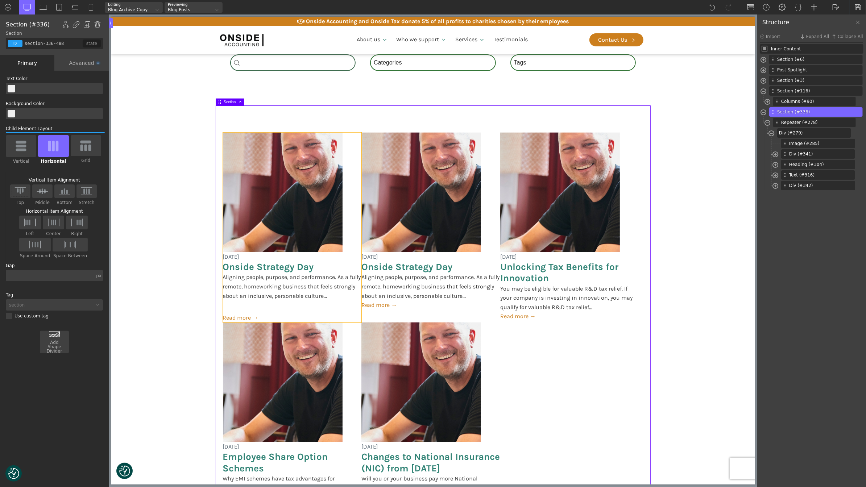
scroll to position [649, 0]
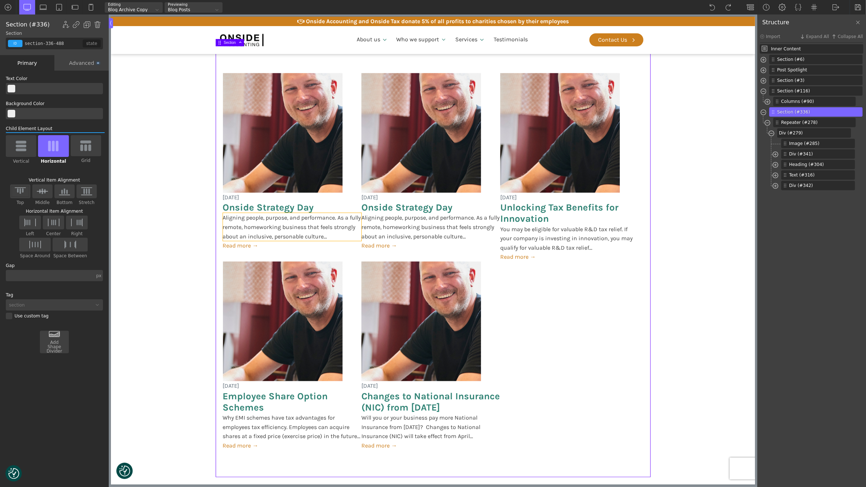
click at [257, 214] on span "Aligning people, purpose, and performance. As a fully remote, homeworking busin…" at bounding box center [292, 227] width 139 height 28
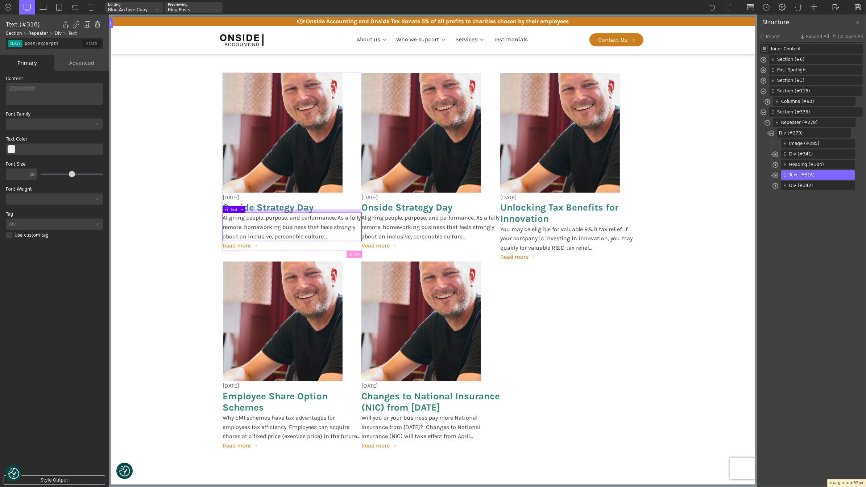
drag, startPoint x: 257, startPoint y: 212, endPoint x: 256, endPoint y: 223, distance: 11.6
click at [256, 223] on body "We value your privacy We use cookies to enhance your browsing experience, serve…" at bounding box center [433, 174] width 644 height 1502
drag, startPoint x: 256, startPoint y: 211, endPoint x: 257, endPoint y: 186, distance: 25.0
click at [257, 186] on body "We value your privacy We use cookies to enhance your browsing experience, serve…" at bounding box center [433, 174] width 644 height 1502
click at [775, 155] on span at bounding box center [776, 155] width 6 height 8
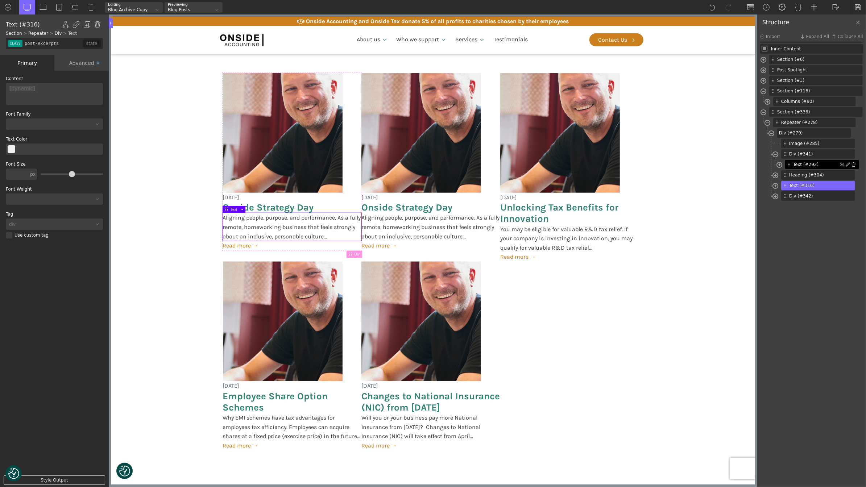
click at [802, 163] on span "Text (#292)" at bounding box center [816, 164] width 47 height 7
type input "post-meta"
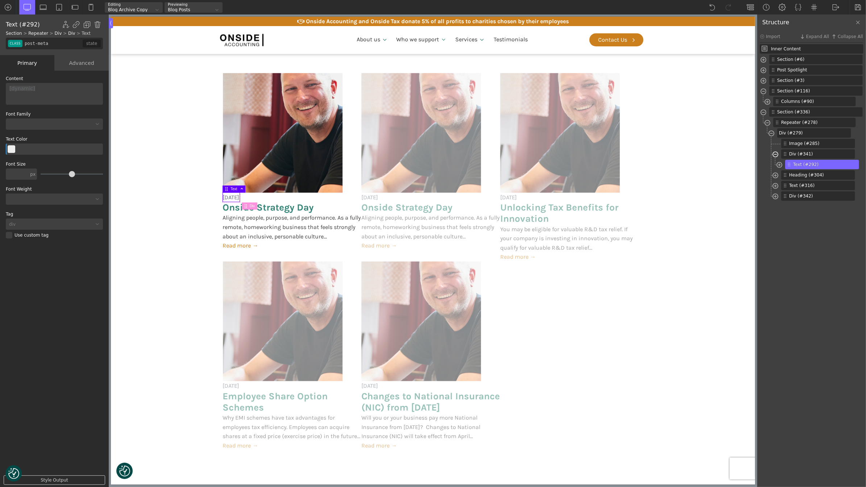
click at [778, 155] on span at bounding box center [776, 155] width 6 height 8
click at [803, 163] on span "Heading (#304)" at bounding box center [812, 164] width 47 height 7
type input "headline-304-488"
type input "post-heading"
click at [775, 162] on span at bounding box center [776, 166] width 6 height 8
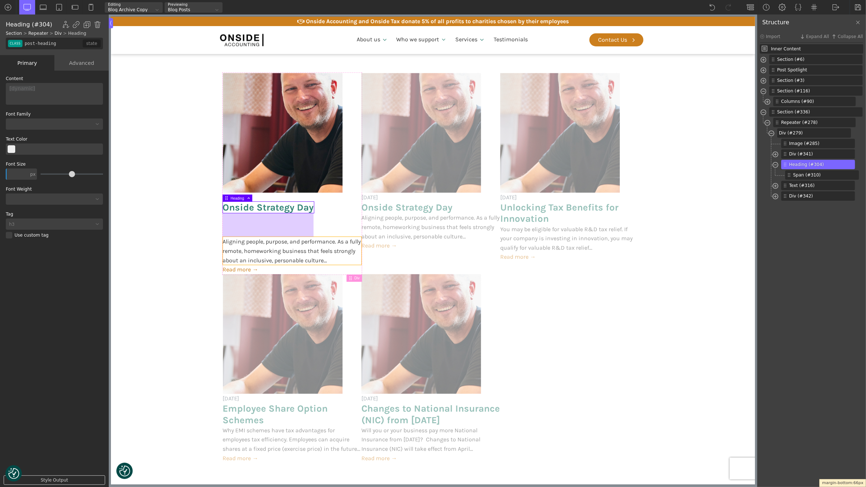
drag, startPoint x: 261, startPoint y: 214, endPoint x: 260, endPoint y: 238, distance: 23.9
click at [260, 238] on body "We value your privacy We use cookies to enhance your browsing experience, serve…" at bounding box center [433, 180] width 644 height 1515
click at [186, 241] on section "[DATE] Onside Strategy Day Aligning people, purpose, and performance. As a full…" at bounding box center [433, 268] width 644 height 445
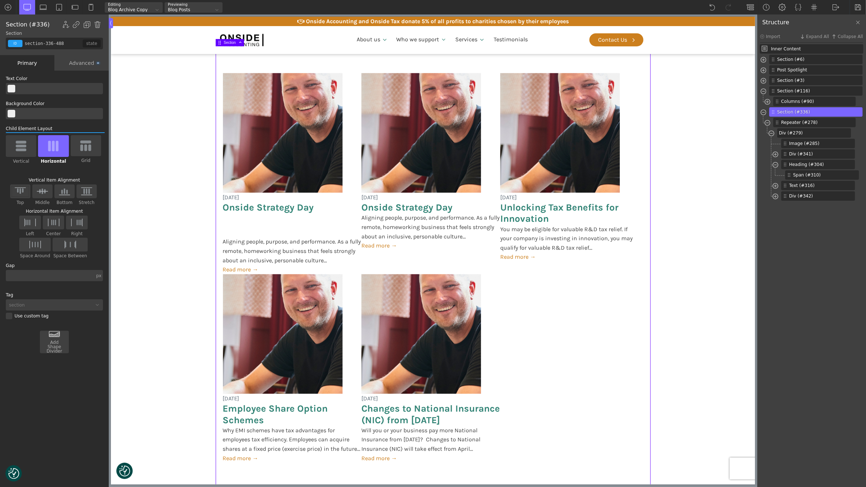
click at [87, 60] on div "Advanced" at bounding box center [81, 63] width 54 height 16
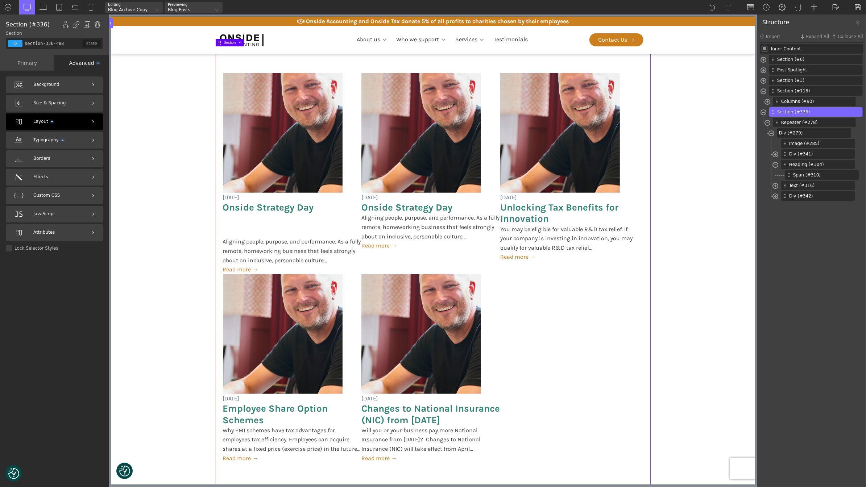
click at [48, 125] on span "Layout" at bounding box center [43, 121] width 20 height 7
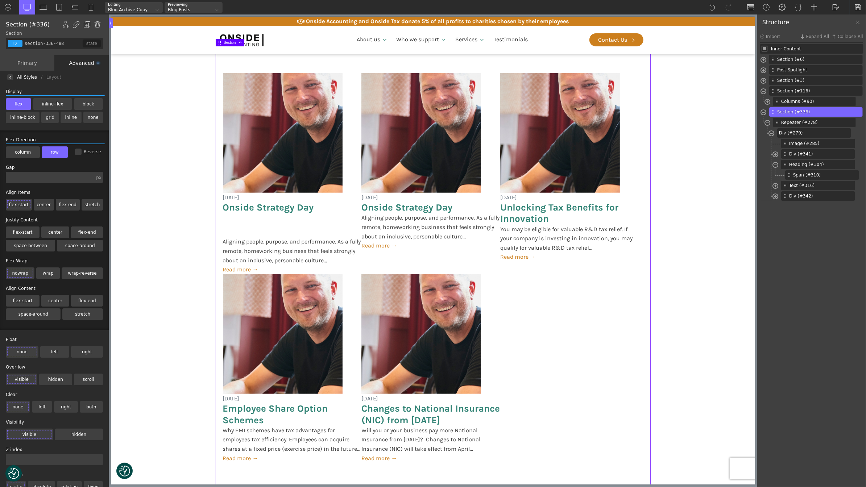
click at [17, 151] on label "column" at bounding box center [23, 152] width 34 height 12
click at [0, 0] on input "column" at bounding box center [0, 0] width 0 height 0
click at [59, 152] on label "row" at bounding box center [55, 152] width 26 height 12
click at [0, 0] on input "row" at bounding box center [0, 0] width 0 height 0
click at [796, 123] on span "Repeater (#278)" at bounding box center [808, 122] width 55 height 7
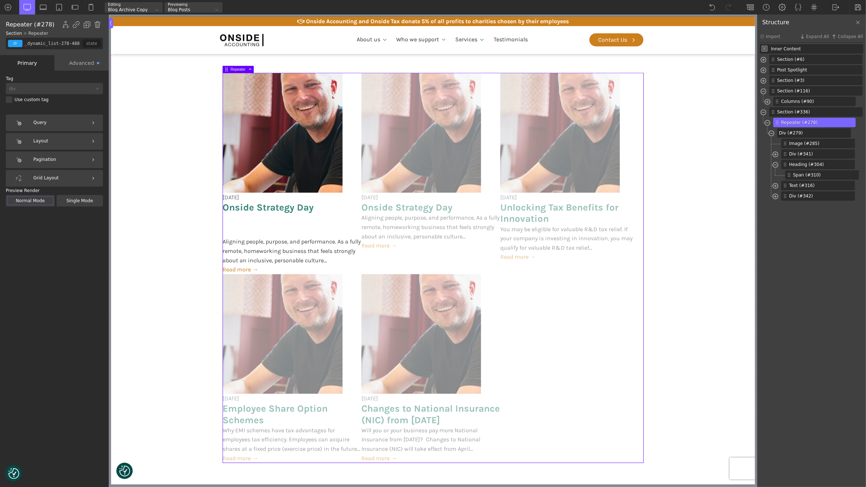
click at [81, 63] on div "Advanced" at bounding box center [81, 63] width 54 height 16
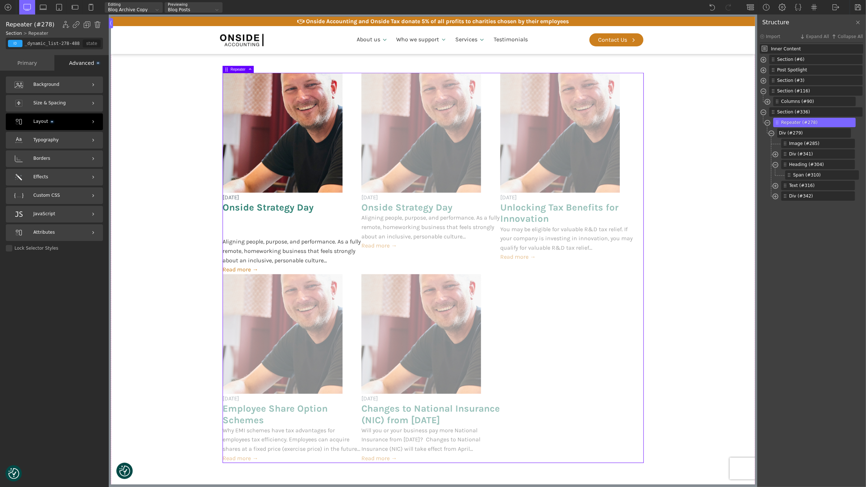
click at [67, 124] on div "Layout" at bounding box center [54, 121] width 97 height 17
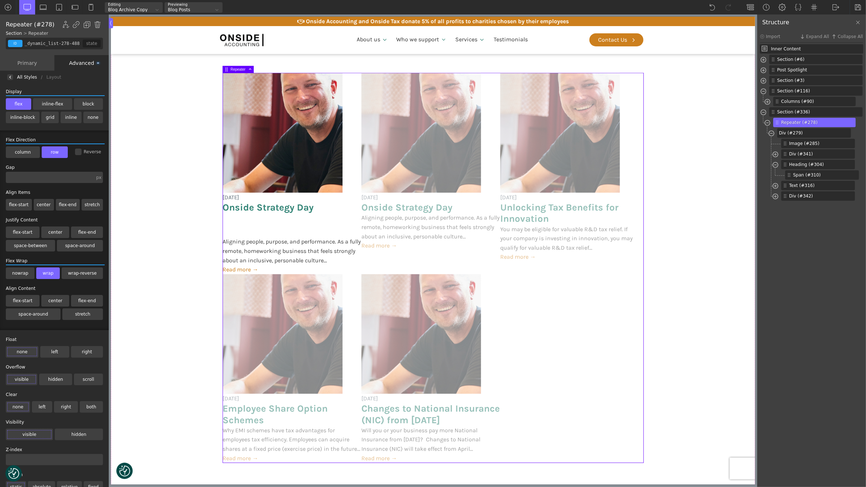
click at [21, 152] on label "column" at bounding box center [23, 152] width 34 height 12
click at [0, 0] on input "column" at bounding box center [0, 0] width 0 height 0
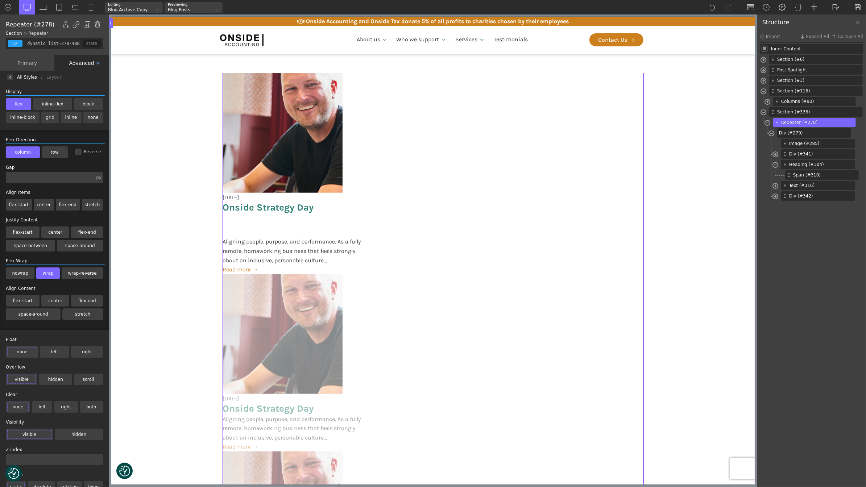
click at [50, 150] on label "row" at bounding box center [55, 152] width 26 height 12
click at [0, 0] on input "row" at bounding box center [0, 0] width 0 height 0
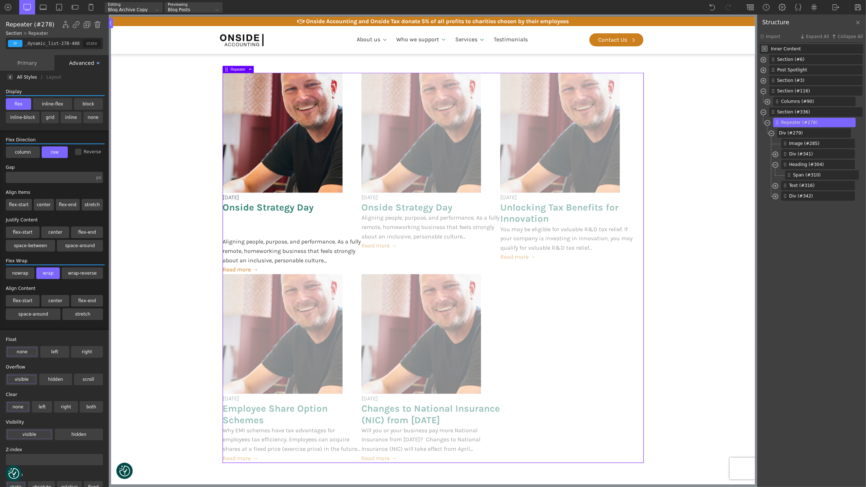
click at [18, 205] on label "flex-start" at bounding box center [19, 205] width 26 height 12
click at [0, 0] on input "flex-start" at bounding box center [0, 0] width 0 height 0
click at [64, 204] on label "flex-end" at bounding box center [68, 205] width 24 height 12
click at [0, 0] on input "flex-end" at bounding box center [0, 0] width 0 height 0
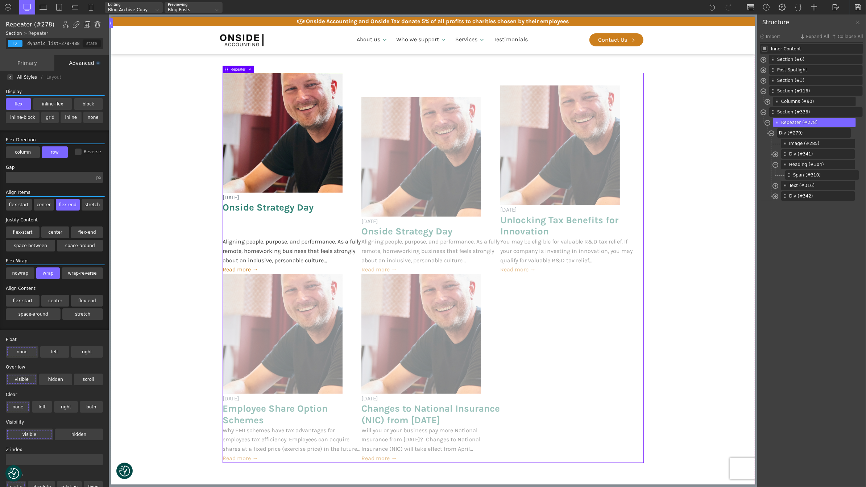
click at [47, 205] on label "center" at bounding box center [44, 205] width 20 height 12
click at [0, 0] on input "center" at bounding box center [0, 0] width 0 height 0
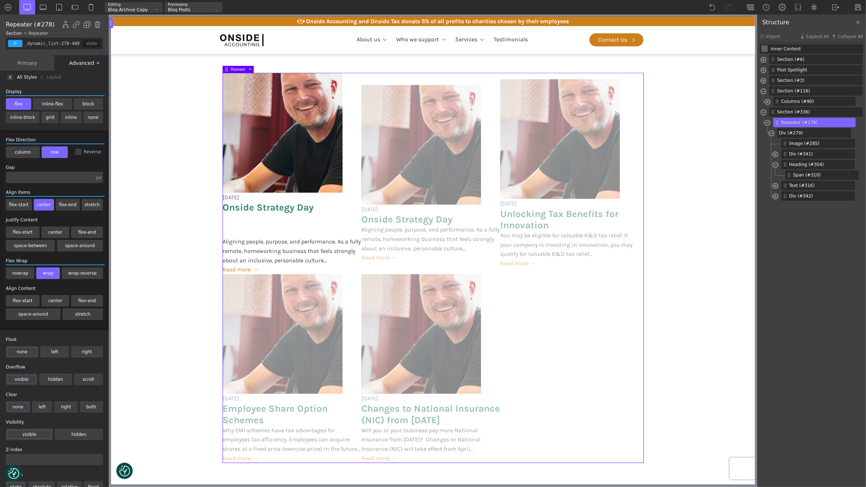
click at [23, 206] on label "flex-start" at bounding box center [19, 205] width 26 height 12
click at [0, 0] on input "flex-start" at bounding box center [0, 0] width 0 height 0
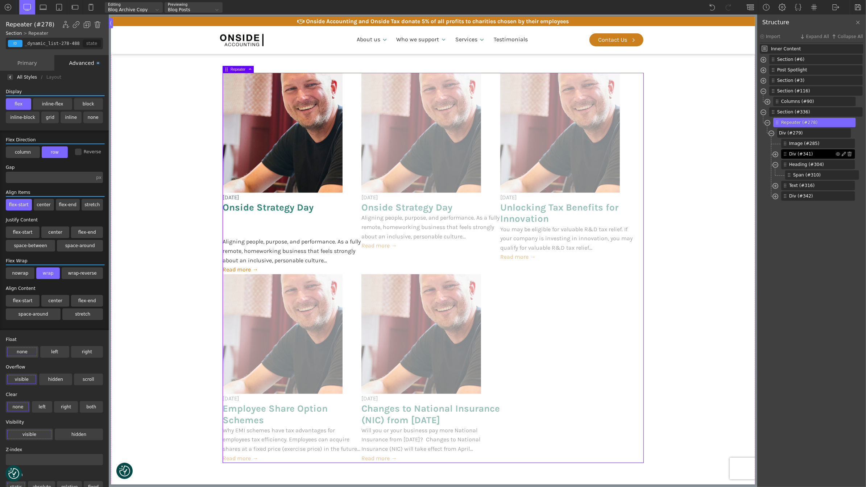
click at [802, 156] on span "Div (#341)" at bounding box center [812, 154] width 47 height 7
type input "div_block-341-488"
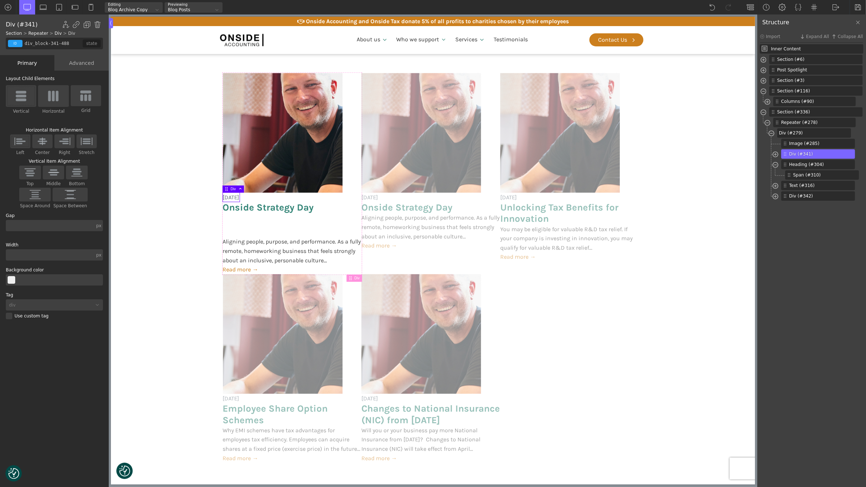
click at [86, 58] on div "Advanced" at bounding box center [81, 63] width 54 height 16
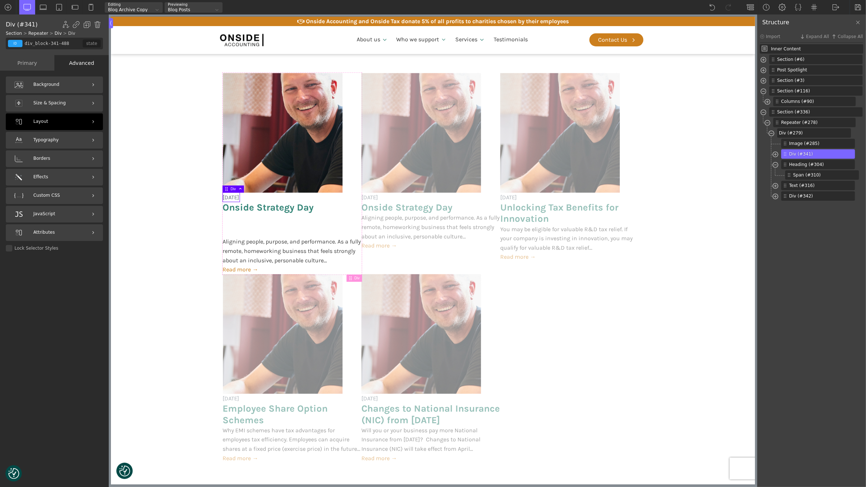
click at [62, 118] on div "Layout" at bounding box center [54, 121] width 97 height 17
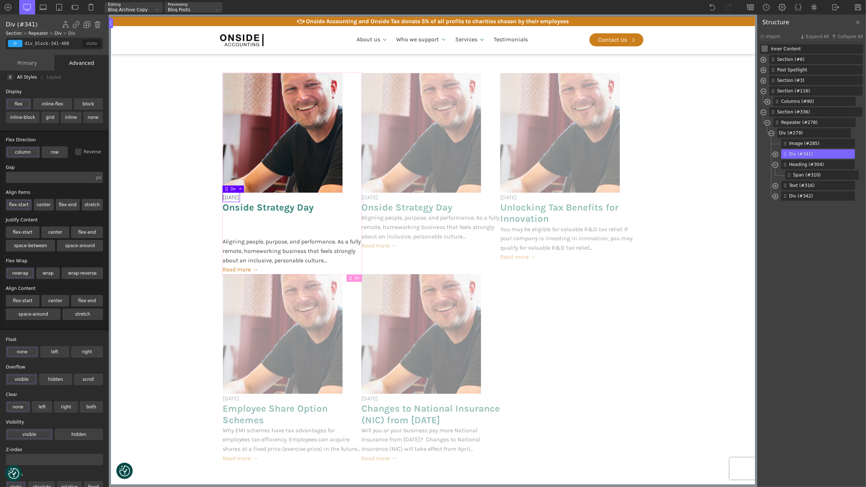
click at [15, 205] on label "flex-start" at bounding box center [19, 205] width 26 height 12
click at [0, 0] on input "flex-start" at bounding box center [0, 0] width 0 height 0
click at [12, 104] on label "flex" at bounding box center [18, 104] width 25 height 12
click at [0, 0] on input "flex" at bounding box center [0, 0] width 0 height 0
click at [25, 152] on label "column" at bounding box center [23, 152] width 34 height 12
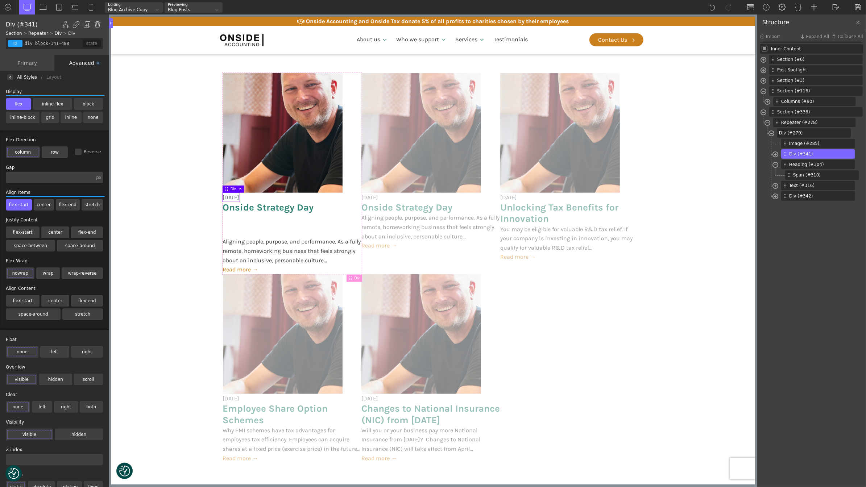
click at [0, 0] on input "column" at bounding box center [0, 0] width 0 height 0
click at [56, 152] on label "row" at bounding box center [55, 152] width 26 height 12
click at [0, 0] on input "row" at bounding box center [0, 0] width 0 height 0
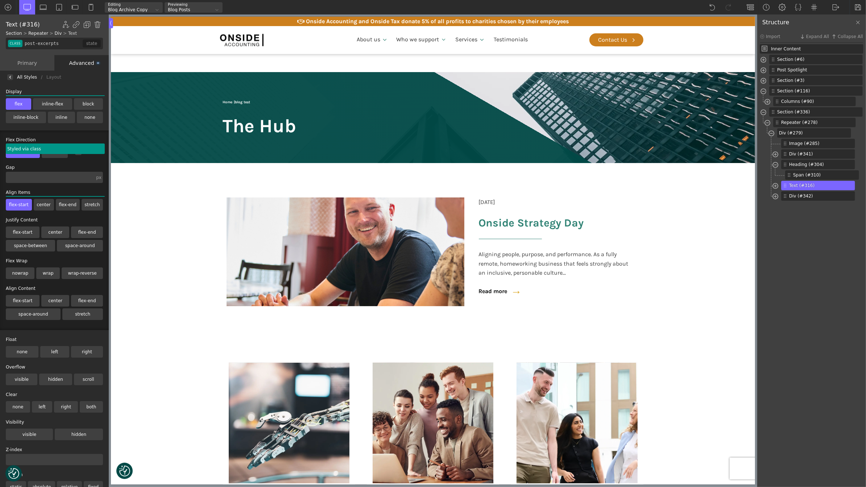
scroll to position [649, 0]
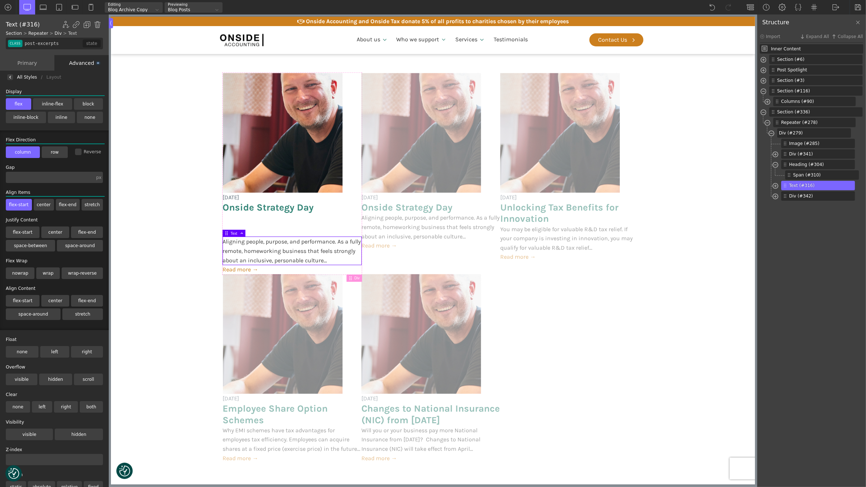
click at [33, 105] on label "inline-flex" at bounding box center [52, 104] width 39 height 12
click at [0, 0] on input "inline-flex" at bounding box center [0, 0] width 0 height 0
click at [14, 104] on label "flex" at bounding box center [18, 104] width 25 height 12
click at [0, 0] on input "flex" at bounding box center [0, 0] width 0 height 0
click at [11, 102] on label "flex" at bounding box center [18, 104] width 25 height 12
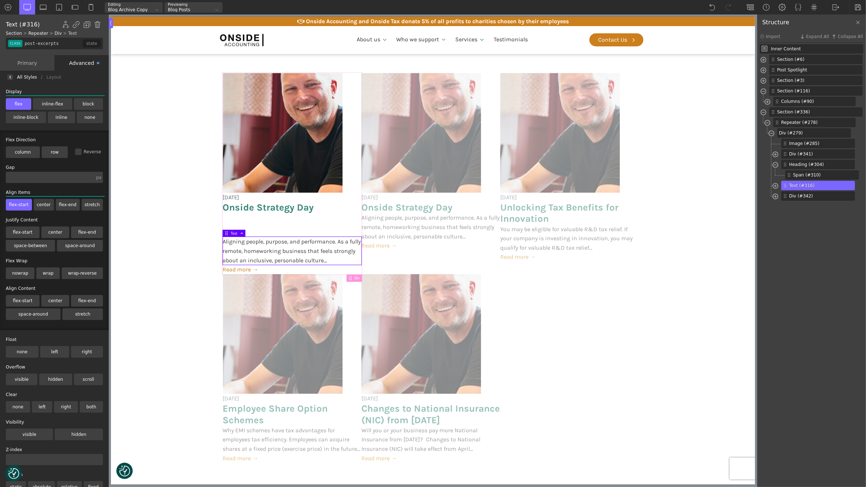
click at [0, 0] on input "flex" at bounding box center [0, 0] width 0 height 0
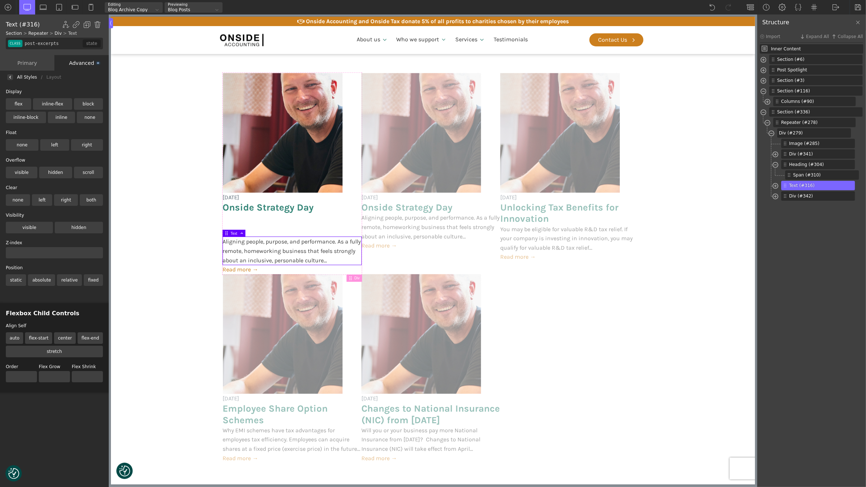
click at [8, 78] on div at bounding box center [10, 77] width 6 height 6
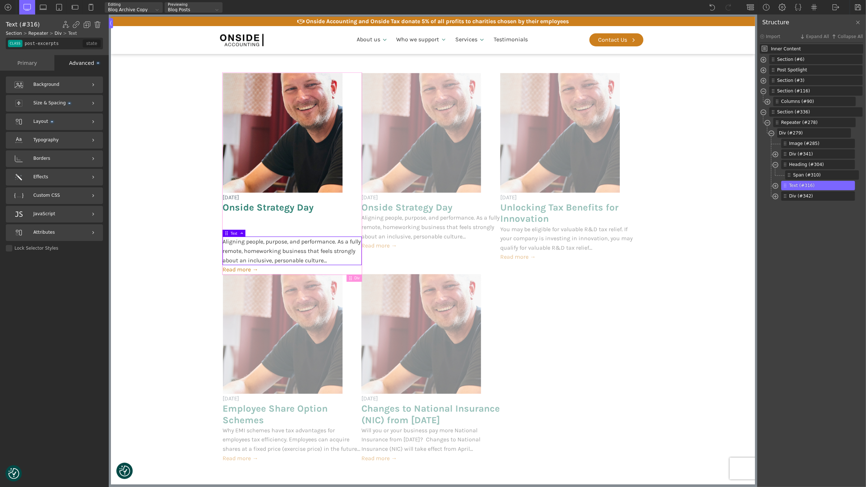
click at [261, 230] on div "[DATE] Onside Strategy Day Aligning people, purpose, and performance. As a full…" at bounding box center [292, 173] width 139 height 201
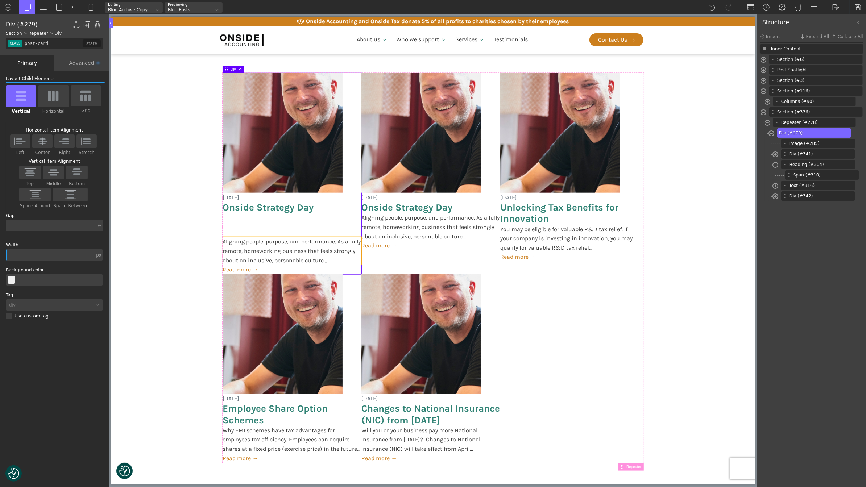
click at [271, 239] on span "Aligning people, purpose, and performance. As a fully remote, homeworking busin…" at bounding box center [292, 251] width 139 height 28
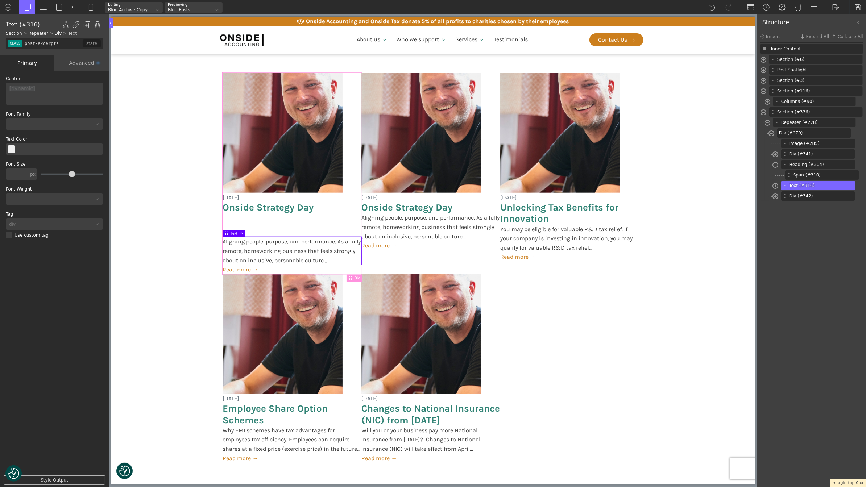
drag, startPoint x: 268, startPoint y: 236, endPoint x: 264, endPoint y: 212, distance: 23.9
click at [264, 212] on body "We value your privacy We use cookies to enhance your browsing experience, serve…" at bounding box center [433, 180] width 644 height 1515
click at [268, 219] on div "[DATE] Onside Strategy Day Aligning people, purpose, and performance. As a full…" at bounding box center [292, 173] width 139 height 201
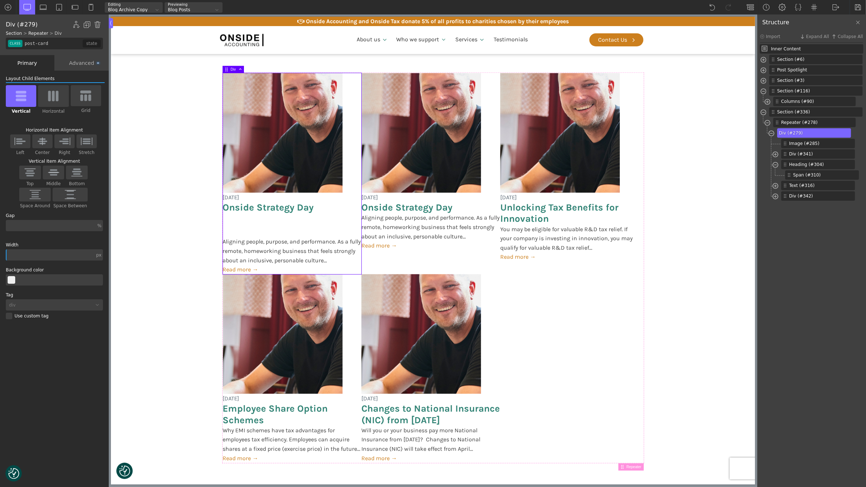
click at [277, 228] on div "[DATE] Onside Strategy Day Aligning people, purpose, and performance. As a full…" at bounding box center [292, 173] width 139 height 201
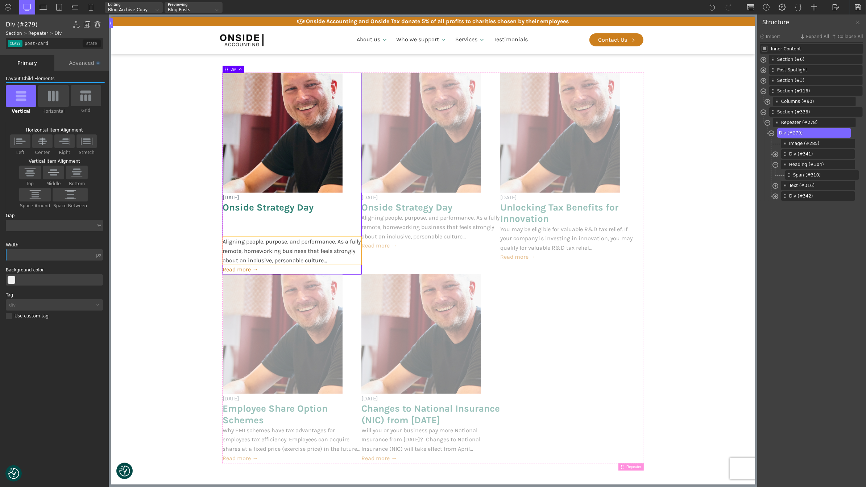
click at [281, 253] on span "Aligning people, purpose, and performance. As a fully remote, homeworking busin…" at bounding box center [292, 251] width 139 height 28
type input "post-excerpts"
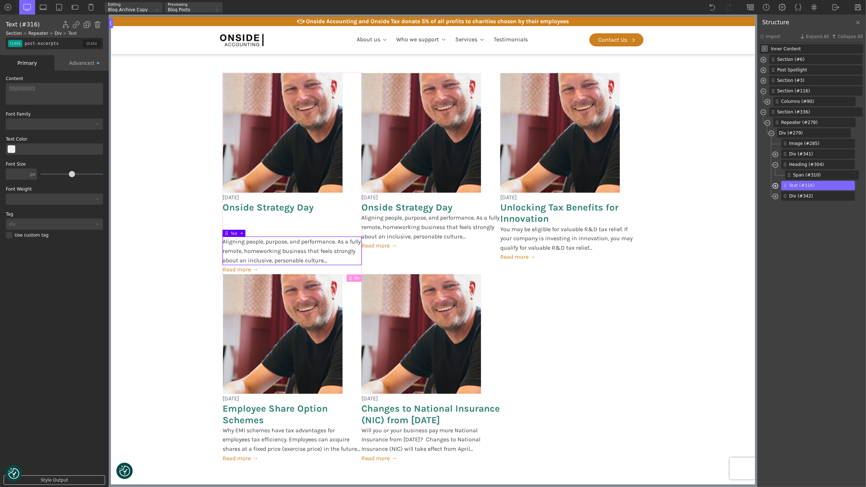
click at [773, 184] on span at bounding box center [776, 187] width 6 height 8
click at [802, 195] on span "Span (#322)" at bounding box center [816, 196] width 47 height 7
type input "span-322-488"
type input "false"
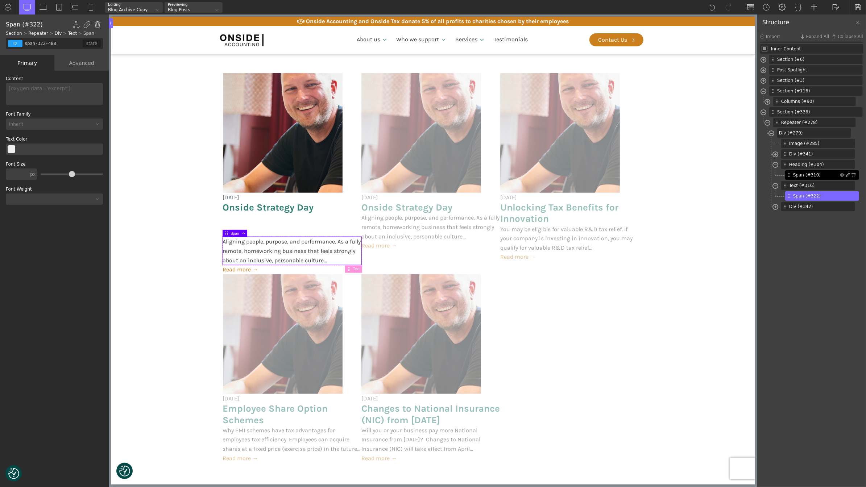
click at [804, 174] on span "Span (#310)" at bounding box center [816, 175] width 47 height 7
type input "span-310-488"
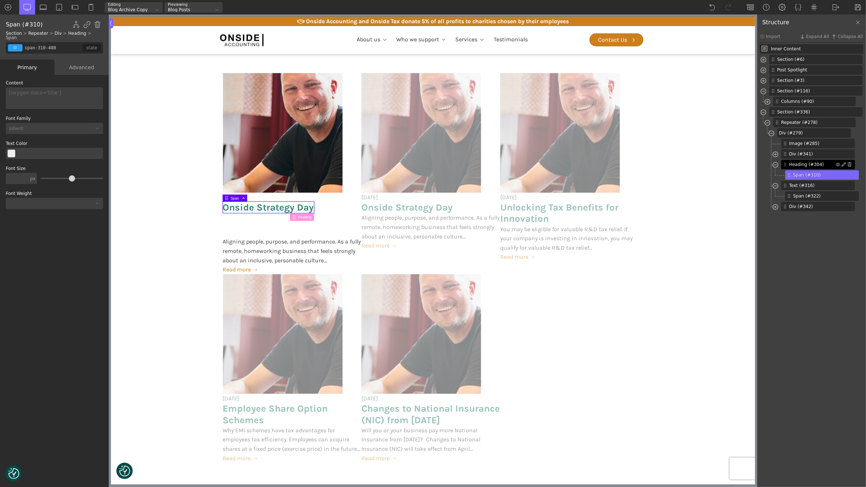
click at [802, 162] on span "Heading (#304)" at bounding box center [812, 164] width 47 height 7
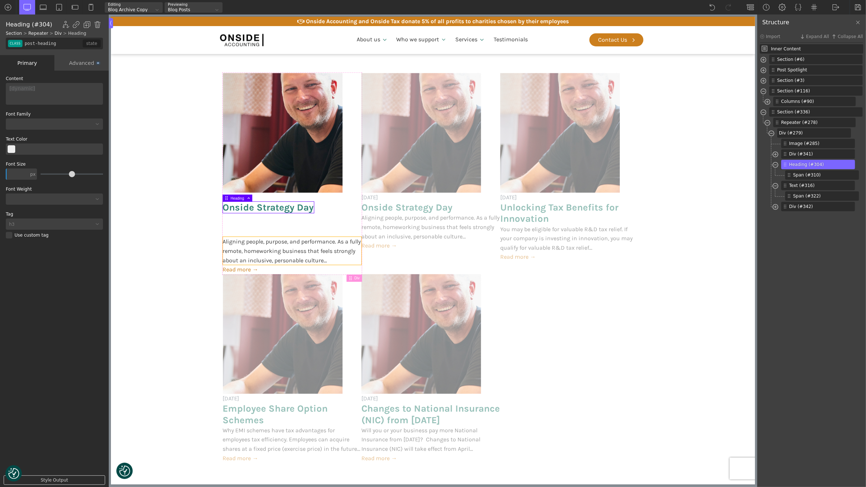
click at [296, 252] on span "Aligning people, purpose, and performance. As a fully remote, homeworking busin…" at bounding box center [292, 251] width 139 height 28
type input "post-excerpts"
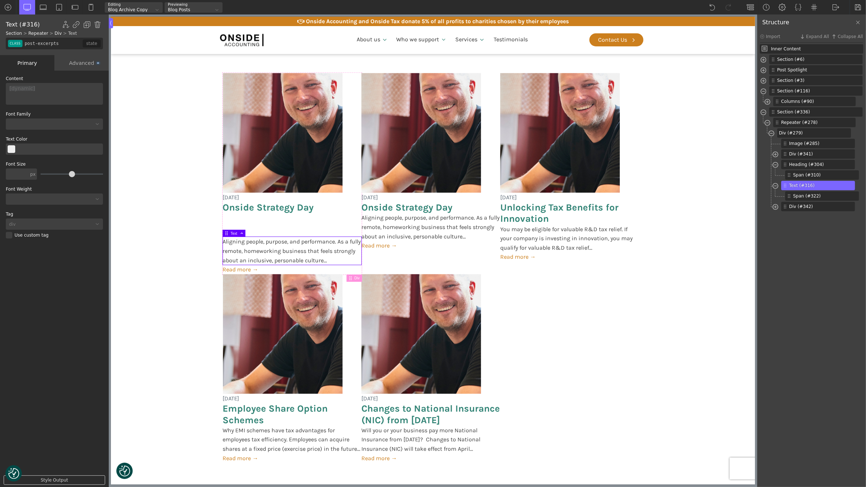
click at [74, 66] on div "Advanced" at bounding box center [81, 63] width 54 height 16
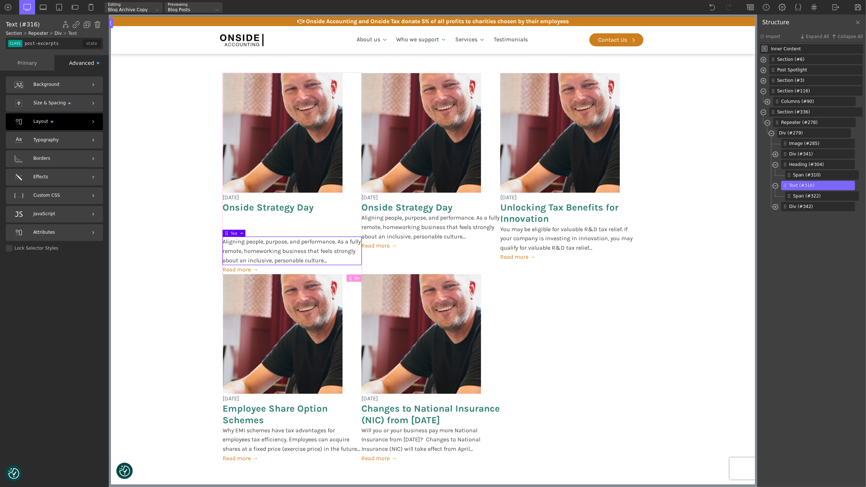
click at [60, 117] on div "Layout" at bounding box center [54, 121] width 97 height 17
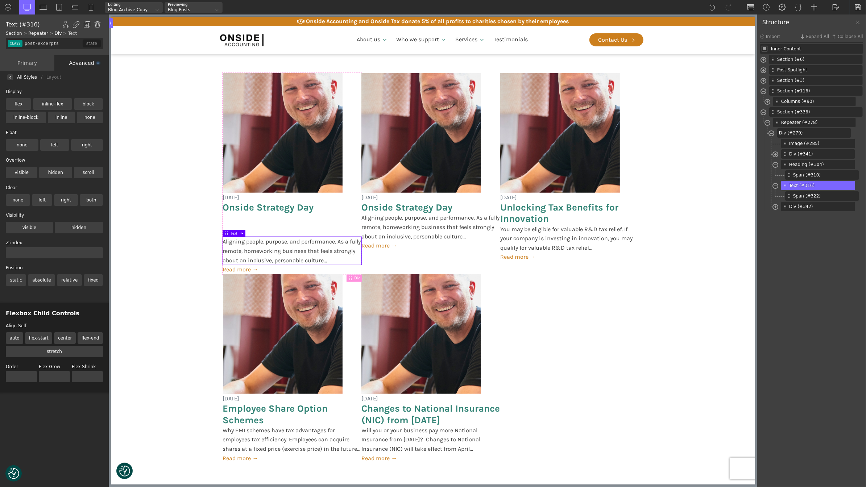
click at [11, 77] on img at bounding box center [10, 77] width 3 height 3
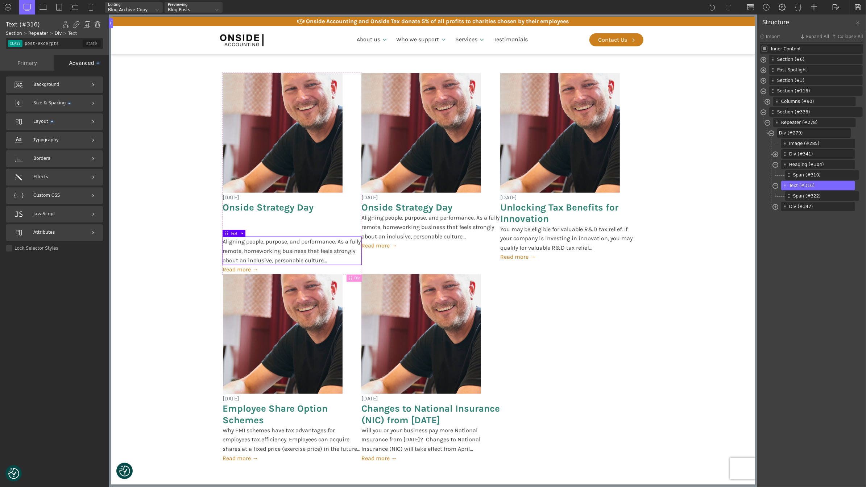
click at [58, 94] on div "Background Size & Spacing Layout Typography [GEOGRAPHIC_DATA] Effects PHP CSS J…" at bounding box center [54, 280] width 109 height 418
click at [60, 105] on span "Size & Spacing" at bounding box center [51, 103] width 37 height 7
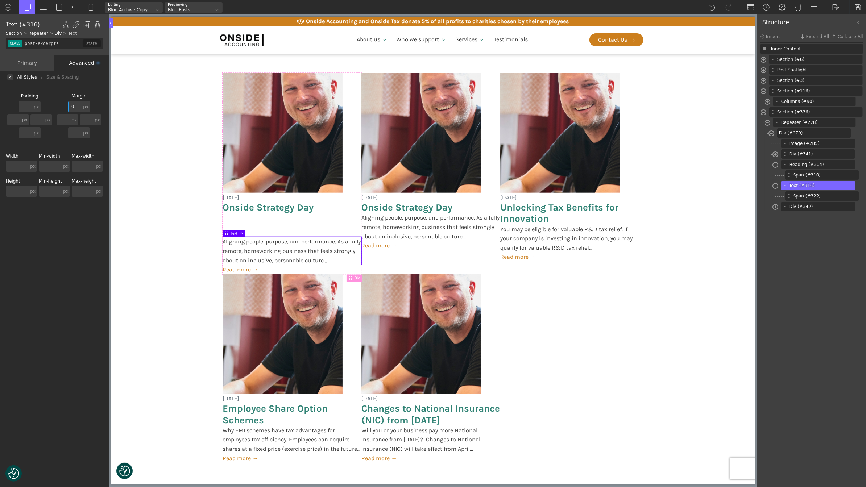
click at [76, 107] on input "0" at bounding box center [74, 106] width 13 height 11
click at [310, 228] on div "[DATE] Onside Strategy Day Aligning people, purpose, and performance. As a full…" at bounding box center [292, 173] width 139 height 201
type input "post-card"
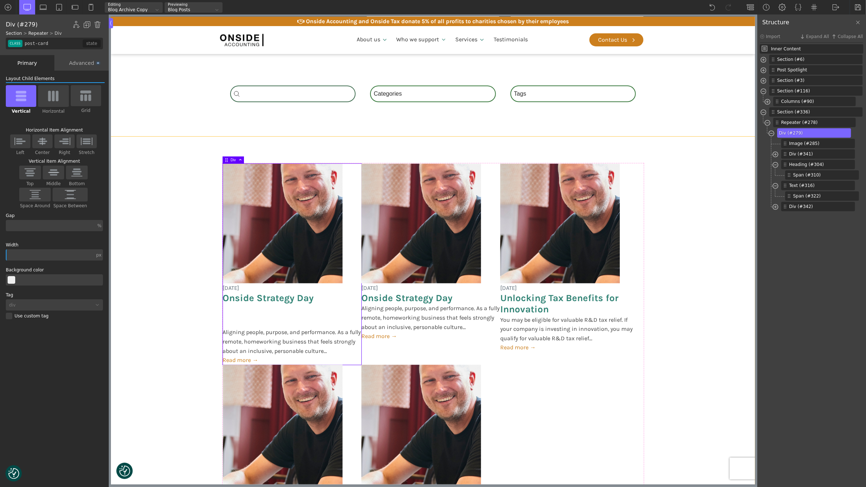
scroll to position [616, 0]
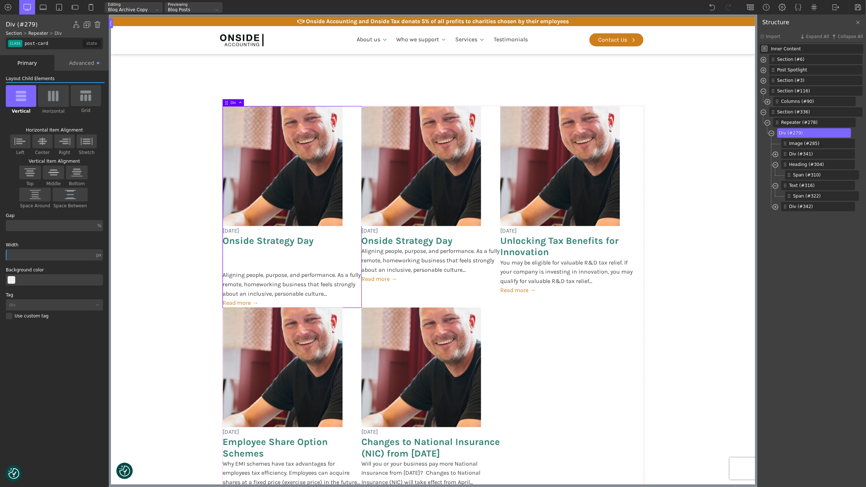
click at [52, 44] on input "post-card" at bounding box center [52, 44] width 59 height 12
click at [96, 90] on img at bounding box center [97, 89] width 7 height 7
type input "33"
click at [247, 238] on span "Onside Strategy Day" at bounding box center [268, 240] width 91 height 11
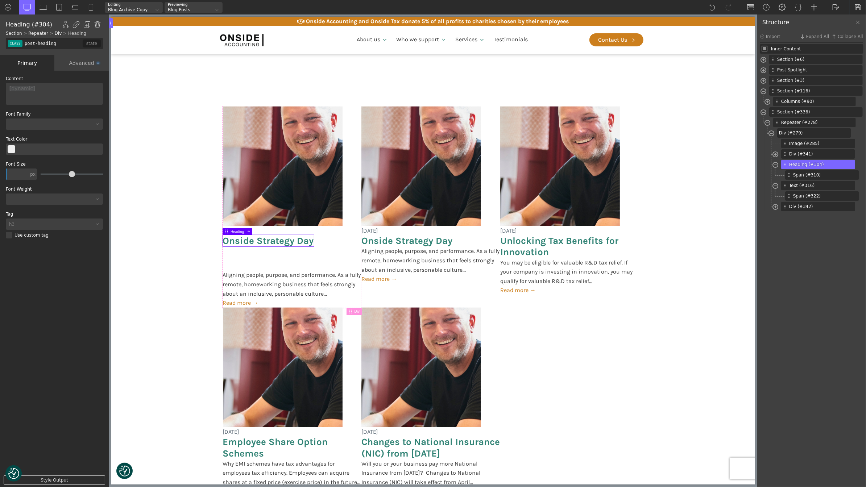
click at [32, 45] on input "post-heading" at bounding box center [52, 44] width 59 height 12
click at [97, 90] on img at bounding box center [97, 89] width 7 height 7
type input "false"
type input "24"
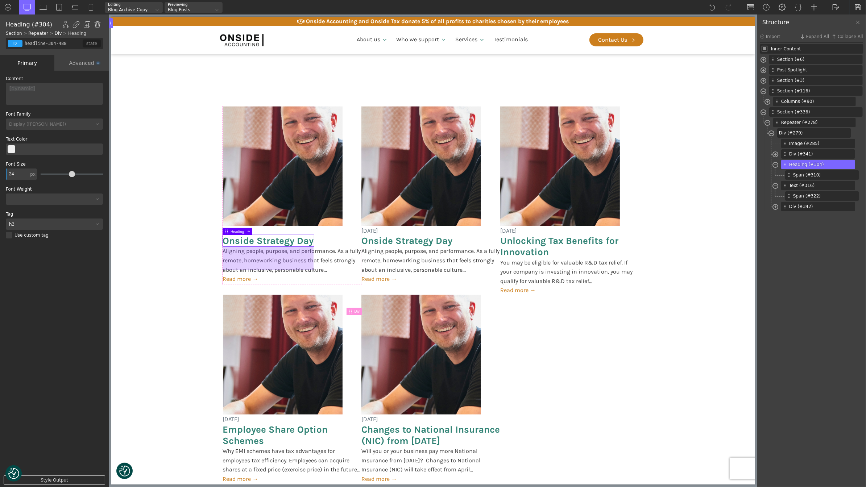
click at [277, 260] on div at bounding box center [267, 259] width 91 height 24
drag, startPoint x: 280, startPoint y: 269, endPoint x: 273, endPoint y: 239, distance: 30.4
click at [273, 239] on body "We value your privacy We use cookies to enhance your browsing experience, serve…" at bounding box center [433, 207] width 644 height 1502
click at [300, 267] on span "Aligning people, purpose, and performance. As a fully remote, homeworking busin…" at bounding box center [292, 261] width 139 height 28
type input "text_block-316-488"
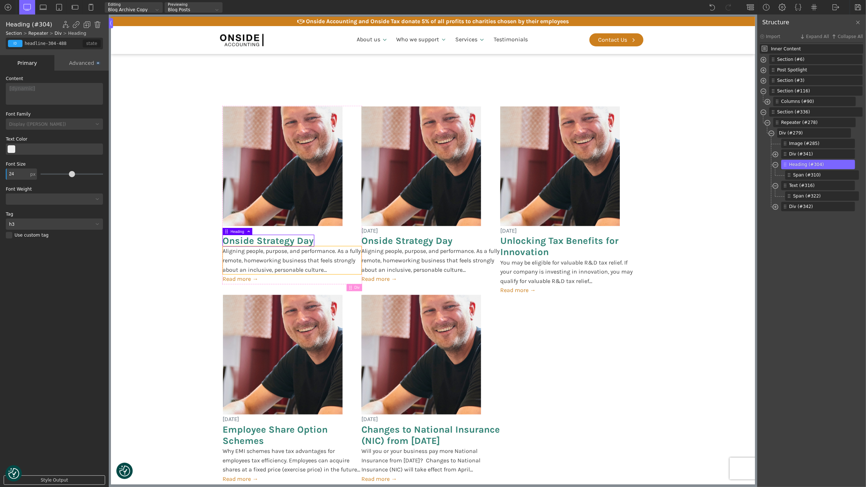
type input "post-excerpts"
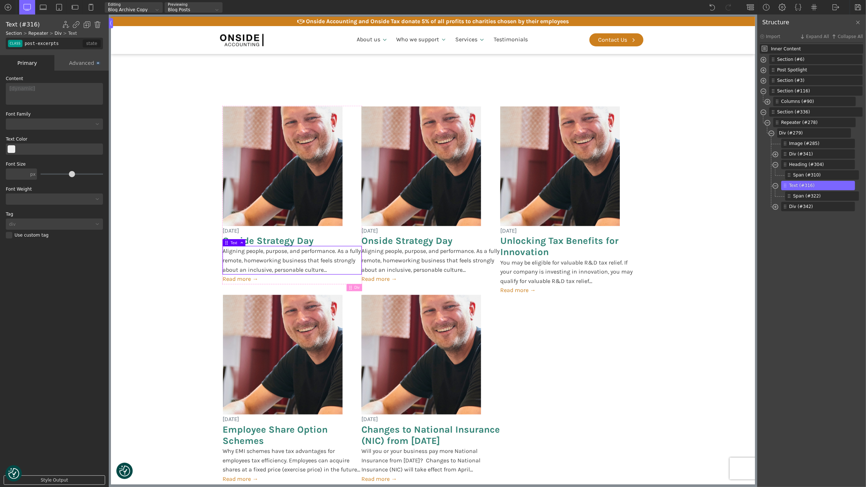
click at [35, 43] on input "post-excerpts" at bounding box center [52, 44] width 59 height 12
click at [98, 89] on img at bounding box center [97, 89] width 7 height 7
click at [239, 229] on span "[DATE]" at bounding box center [231, 230] width 17 height 9
type input "text_block-292-488"
type input "post-meta"
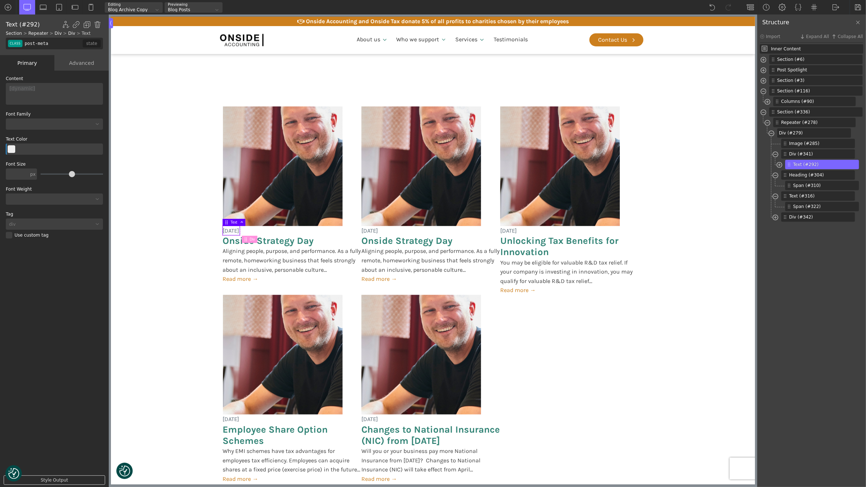
click at [53, 45] on input "post-meta" at bounding box center [52, 44] width 59 height 12
click at [97, 88] on img at bounding box center [97, 89] width 7 height 7
type input "color(5)"
click at [244, 277] on link "Read more →" at bounding box center [241, 278] width 36 height 9
type input "link_text-328-488"
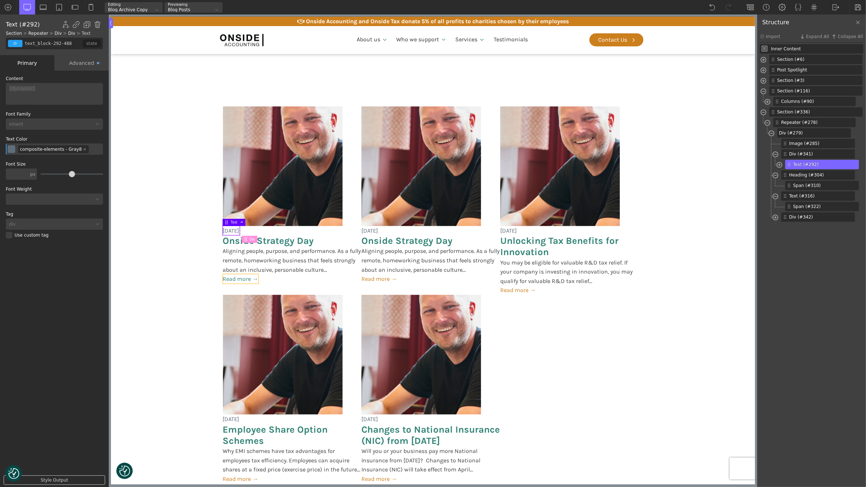
type input "post-bttn"
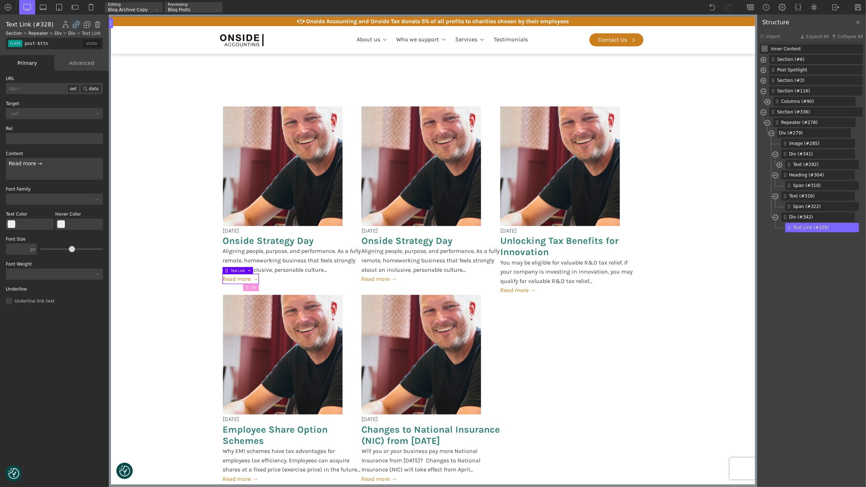
click at [49, 43] on input "post-bttn" at bounding box center [52, 44] width 59 height 12
click at [99, 89] on img at bounding box center [97, 89] width 7 height 7
click at [48, 45] on input "link_text-328-488" at bounding box center [52, 44] width 59 height 12
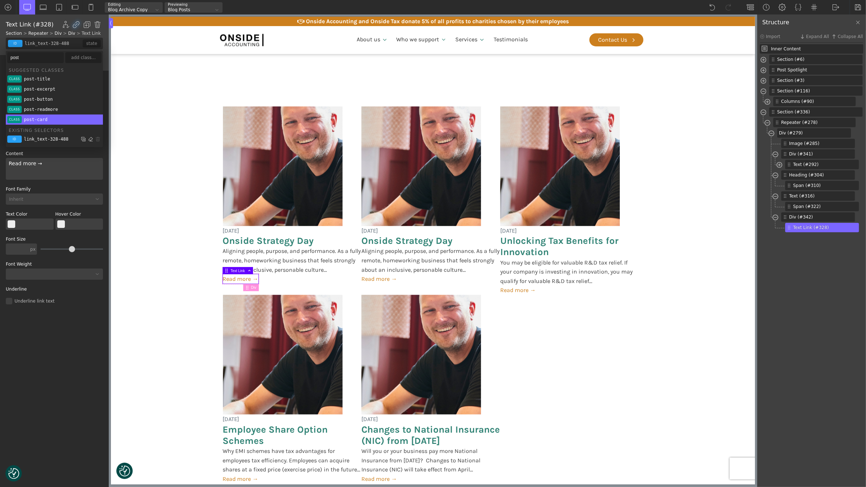
type input "post"
click at [65, 121] on li "class post-card" at bounding box center [54, 120] width 97 height 10
type input "post-card"
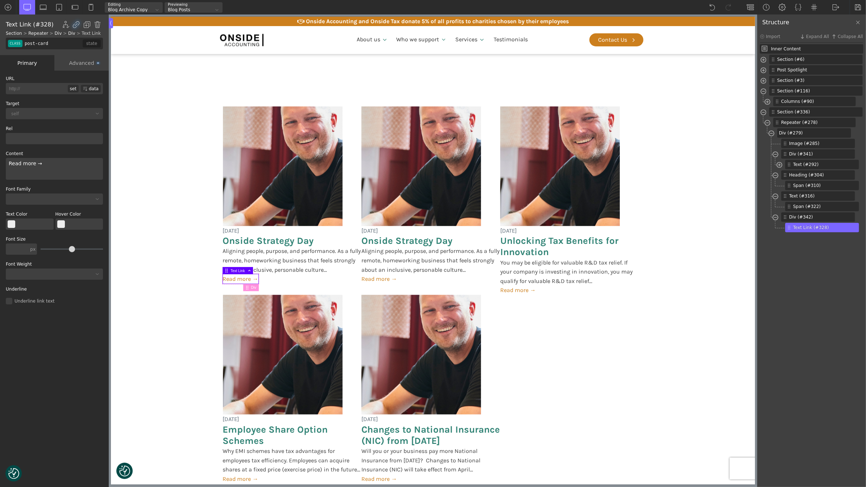
click at [62, 42] on input "post-card" at bounding box center [52, 44] width 59 height 12
click at [99, 89] on img at bounding box center [97, 89] width 7 height 7
click at [153, 237] on section "[DATE] Onside Strategy Day Aligning people, purpose, and performance. As a full…" at bounding box center [433, 295] width 644 height 432
type input "section-336-488"
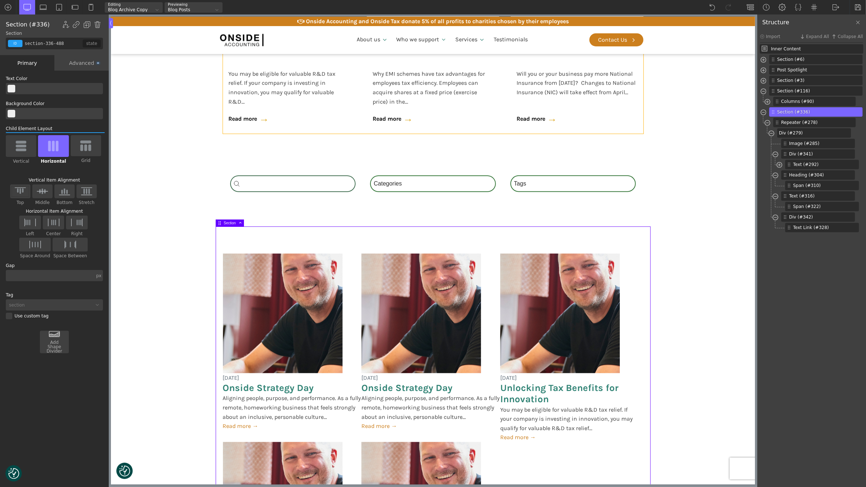
scroll to position [558, 0]
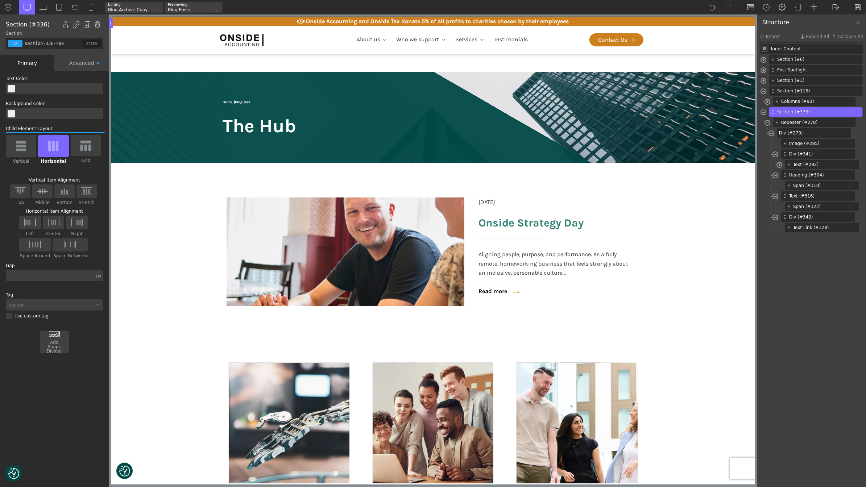
scroll to position [558, 0]
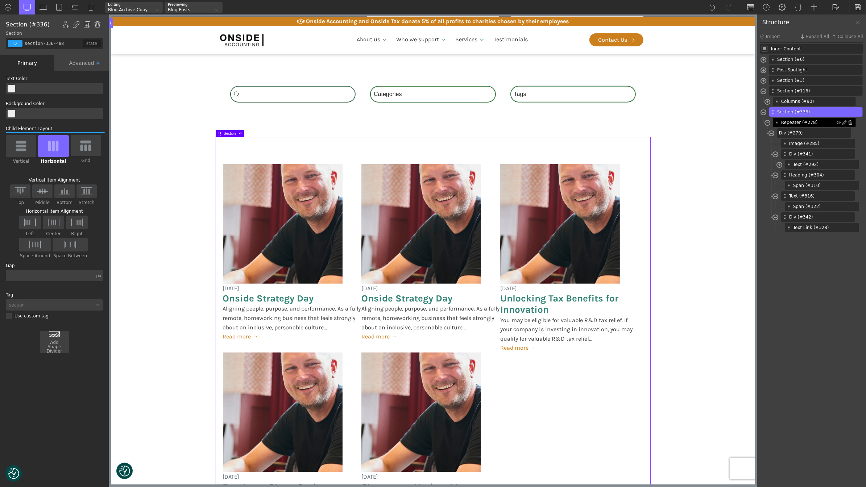
click at [811, 123] on span "Repeater (#278)" at bounding box center [808, 122] width 55 height 7
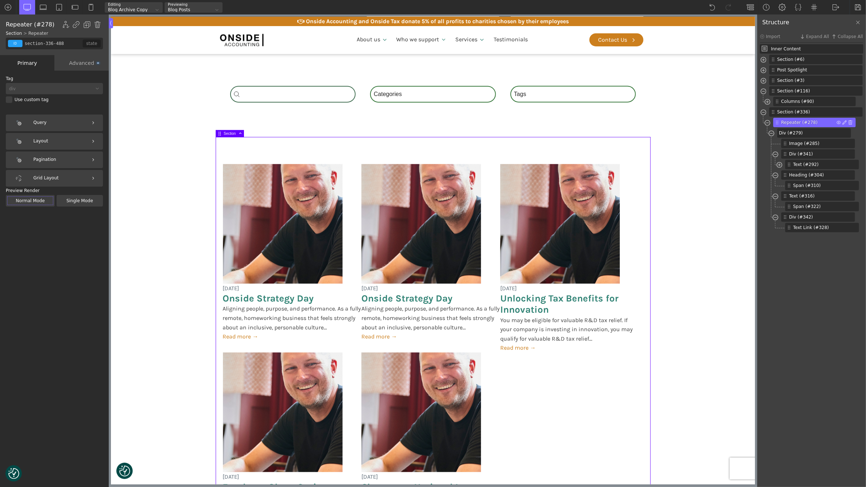
type input "_dynamic_list-278-488"
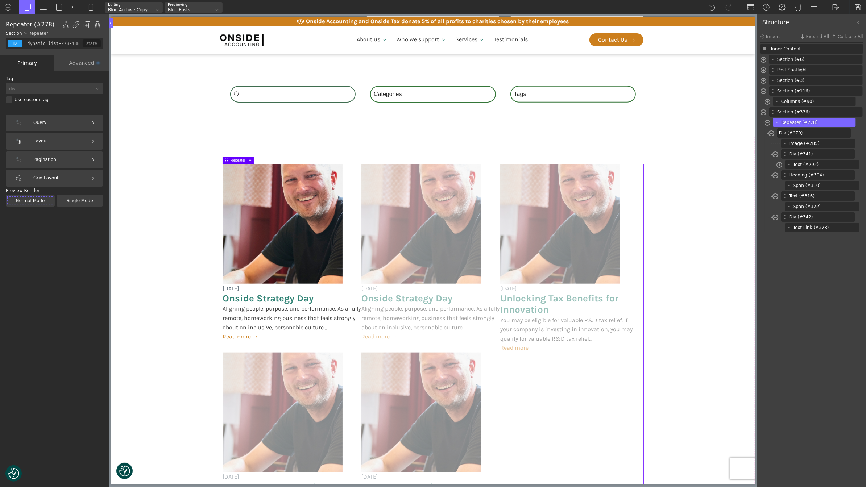
click at [43, 127] on div "Query" at bounding box center [54, 123] width 97 height 17
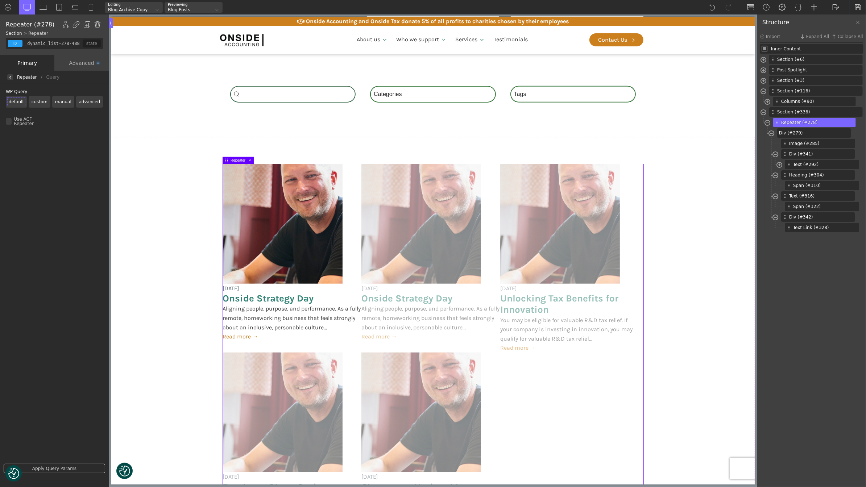
click at [43, 104] on label "custom" at bounding box center [40, 102] width 22 height 12
click at [0, 0] on input "custom" at bounding box center [0, 0] width 0 height 0
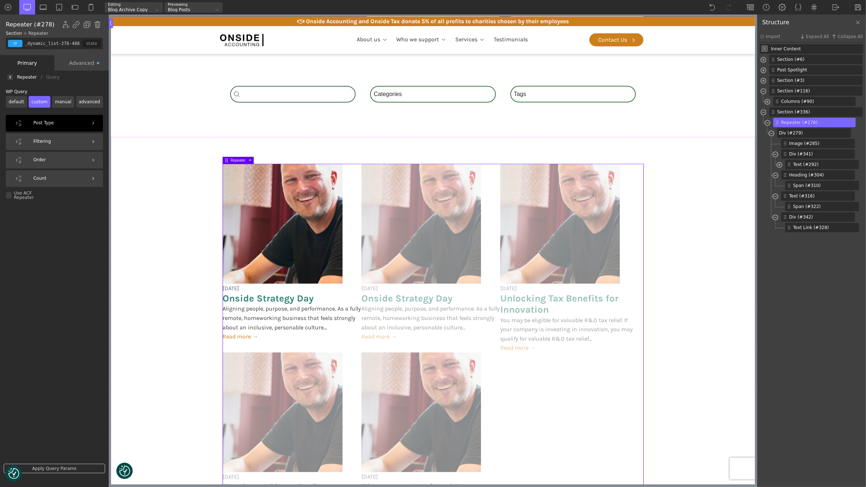
click at [56, 126] on div "Post Type" at bounding box center [54, 123] width 97 height 17
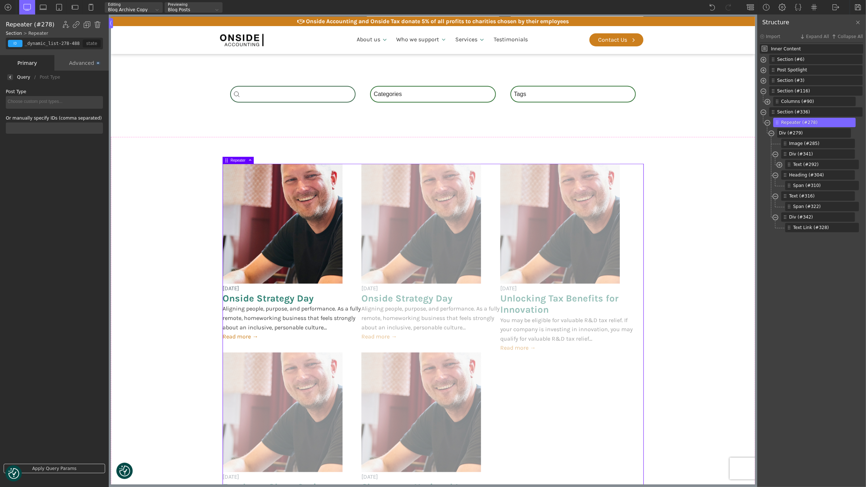
click at [55, 106] on li at bounding box center [55, 101] width 94 height 10
select select "post"
click at [10, 75] on div at bounding box center [10, 77] width 6 height 6
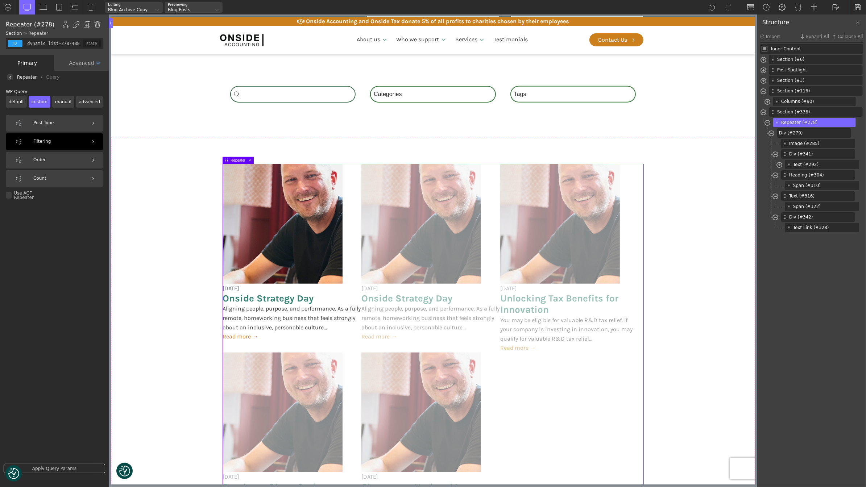
click at [66, 145] on div "Filtering" at bounding box center [54, 141] width 97 height 17
select select
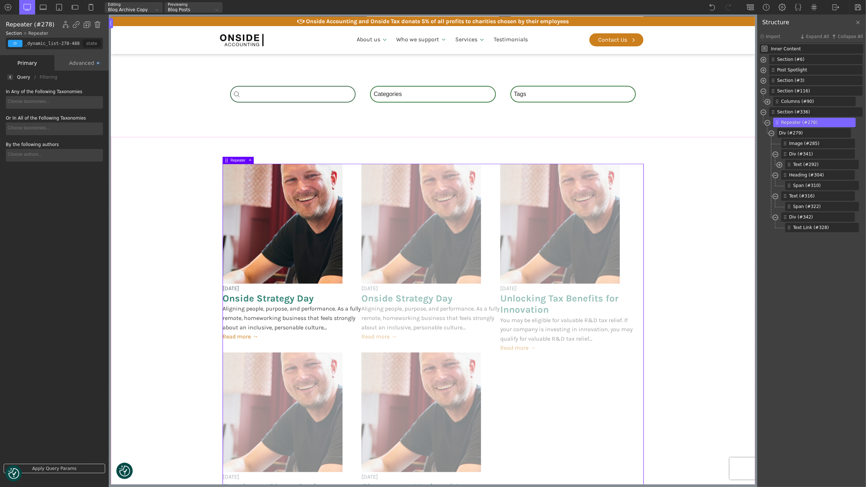
click at [12, 77] on div at bounding box center [10, 77] width 6 height 6
click at [63, 100] on label "manual" at bounding box center [63, 102] width 22 height 12
click at [0, 0] on input "manual" at bounding box center [0, 0] width 0 height 0
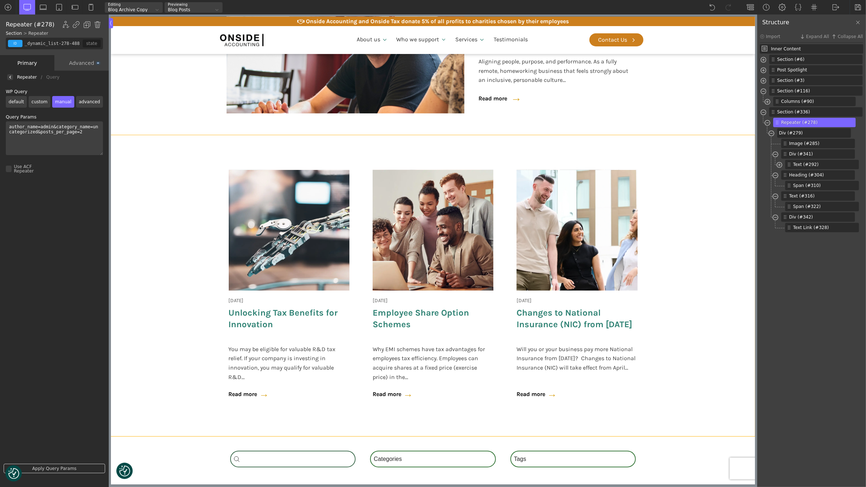
scroll to position [191, 0]
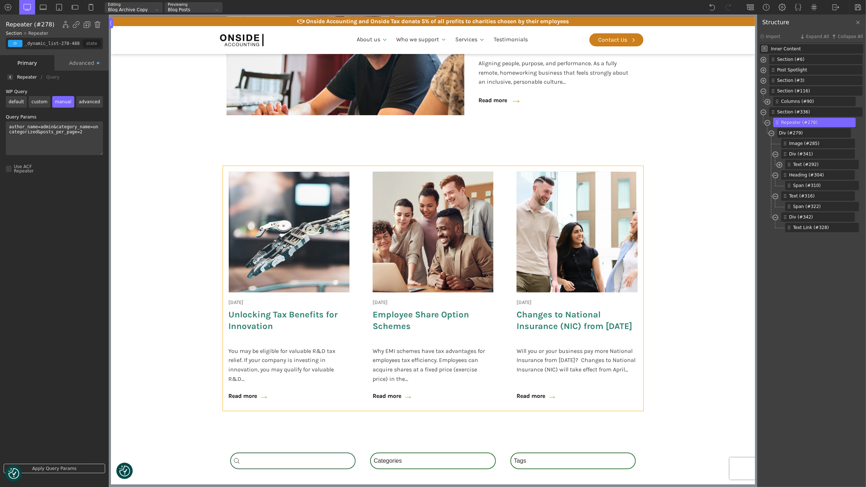
click at [356, 221] on div "18 June 2025 Onside Strategy Day Aligning people, purpose, and performance. As …" at bounding box center [433, 288] width 421 height 245
type input "wpgb-content-1"
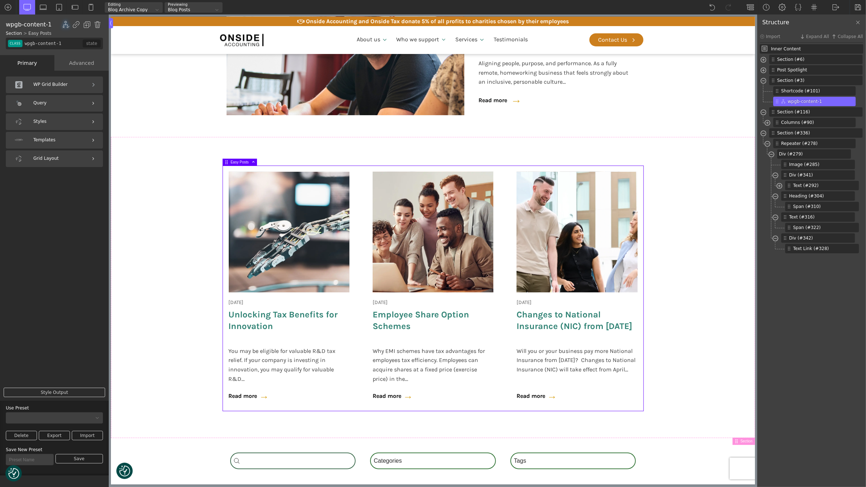
click at [63, 101] on div "Query" at bounding box center [54, 103] width 97 height 17
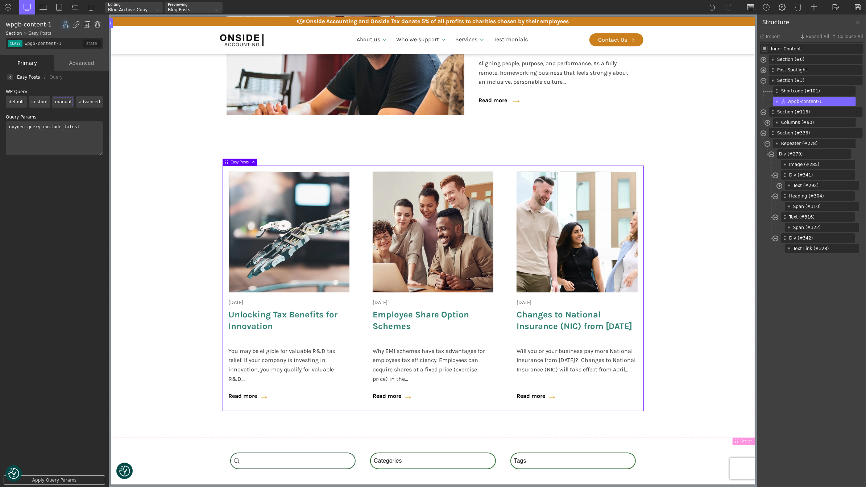
drag, startPoint x: 92, startPoint y: 131, endPoint x: 8, endPoint y: 122, distance: 85.3
click at [8, 122] on textarea "oxygen_query_exclude_latest" at bounding box center [54, 138] width 97 height 34
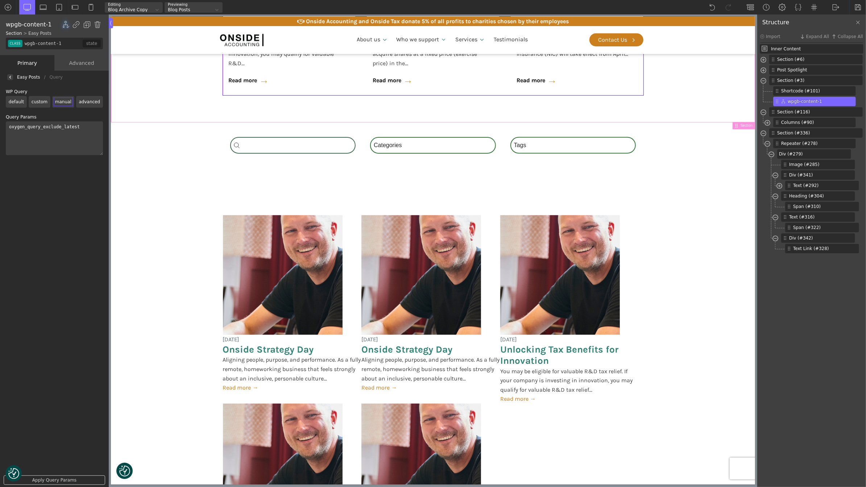
scroll to position [544, 0]
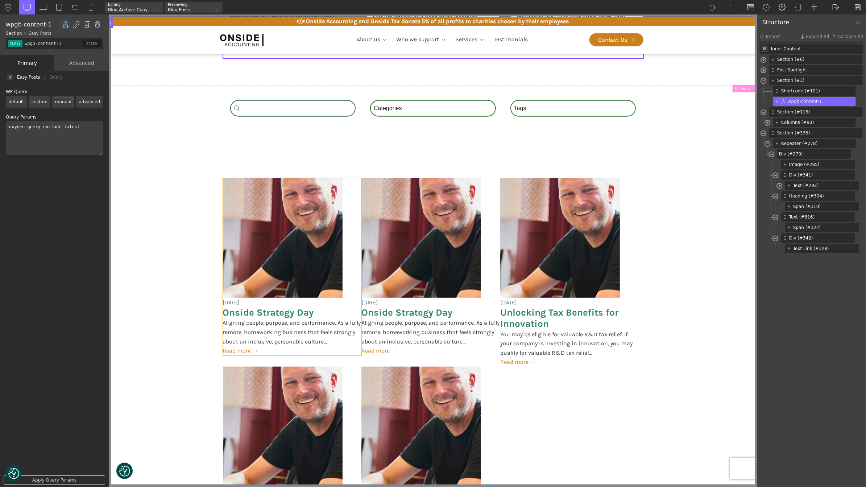
click at [350, 240] on div "18 June 2025 Onside Strategy Day Aligning people, purpose, and performance. As …" at bounding box center [292, 266] width 139 height 177
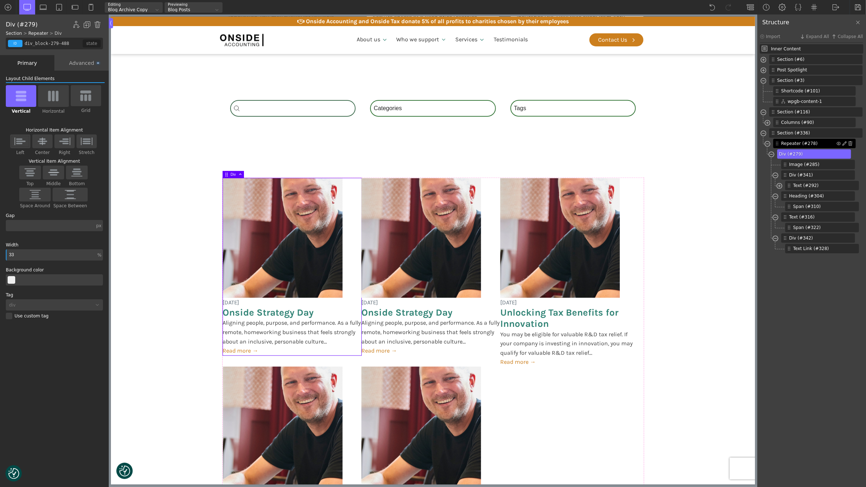
click at [796, 141] on span "Repeater (#278)" at bounding box center [808, 143] width 55 height 7
type input "_dynamic_list-278-488"
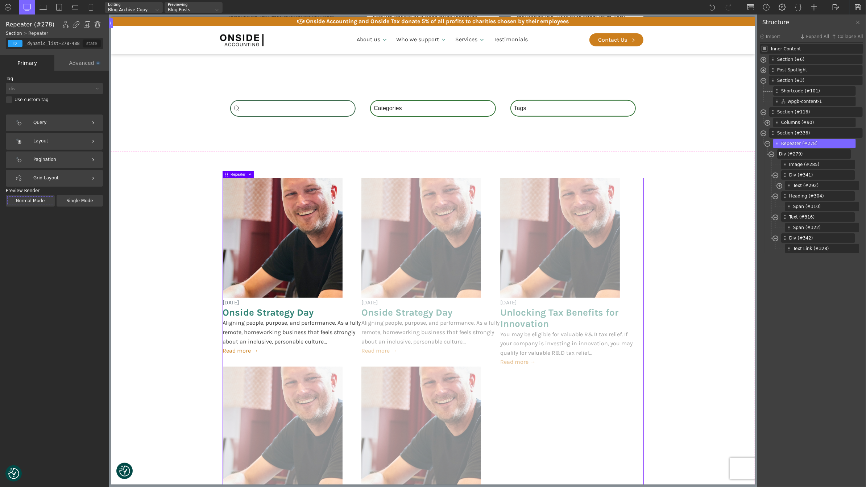
click at [51, 125] on div "Query" at bounding box center [54, 123] width 97 height 17
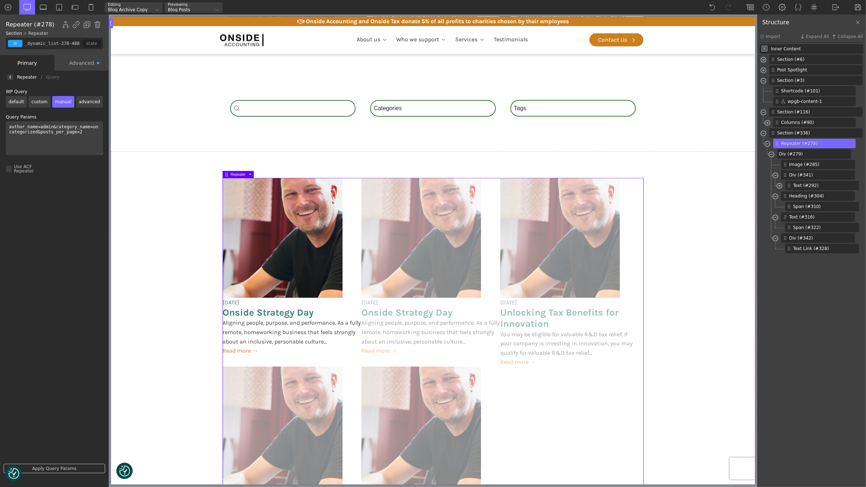
click at [66, 139] on textarea "author_name=admin&category_name=uncategorized&posts_per_page=2" at bounding box center [54, 138] width 97 height 34
paste textarea "oxygen_query_exclude_latest"
type textarea "oxygen_query_exclude_latest"
click at [63, 465] on link "Apply Query Params" at bounding box center [55, 468] width 102 height 9
click at [17, 105] on label "default" at bounding box center [16, 102] width 21 height 12
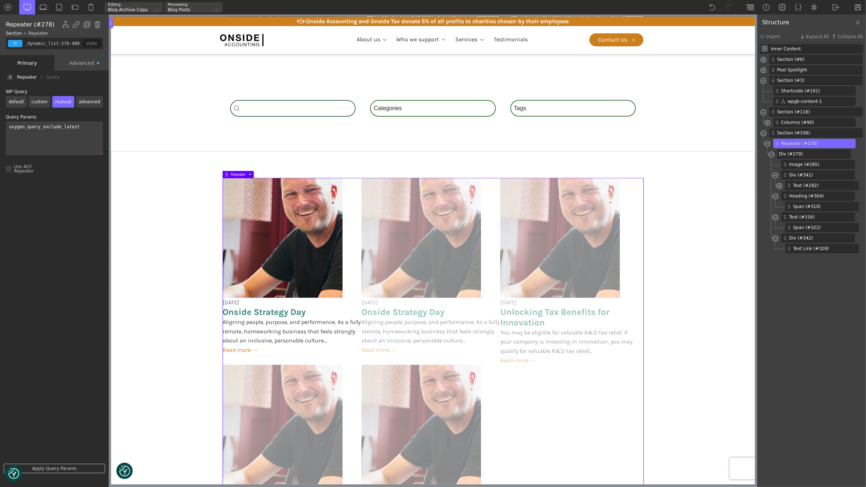
click at [0, 0] on input "default" at bounding box center [0, 0] width 0 height 0
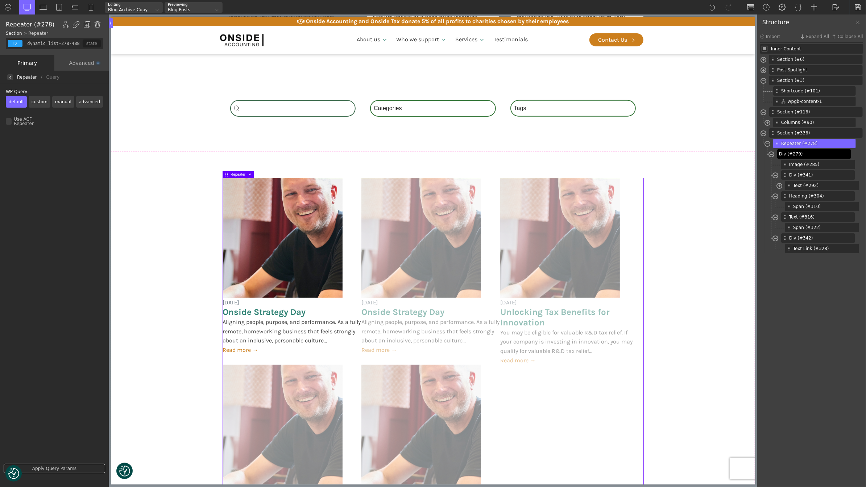
click at [806, 155] on span "Div (#279)" at bounding box center [813, 154] width 69 height 7
type input "div_block-279-488"
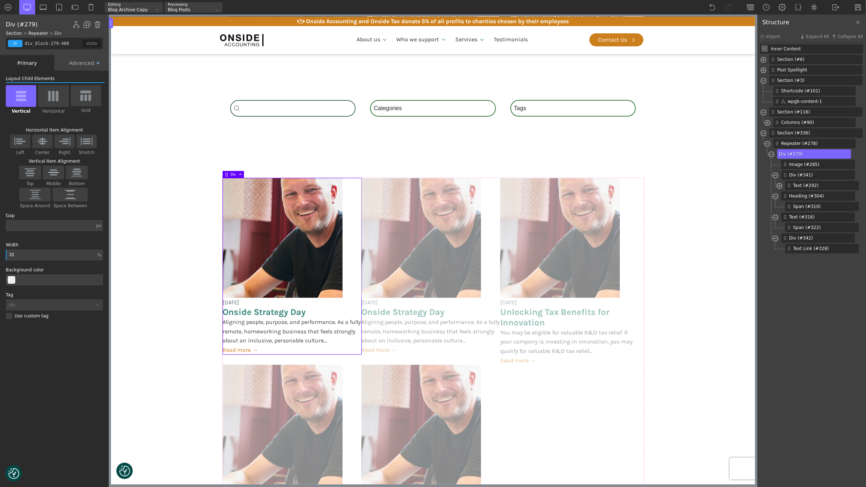
click at [791, 152] on span "Div (#279)" at bounding box center [813, 154] width 69 height 7
type input "Post Card"
click at [40, 45] on input "div_block-279-488" at bounding box center [52, 44] width 59 height 12
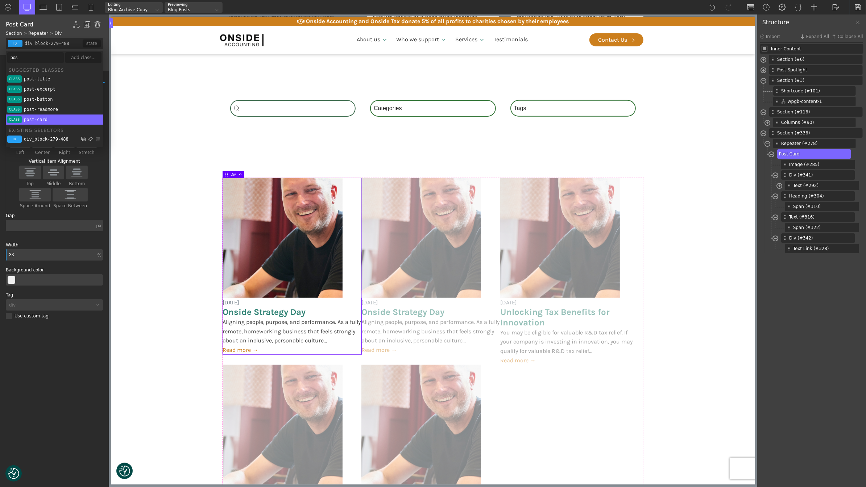
type input "pos"
click at [42, 115] on li "class post-card" at bounding box center [54, 120] width 97 height 10
type input "post-card"
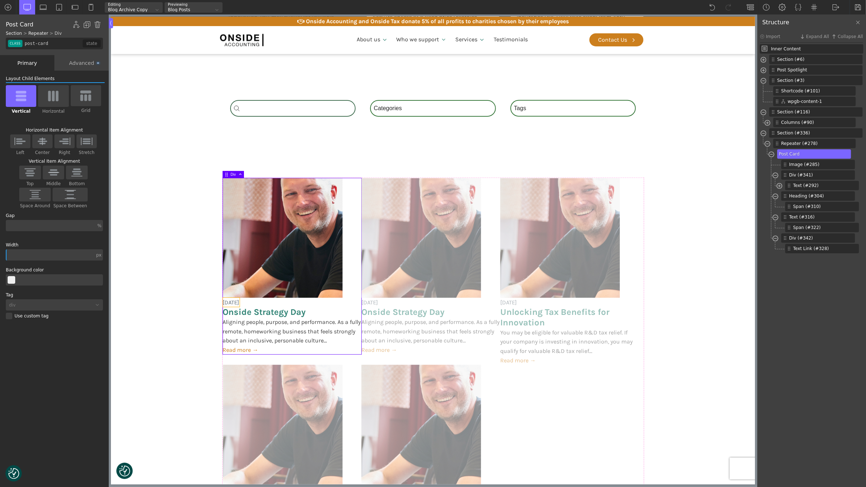
click at [239, 302] on span "[DATE]" at bounding box center [231, 302] width 17 height 9
type input "text_block-292-488"
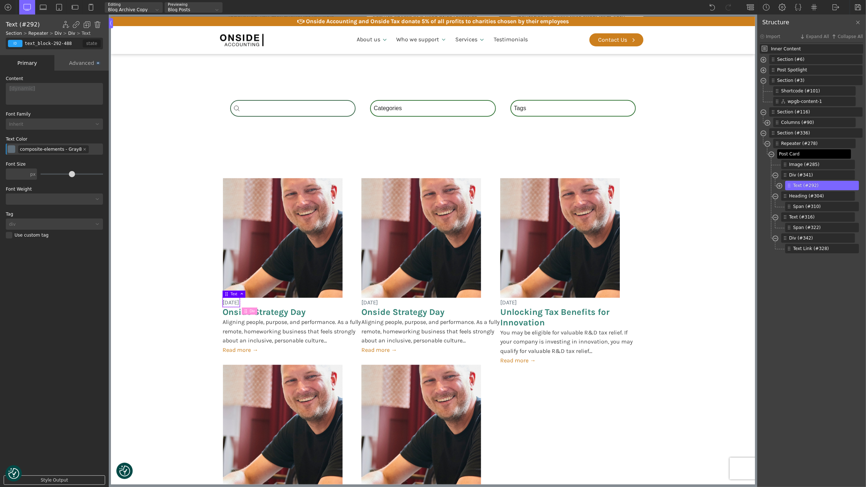
click at [48, 45] on input "text_block-292-488" at bounding box center [52, 44] width 59 height 12
type input "post-m"
click at [35, 75] on li "class post-meta" at bounding box center [54, 79] width 97 height 10
type input "post-meta"
click at [268, 312] on span "Onside Strategy Day" at bounding box center [264, 312] width 83 height 11
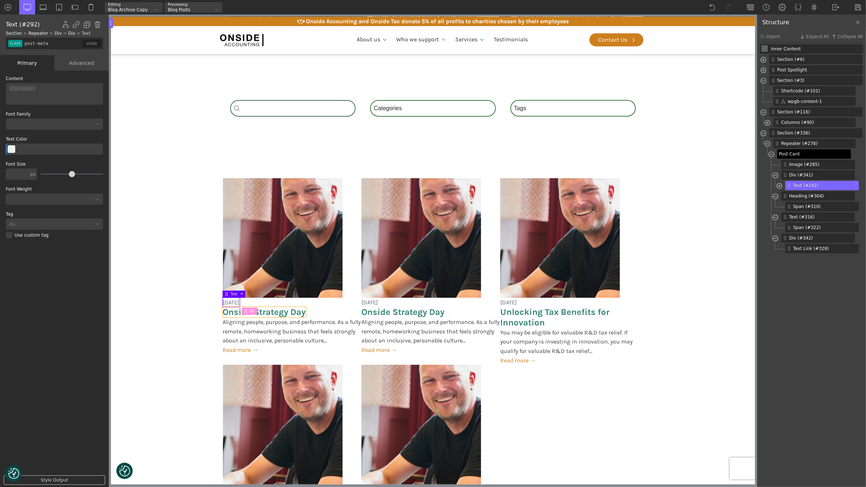
type input "headline-304-488"
click at [37, 41] on input "headline-304-488" at bounding box center [52, 44] width 59 height 12
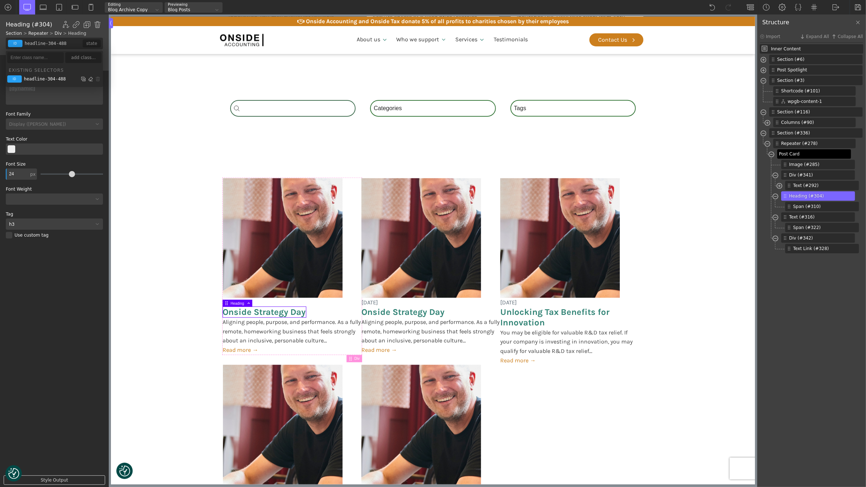
click at [284, 309] on span "Onside Strategy Day" at bounding box center [264, 312] width 83 height 11
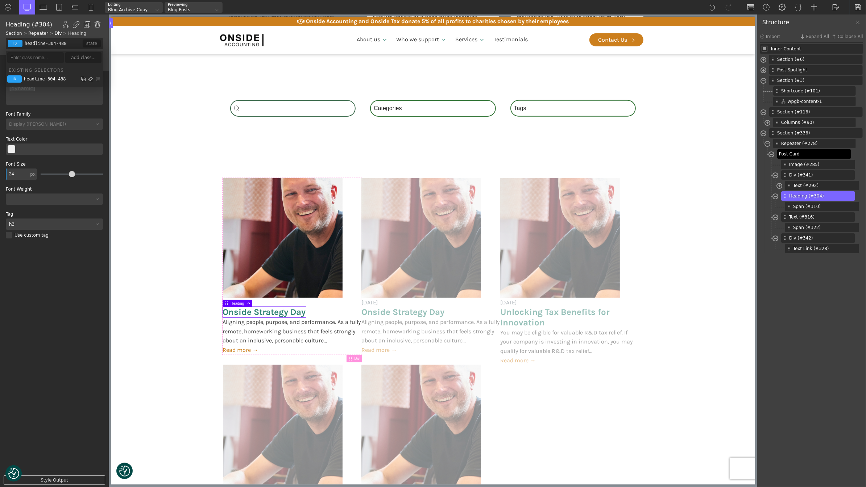
click at [46, 42] on input "headline-304-488" at bounding box center [52, 44] width 59 height 12
click at [42, 43] on input "headline-304-488" at bounding box center [52, 44] width 59 height 12
type input "post-he"
click at [42, 76] on li "class post-heading" at bounding box center [54, 79] width 97 height 10
type input "post-heading"
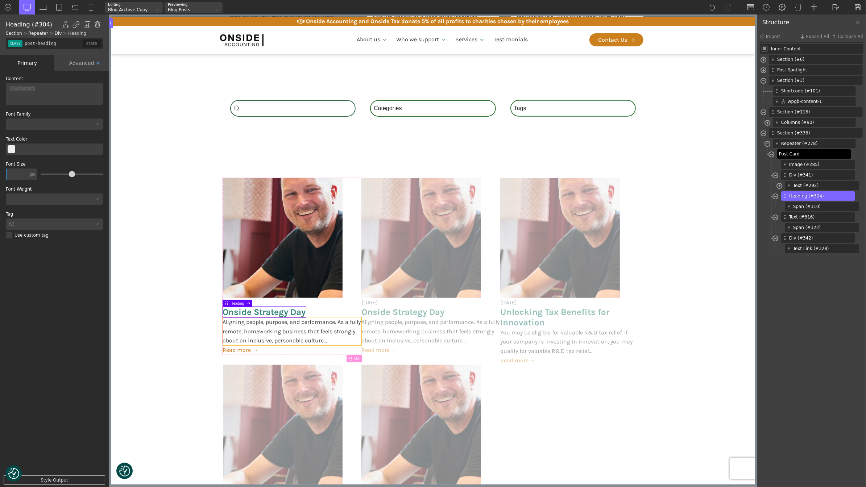
click at [256, 333] on span "Aligning people, purpose, and performance. As a fully remote, homeworking busin…" at bounding box center [292, 332] width 139 height 28
type input "text_block-316-488"
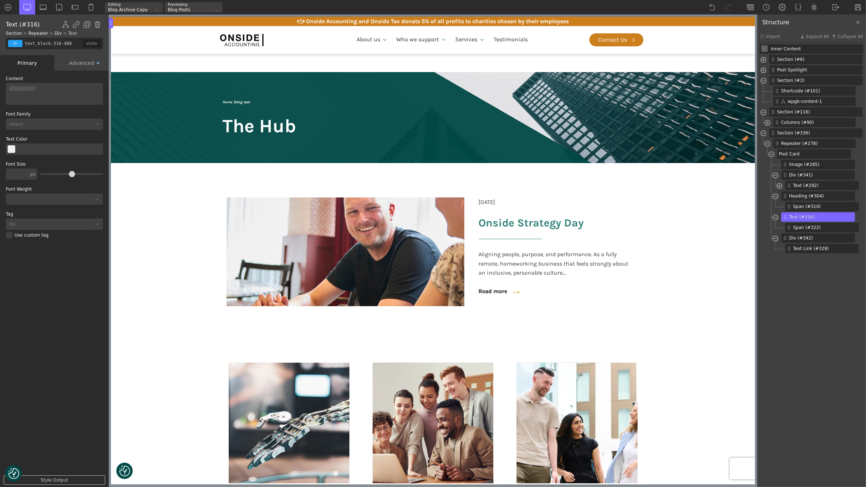
scroll to position [544, 0]
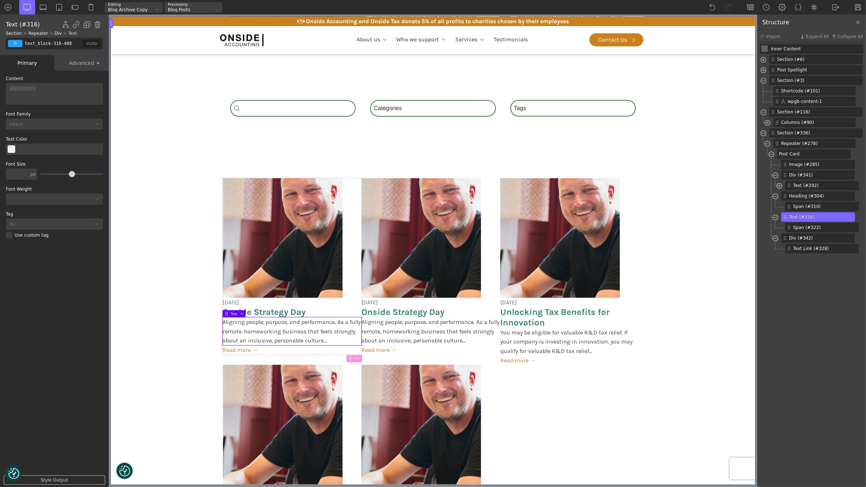
click at [44, 45] on input "text_block-316-488" at bounding box center [52, 44] width 59 height 12
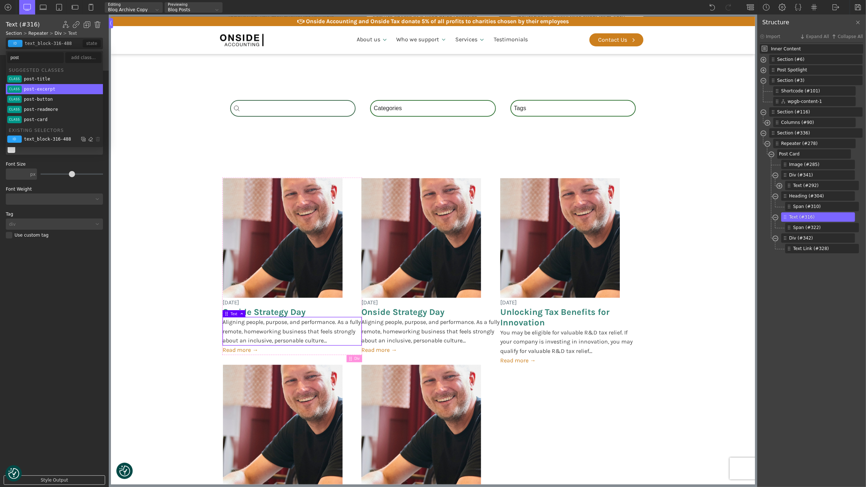
type input "post"
click at [48, 88] on div "post-excerpt" at bounding box center [40, 89] width 32 height 4
type input "post-excerpt"
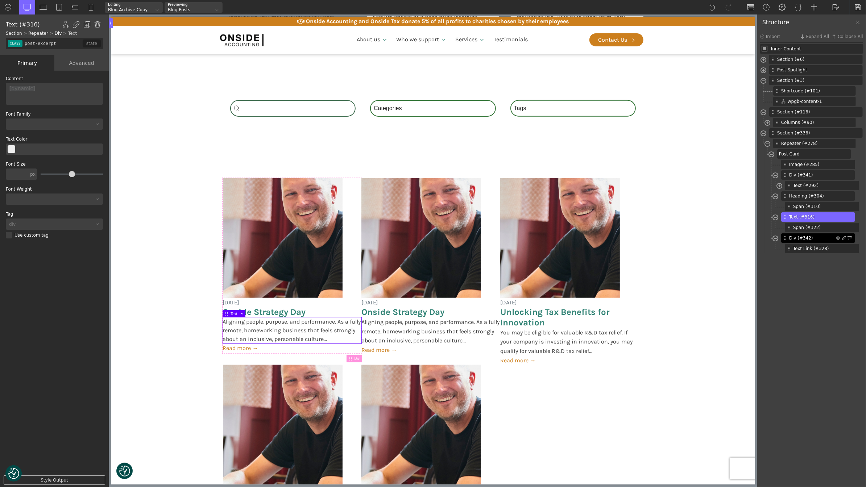
click at [796, 239] on span "Div (#342)" at bounding box center [812, 238] width 47 height 7
type input "div_block-342-488"
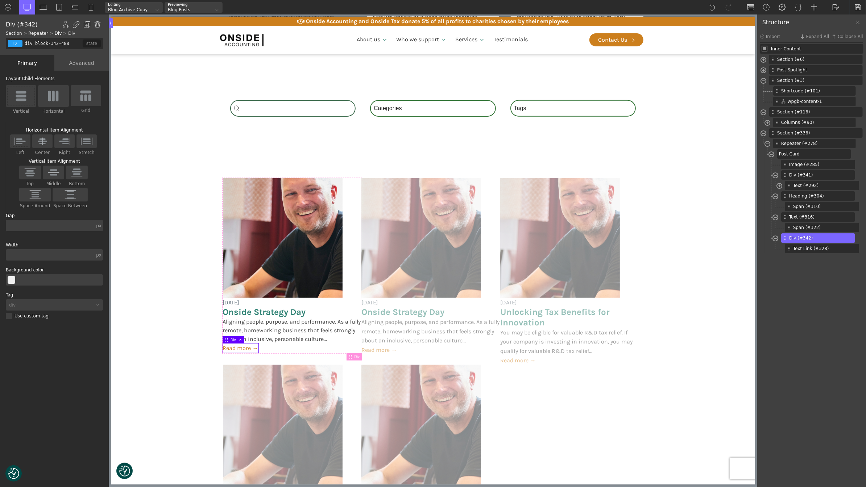
click at [46, 42] on input "div_block-342-488" at bounding box center [52, 44] width 59 height 12
type input "post-footer"
click at [82, 56] on div "add class..." at bounding box center [83, 57] width 36 height 11
type input "post-footer"
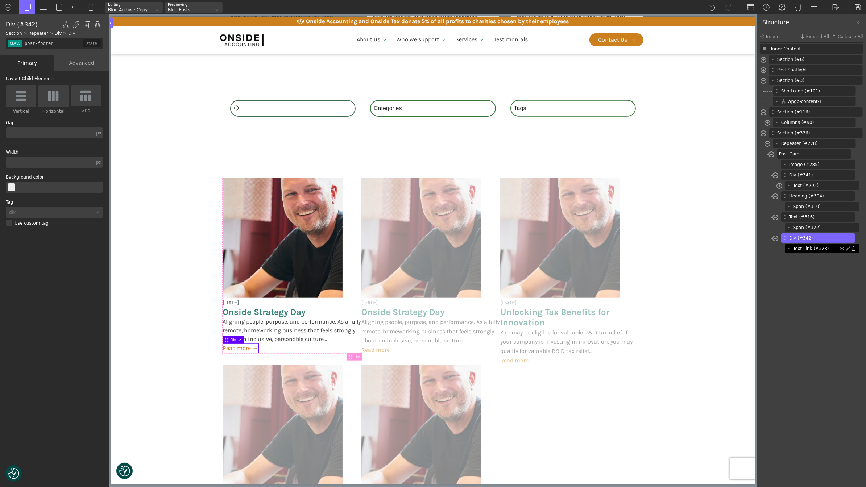
click at [824, 248] on span "Text Link (#328)" at bounding box center [816, 248] width 47 height 7
type input "link_text-328-488"
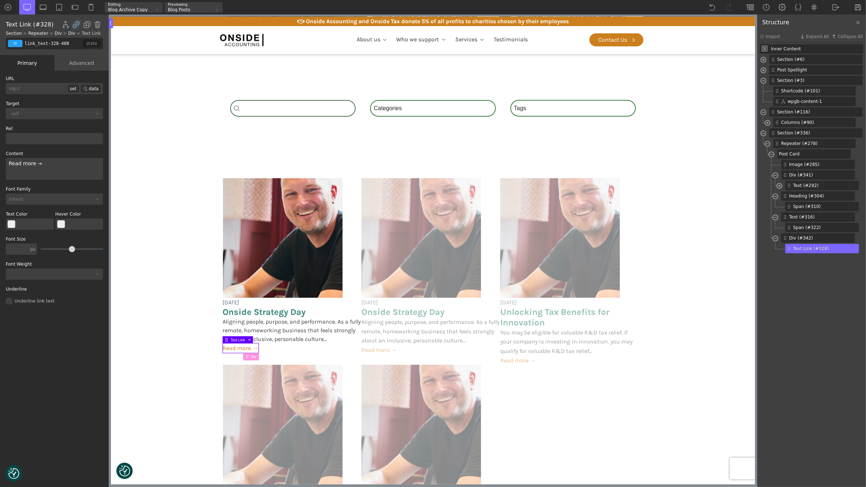
click at [57, 43] on input "link_text-328-488" at bounding box center [52, 44] width 59 height 12
type input "post-b"
click at [36, 87] on div "post-bttn" at bounding box center [36, 89] width 24 height 4
type input "post-bttn"
click at [859, 6] on img at bounding box center [858, 7] width 7 height 7
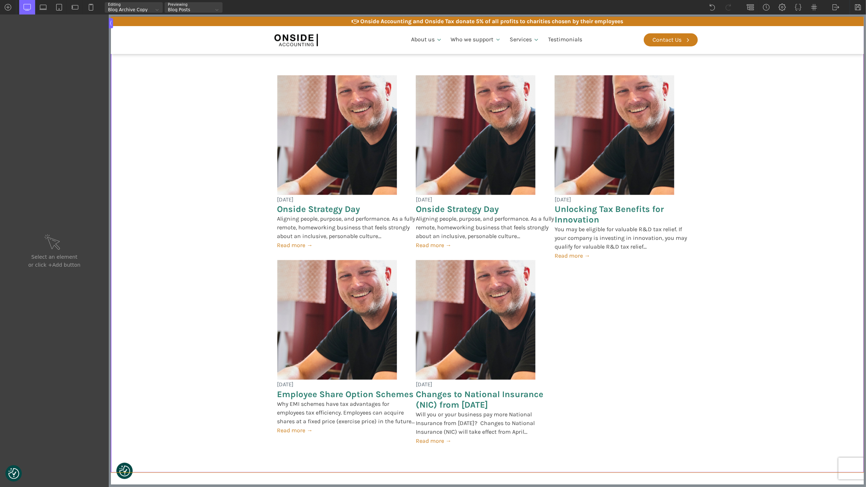
scroll to position [647, 0]
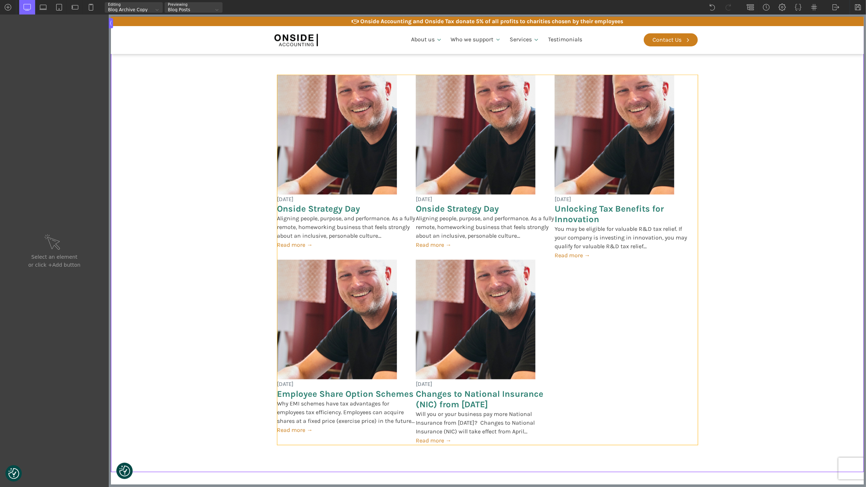
click at [379, 256] on div "[DATE] Onside Strategy Day Aligning people, purpose, and performance. As a full…" at bounding box center [487, 260] width 421 height 371
type input "_dynamic_list-278-488"
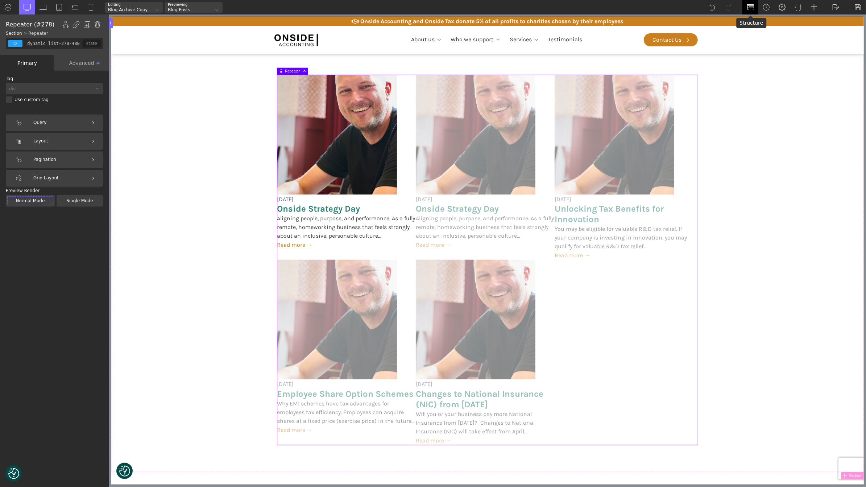
click at [747, 10] on img at bounding box center [750, 7] width 7 height 7
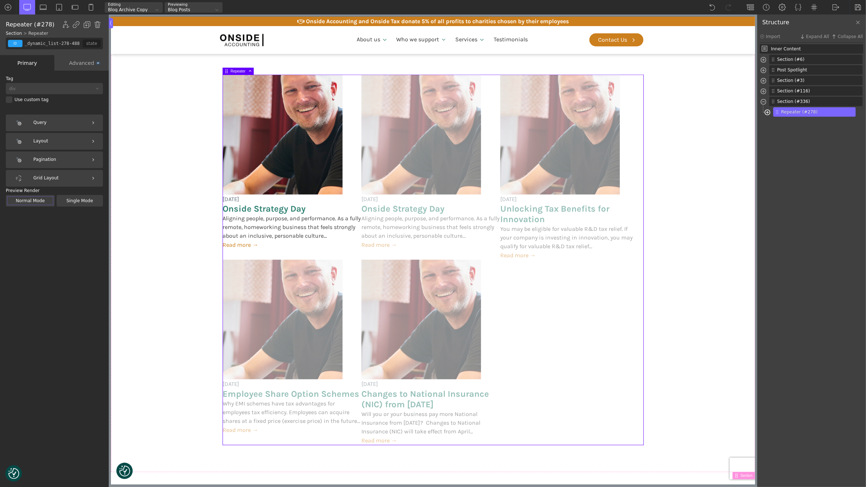
click at [769, 110] on span at bounding box center [768, 113] width 6 height 8
click at [772, 123] on span at bounding box center [772, 124] width 6 height 8
click at [793, 176] on span "Div (#342)" at bounding box center [812, 175] width 47 height 7
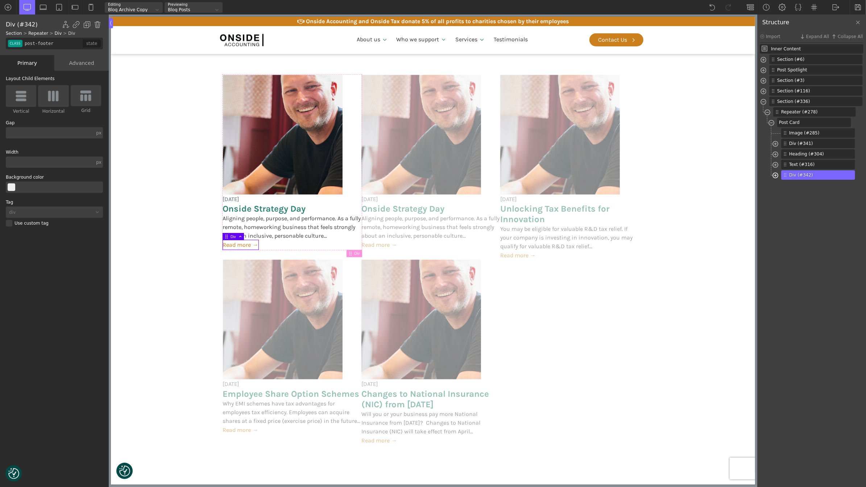
click at [775, 175] on span at bounding box center [776, 176] width 6 height 8
click at [802, 185] on span "Text Link (#328)" at bounding box center [816, 185] width 47 height 7
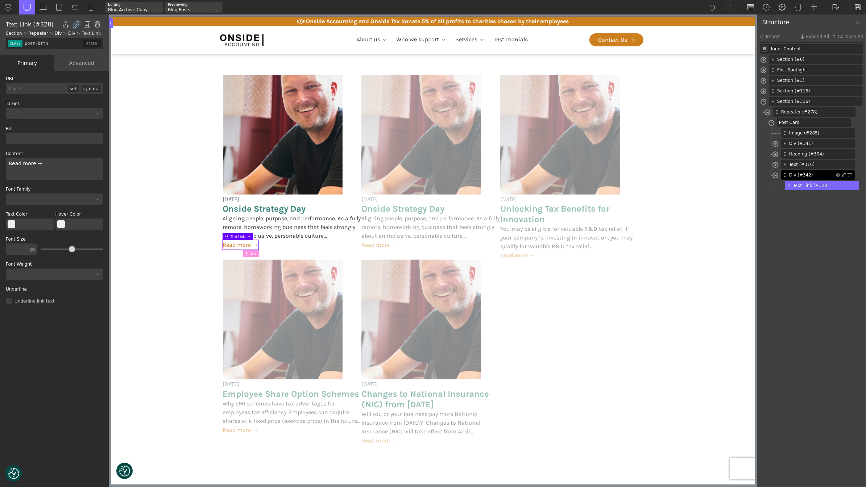
click at [801, 177] on span "Div (#342)" at bounding box center [812, 175] width 47 height 7
type input "post-footer"
